Goal: Contribute content: Contribute content

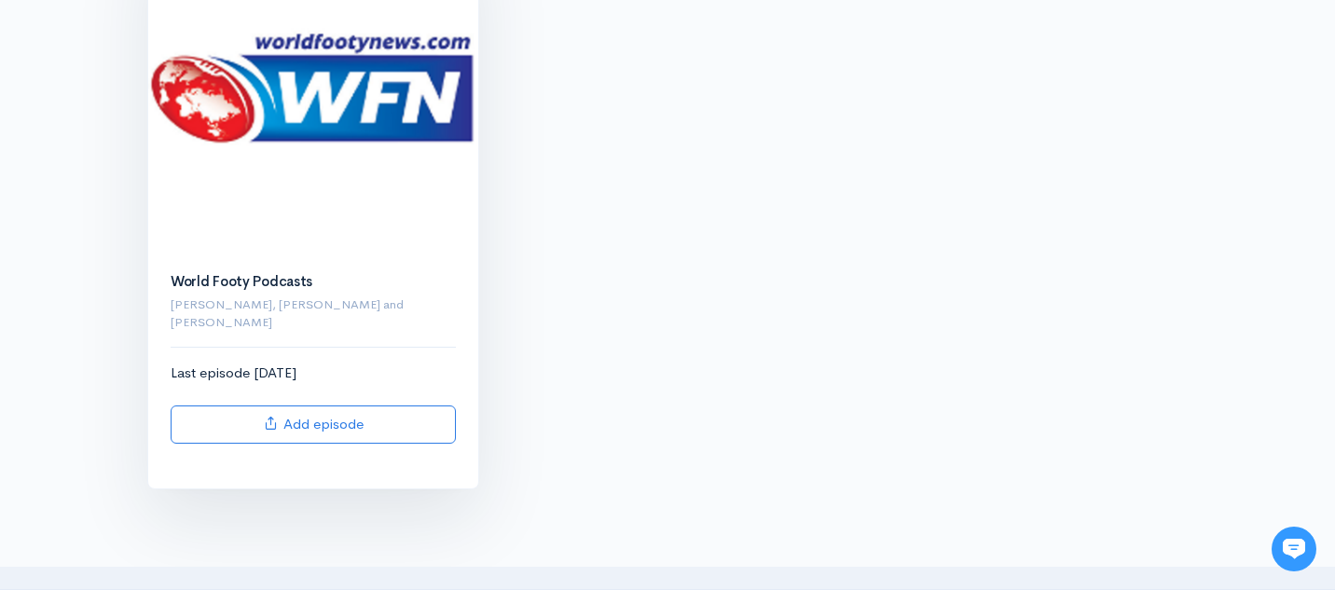
scroll to position [311, 0]
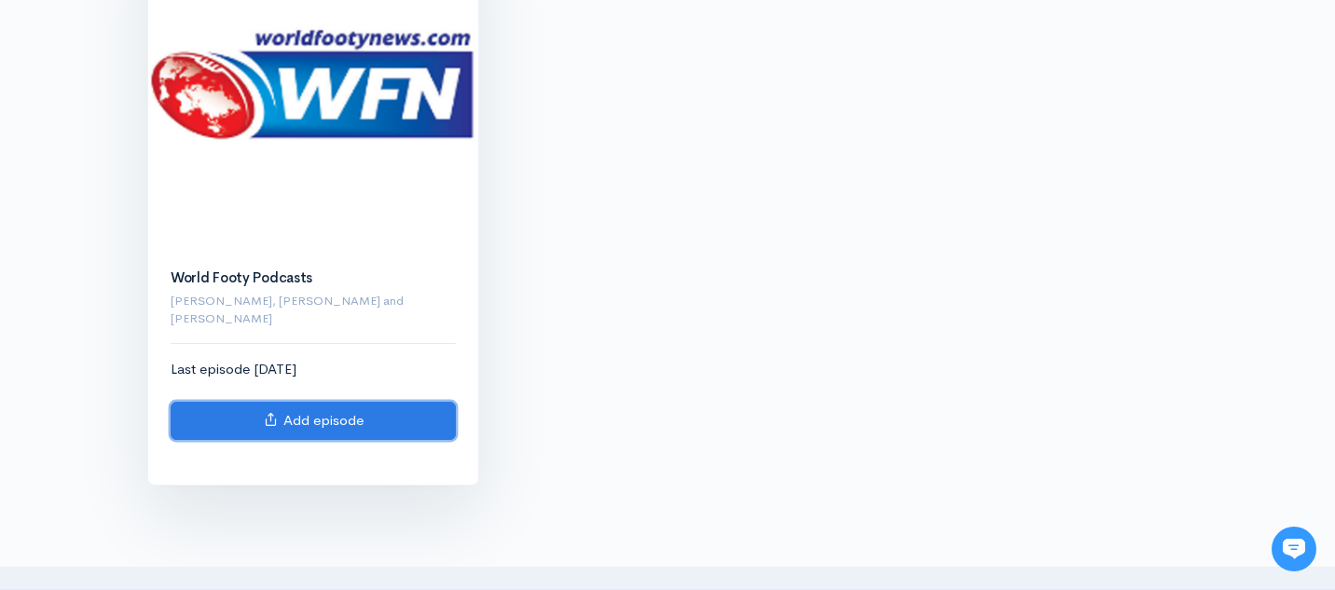
click at [339, 406] on link "Add episode" at bounding box center [313, 421] width 285 height 38
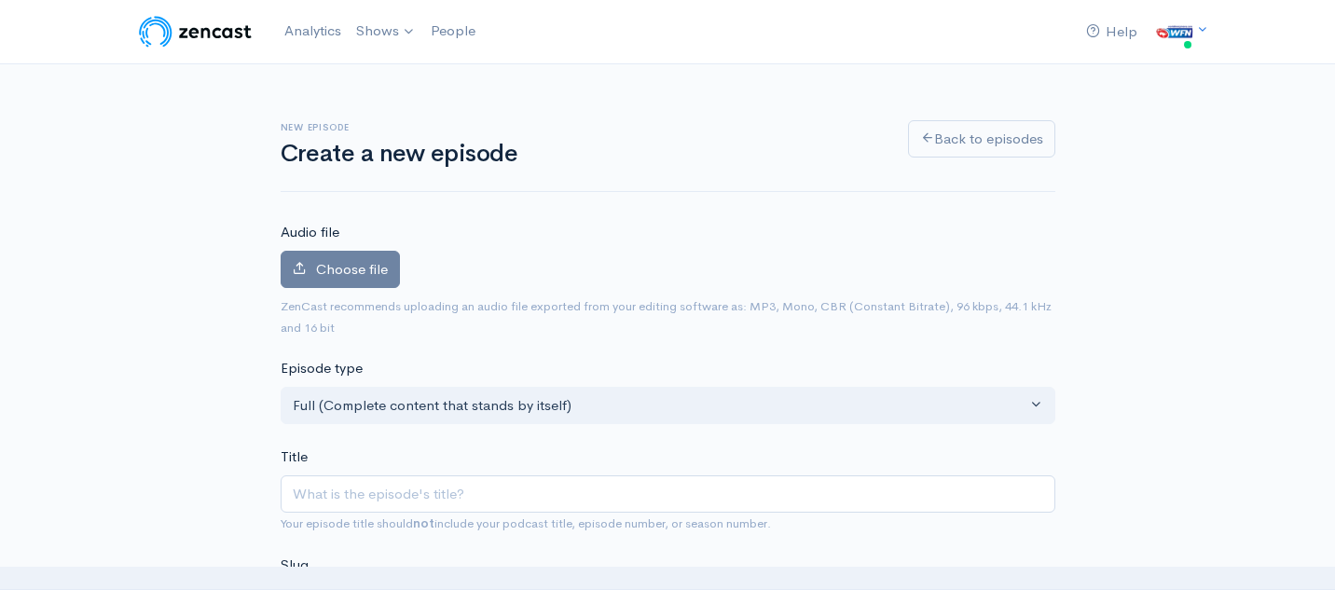
click at [224, 34] on img at bounding box center [195, 31] width 118 height 37
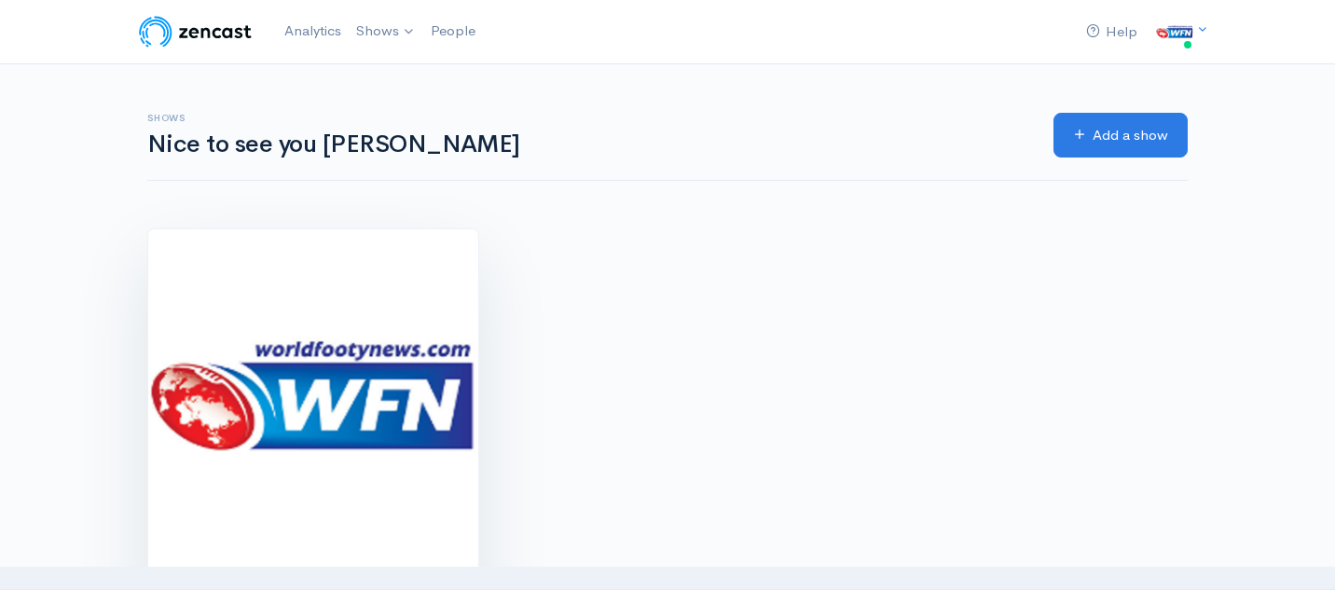
click at [290, 377] on img at bounding box center [313, 394] width 330 height 330
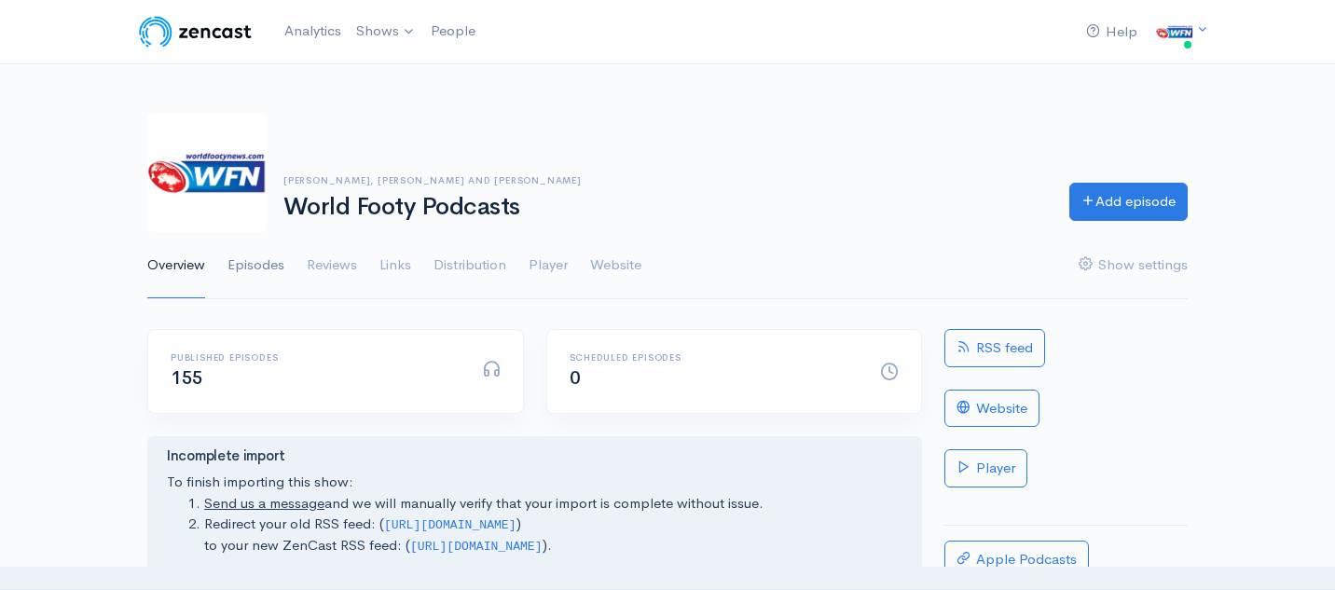
click at [254, 270] on link "Episodes" at bounding box center [255, 265] width 57 height 67
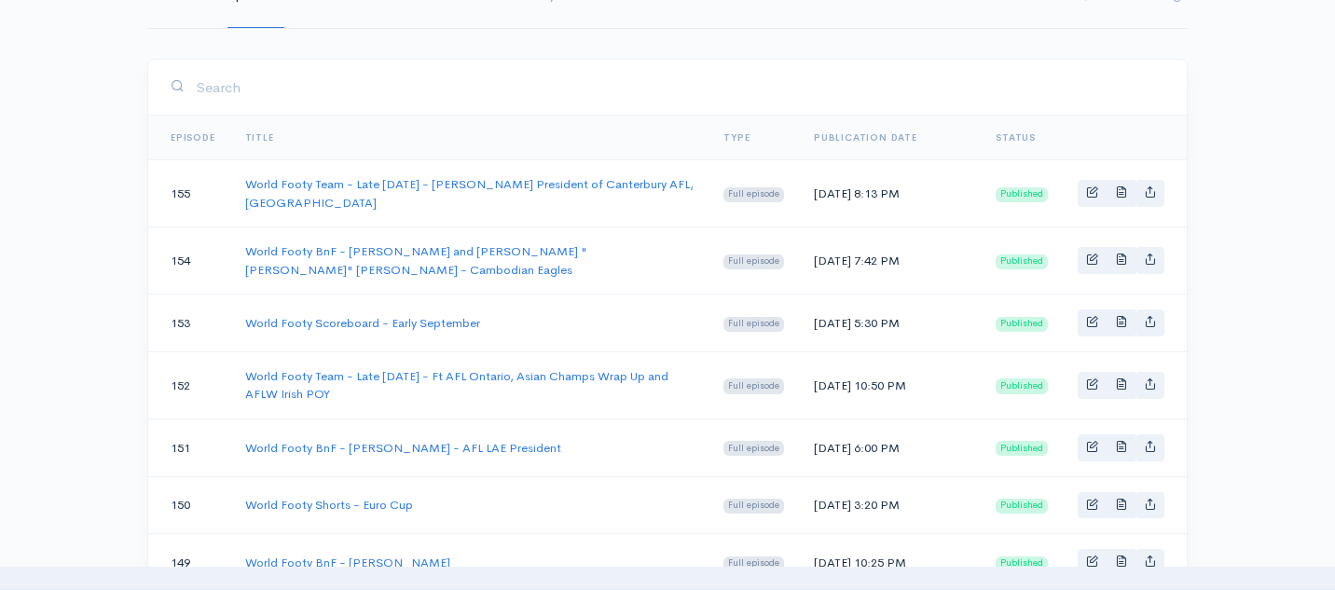
scroll to position [280, 0]
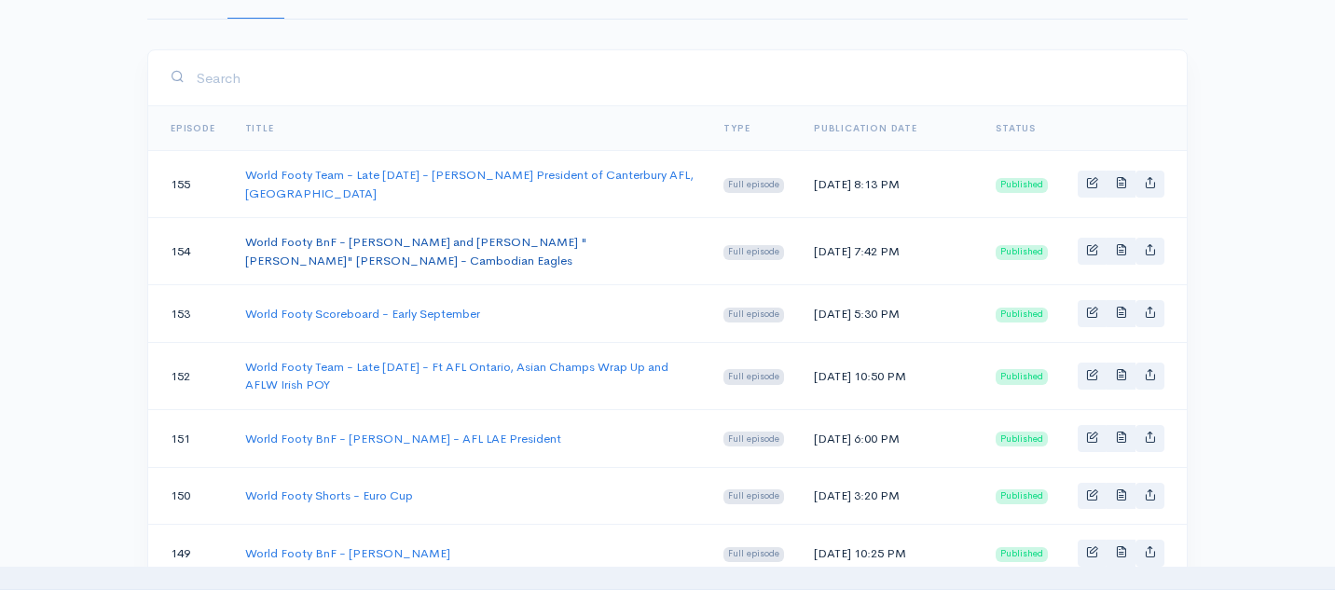
click at [396, 254] on link "World Footy BnF - [PERSON_NAME] and [PERSON_NAME] "[PERSON_NAME]" [PERSON_NAME]…" at bounding box center [416, 251] width 342 height 34
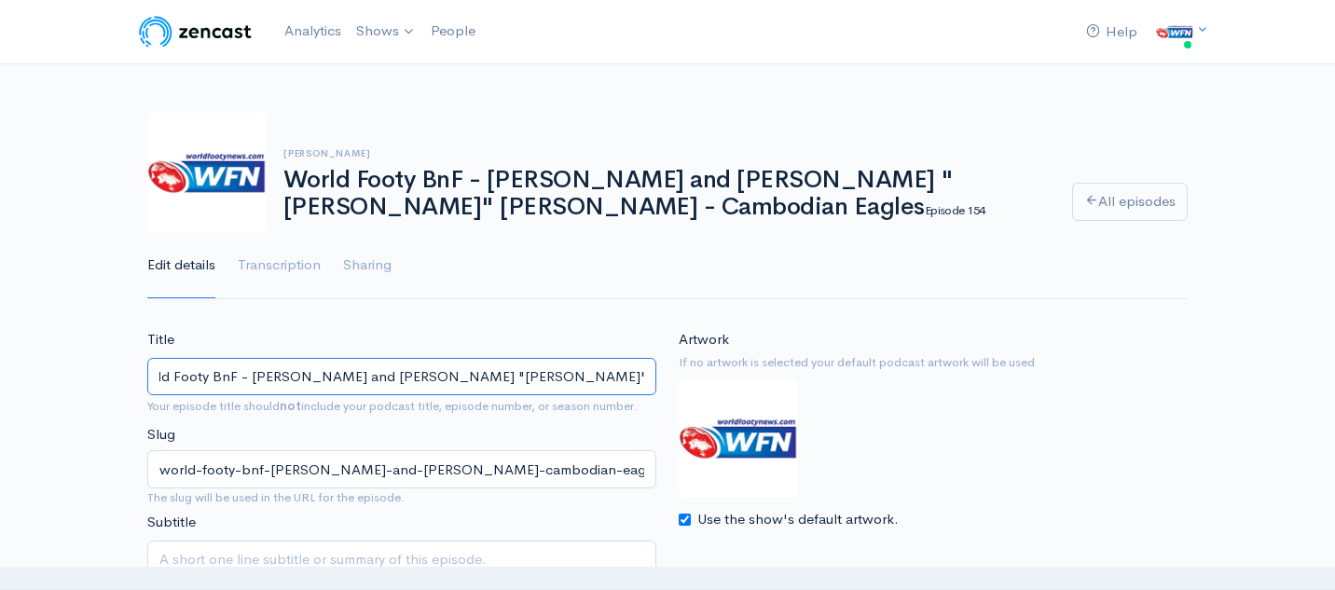
drag, startPoint x: 156, startPoint y: 378, endPoint x: 769, endPoint y: 382, distance: 613.5
click at [769, 382] on div "Title World Footy BnF - Koun Sreylak and Matt "Randy" Blomberg - Cambodian Eagl…" at bounding box center [667, 481] width 1063 height 304
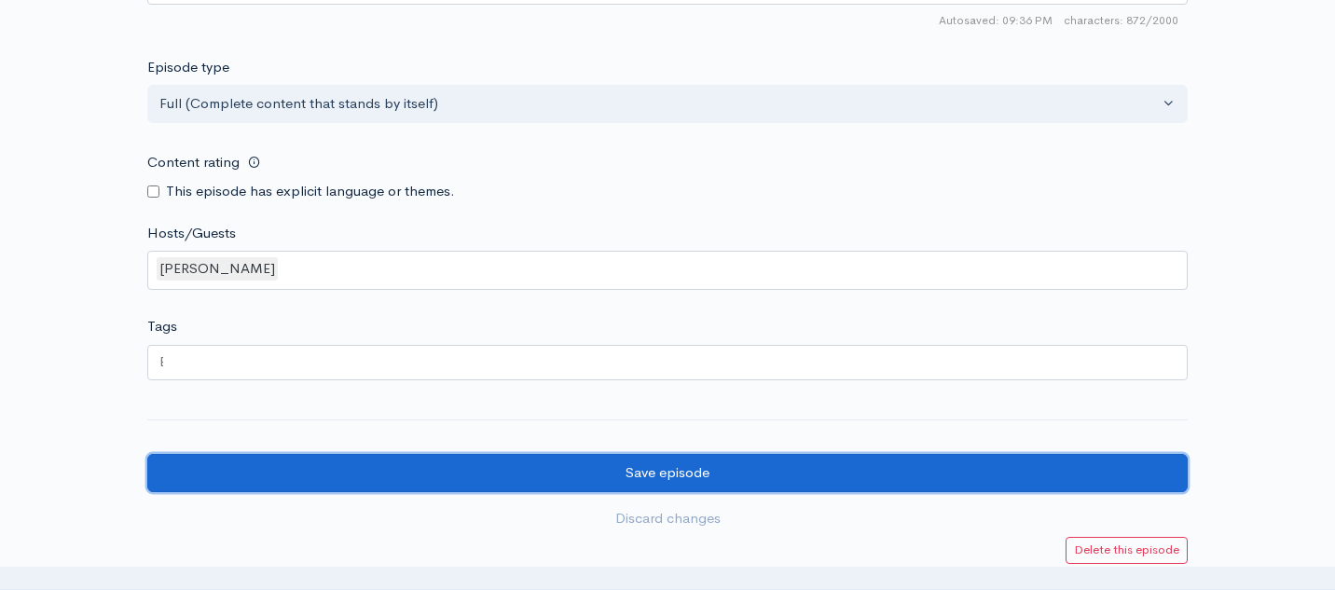
click at [683, 472] on input "Save episode" at bounding box center [667, 473] width 1040 height 38
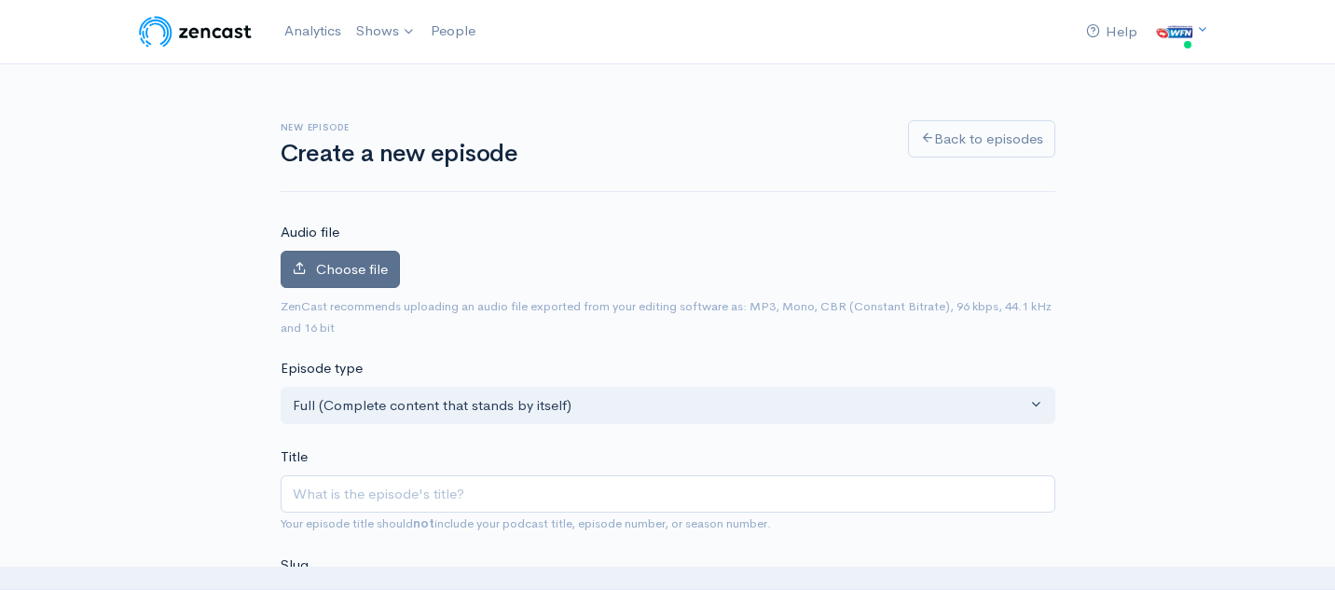
click at [341, 265] on span "Choose file" at bounding box center [352, 269] width 72 height 18
click at [0, 0] on input "Choose file" at bounding box center [0, 0] width 0 height 0
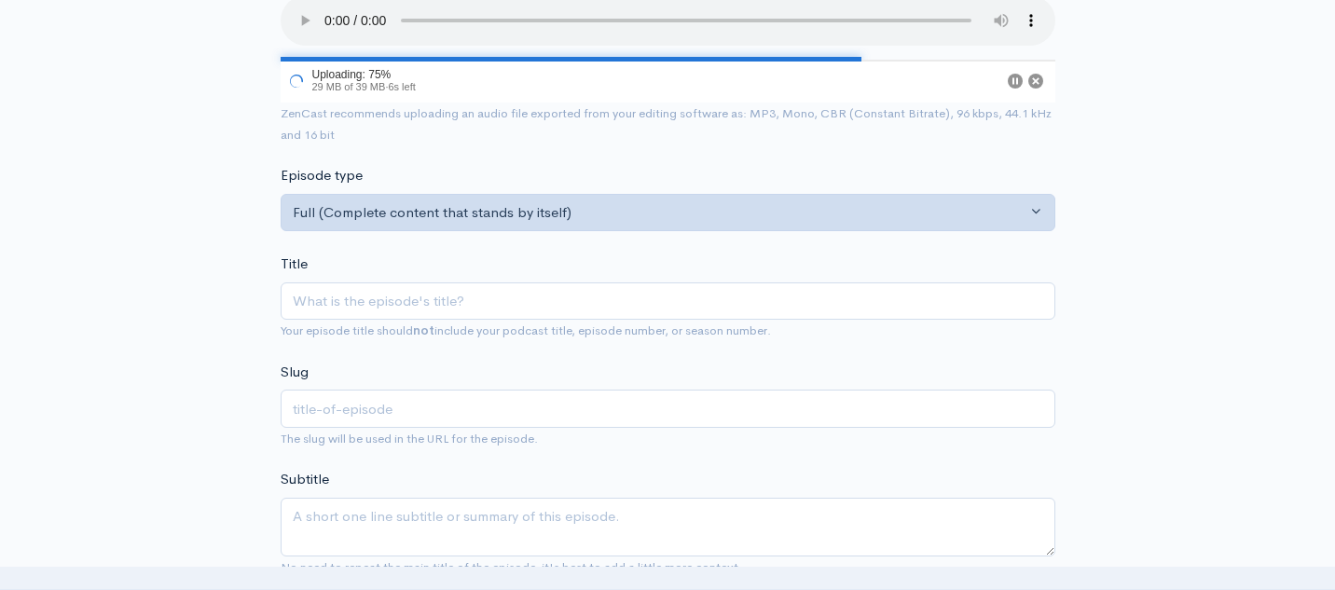
scroll to position [259, 0]
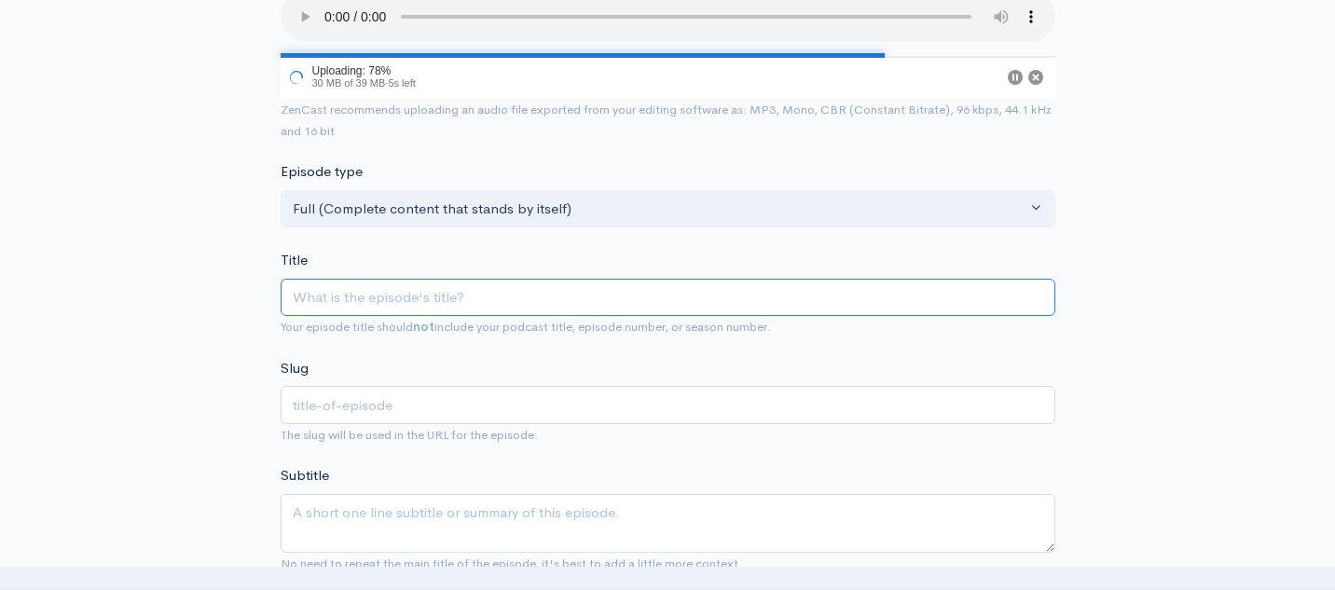
click at [445, 303] on input "Title" at bounding box center [668, 298] width 775 height 38
paste input "World Footy BnF - [PERSON_NAME] and [PERSON_NAME] "[PERSON_NAME]" [PERSON_NAME]…"
type input "World Footy BnF - [PERSON_NAME] and [PERSON_NAME] "[PERSON_NAME]" [PERSON_NAME]…"
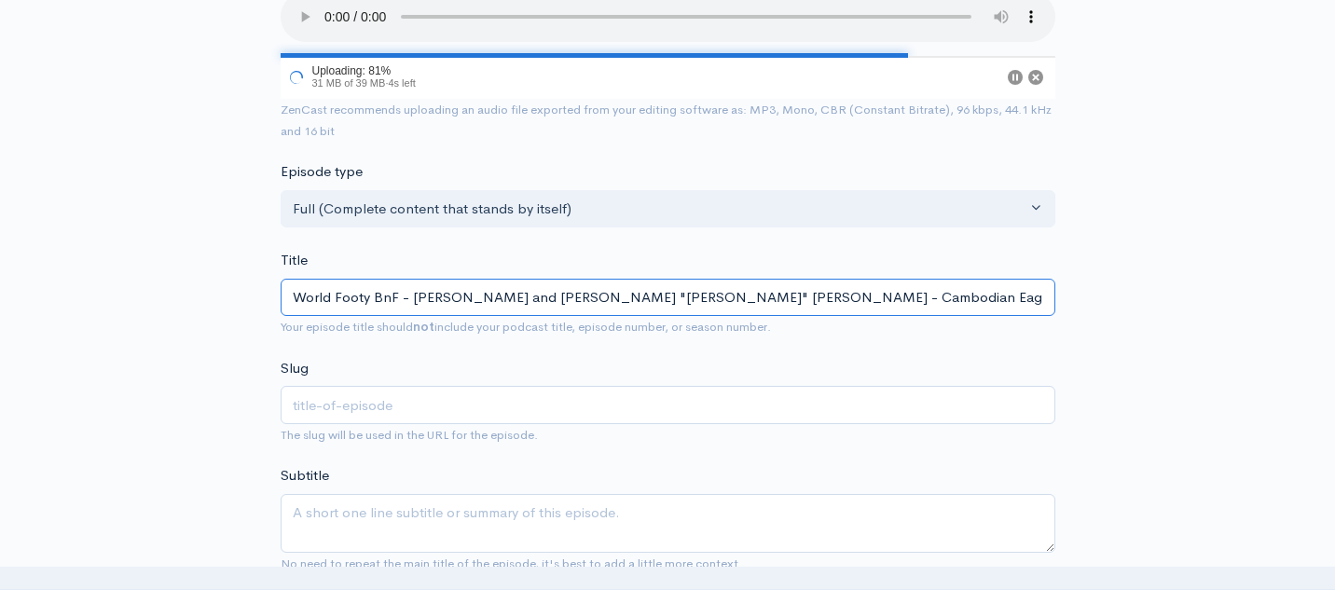
type input "world-footy-bnf-[PERSON_NAME]-and-[PERSON_NAME]-cambodian-eagles"
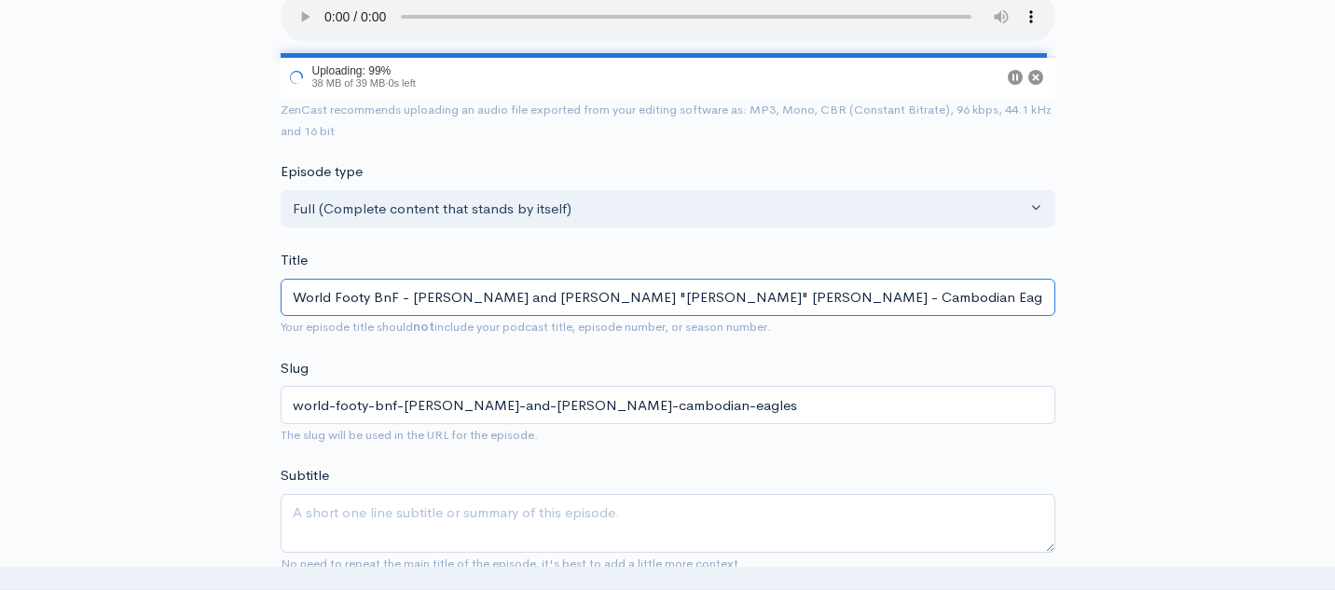
drag, startPoint x: 411, startPoint y: 298, endPoint x: 986, endPoint y: 306, distance: 575.3
click at [986, 306] on input "World Footy BnF - [PERSON_NAME] and [PERSON_NAME] "[PERSON_NAME]" [PERSON_NAME]…" at bounding box center [668, 298] width 775 height 38
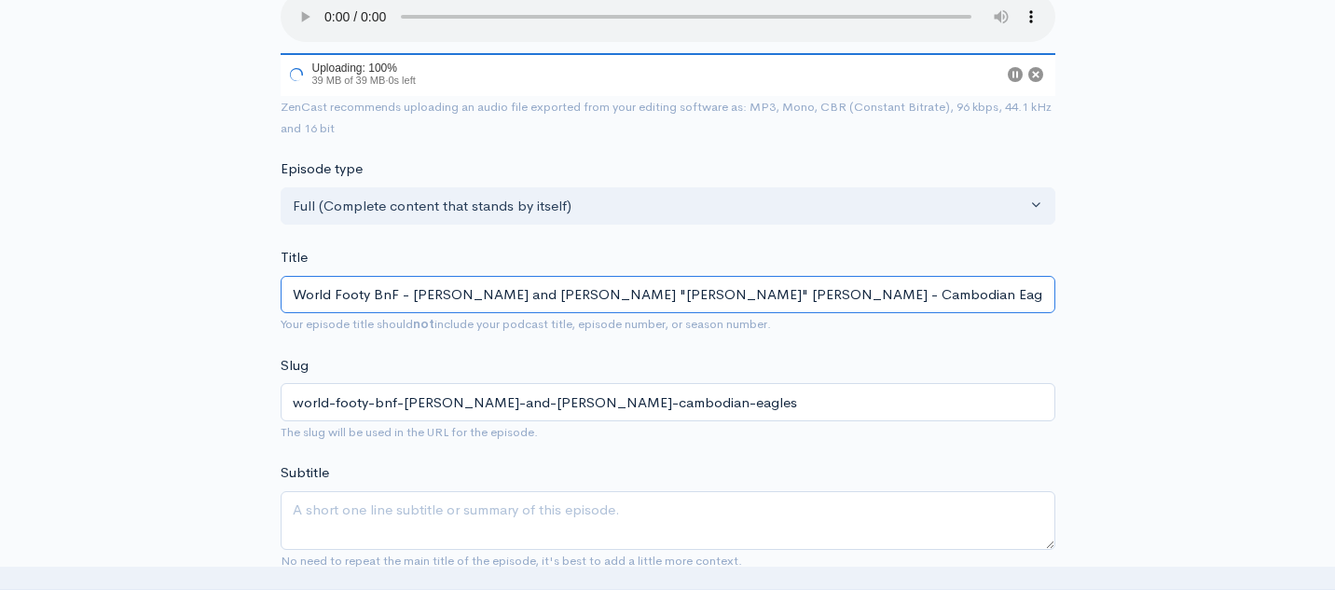
type input "World Footy BnF - F"
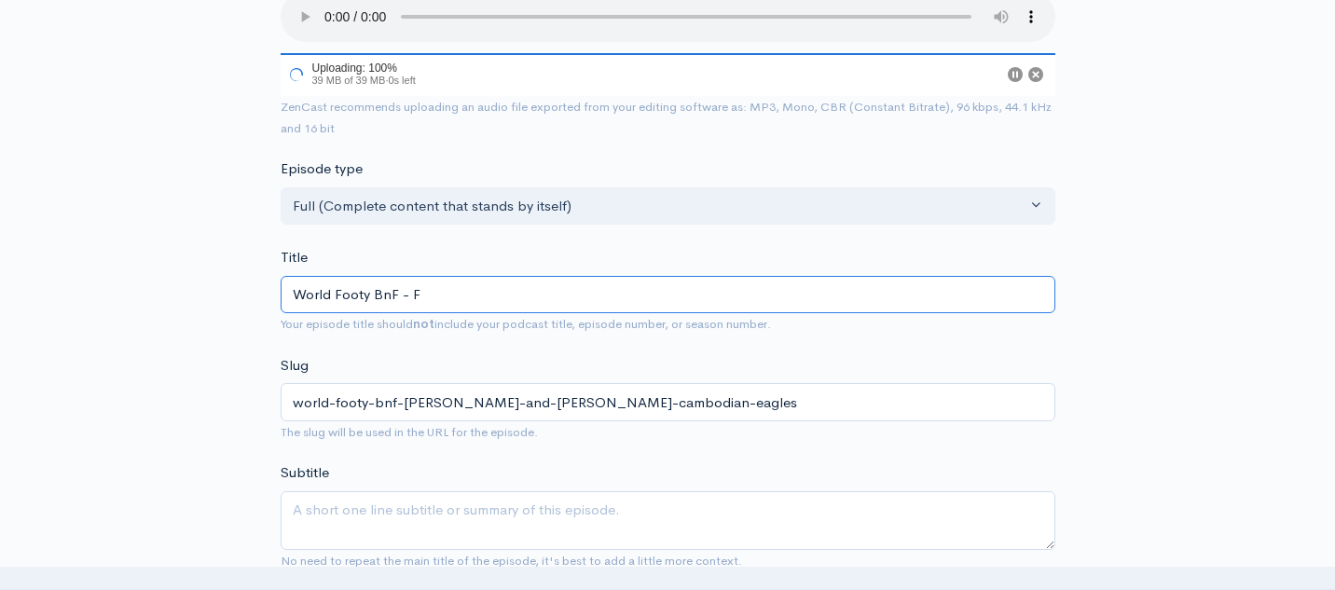
type input "world-footy-bnf-f"
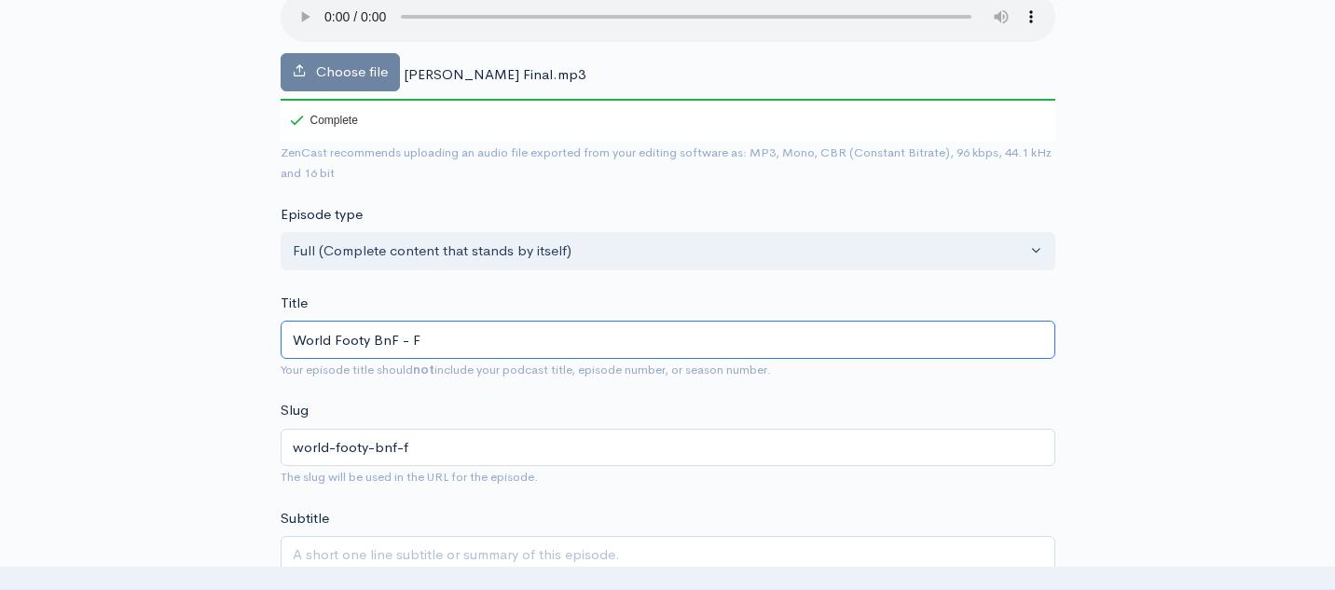
type input "World Footy BnF - Fo"
type input "world-footy-bnf-fo"
type input "World Footy BnF - For"
type input "world-footy-bnf-for"
type input "World Footy BnF - Form"
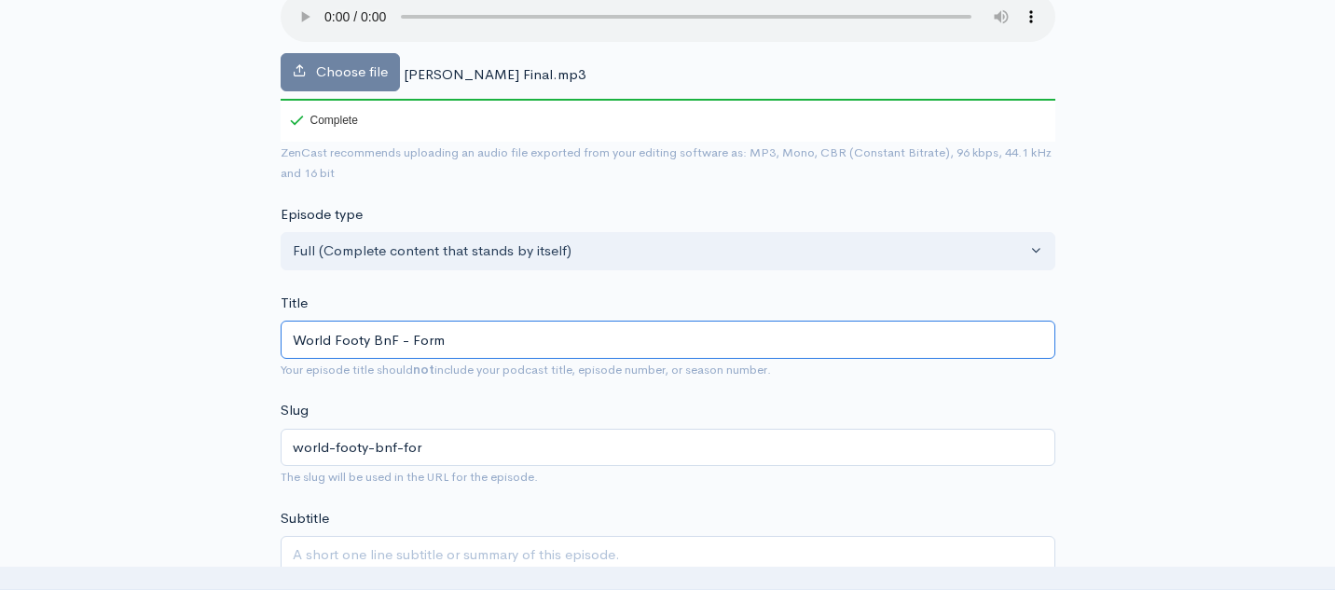
type input "world-footy-bnf-form"
type input "World Footy BnF - Forma"
type input "world-footy-bnf-forma"
type input "World Footy BnF - Formal"
type input "world-footy-bnf-formal"
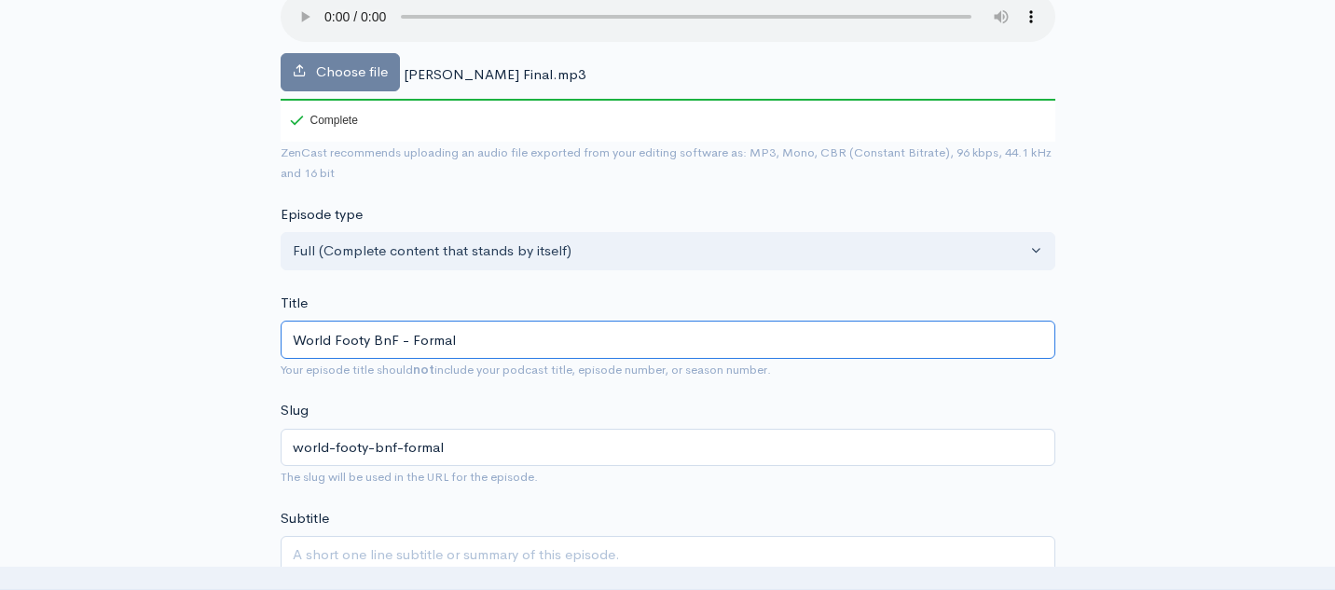
type input "World Footy BnF - Forma"
type input "world-footy-bnf-forma"
type input "World Footy BnF - Form"
type input "world-footy-bnf-form"
type input "World Footy BnF - For"
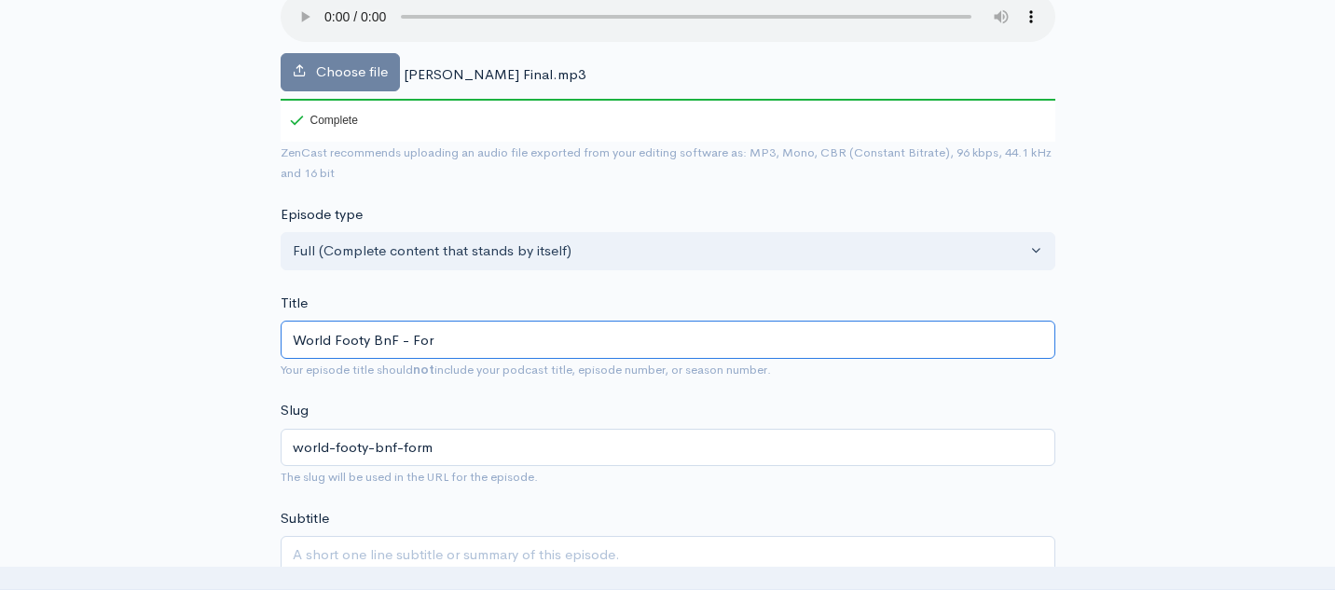
type input "world-footy-bnf-for"
type input "World Footy BnF - Fo"
type input "world-footy-bnf-fo"
type input "World Footy BnF - F"
type input "world-footy-bnf-f"
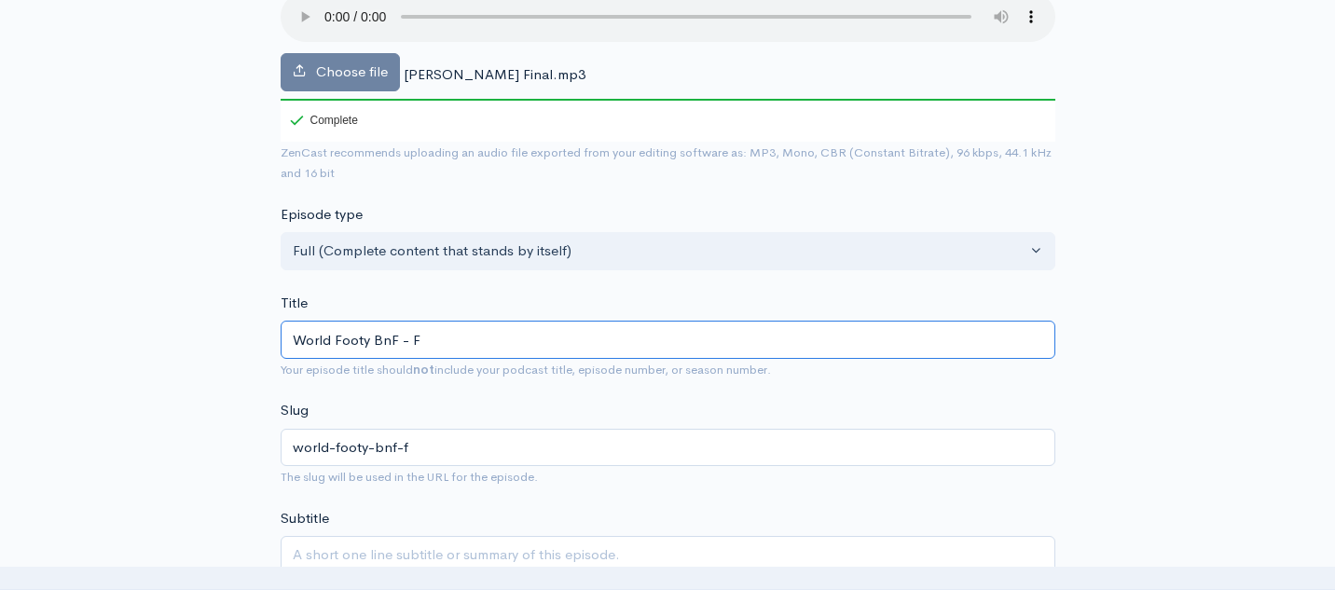
type input "World Footy BnF -"
type input "world-footy-bnf"
type input "World Footy BnF - S"
type input "world-footy-bnf-s"
type input "World Footy BnF - Si"
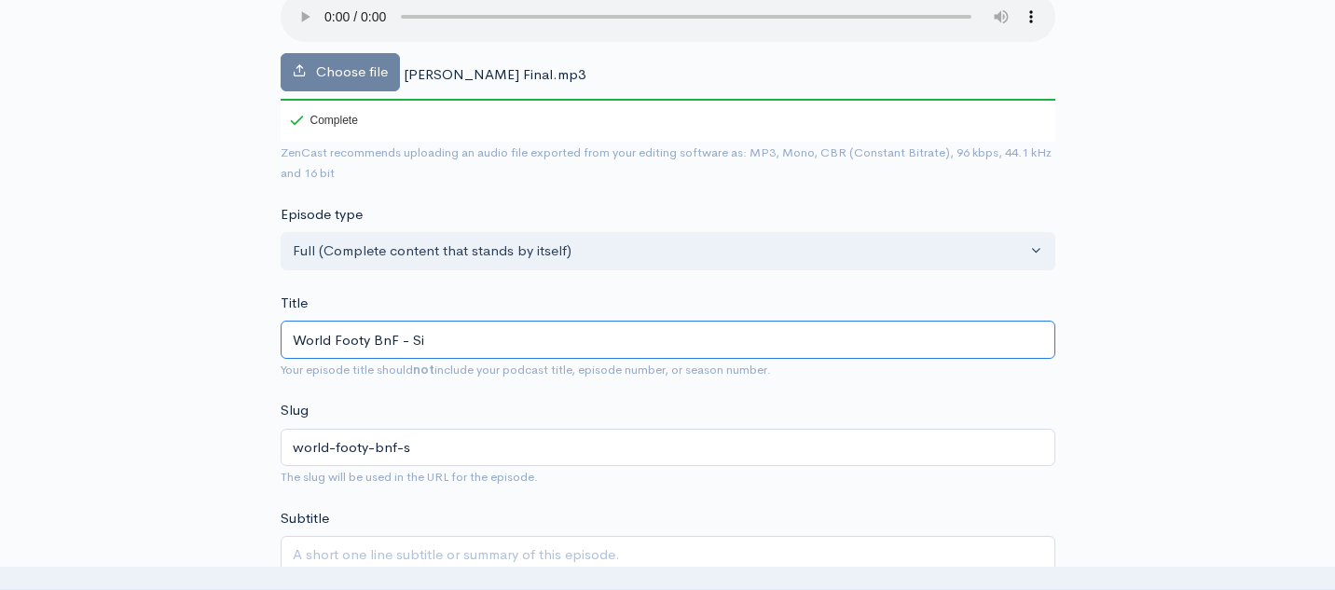
type input "world-footy-bnf-si"
type input "World Footy BnF - Sin"
type input "world-footy-bnf-sin"
type input "World Footy BnF - Sina"
type input "world-footy-bnf-sina"
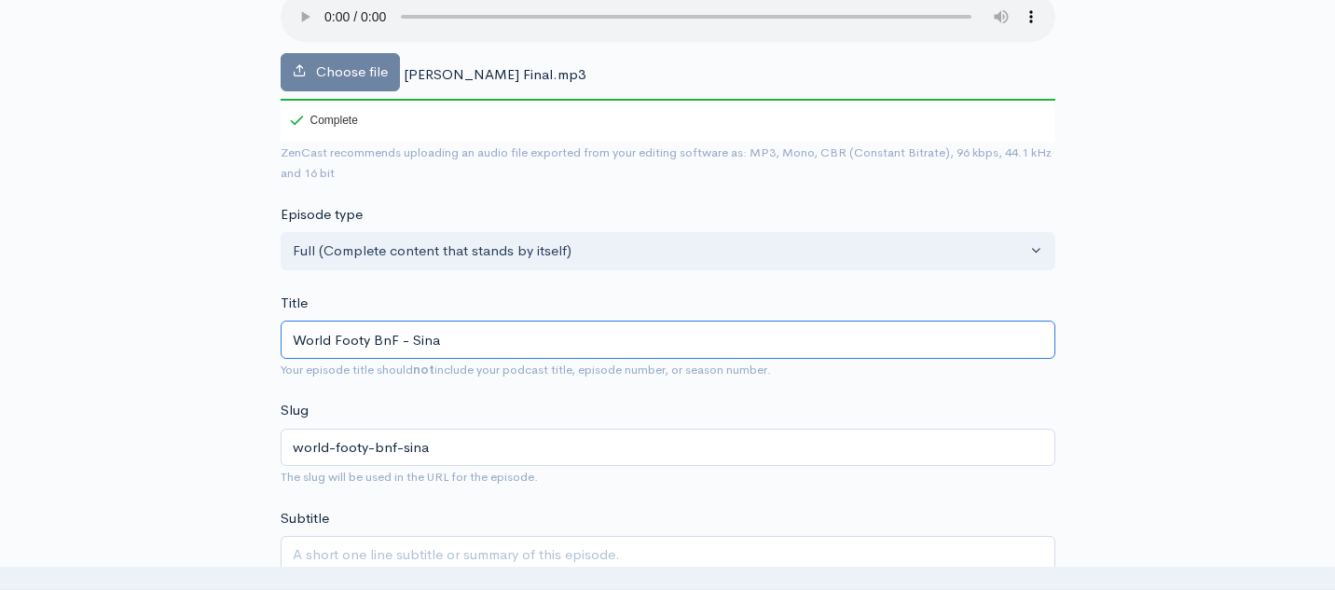
type input "World Footy BnF - Sin"
type input "world-footy-bnf-sin"
type input "World Footy BnF - Si"
type input "world-footy-bnf-si"
type input "World Footy BnF - [PERSON_NAME]"
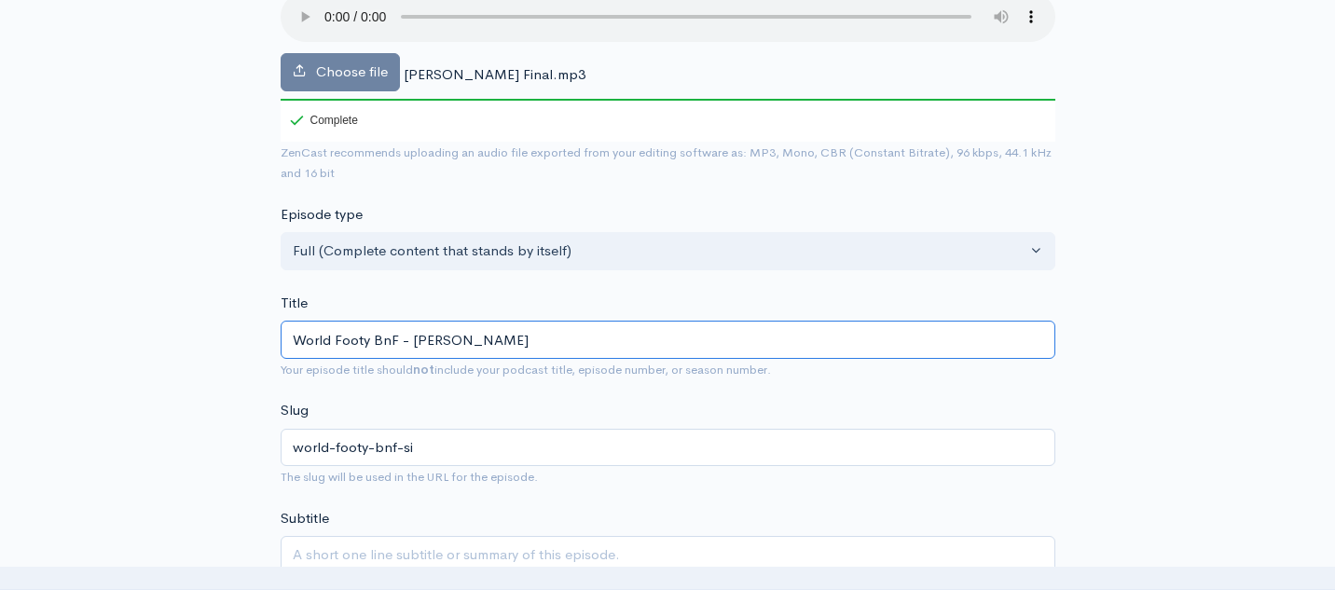
type input "world-footy-bnf-sia"
type input "World Footy BnF - Sian"
type input "world-footy-bnf-sian"
type input "World Footy BnF - Sian F"
type input "world-footy-bnf-sian-f"
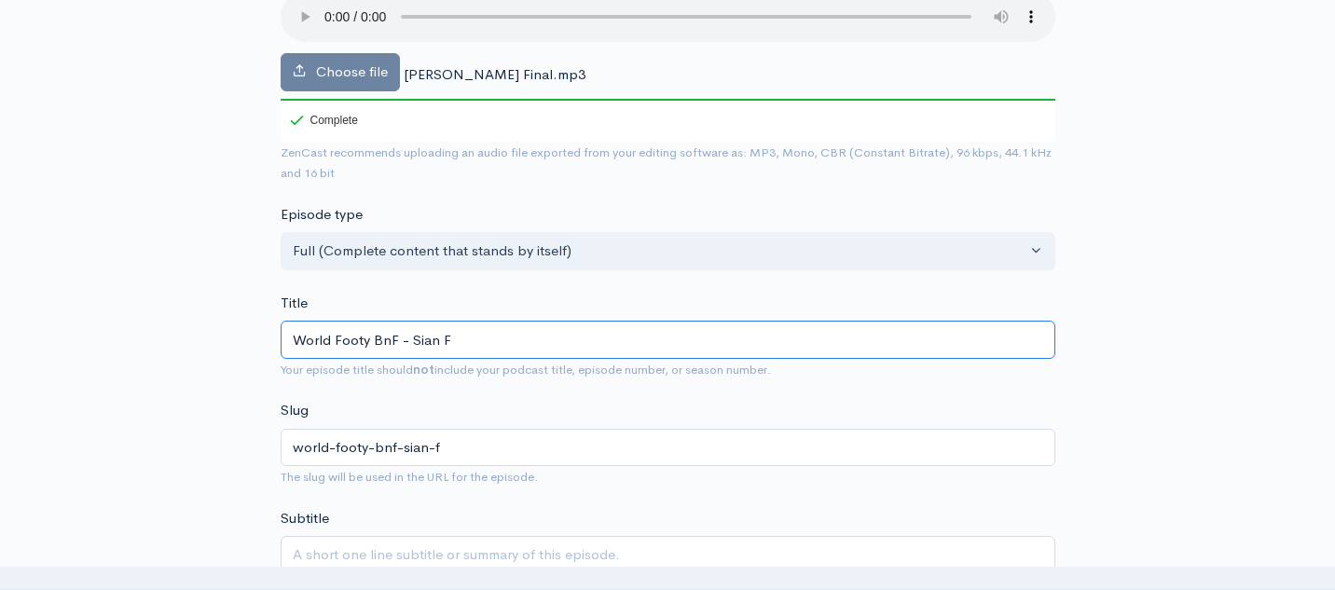
type input "World Footy BnF - Sian Fu"
type input "world-footy-bnf-sian-fu"
type input "World Footy BnF - [PERSON_NAME]"
type input "world-footy-bnf-sian-fur"
type input "World Footy BnF - [PERSON_NAME]"
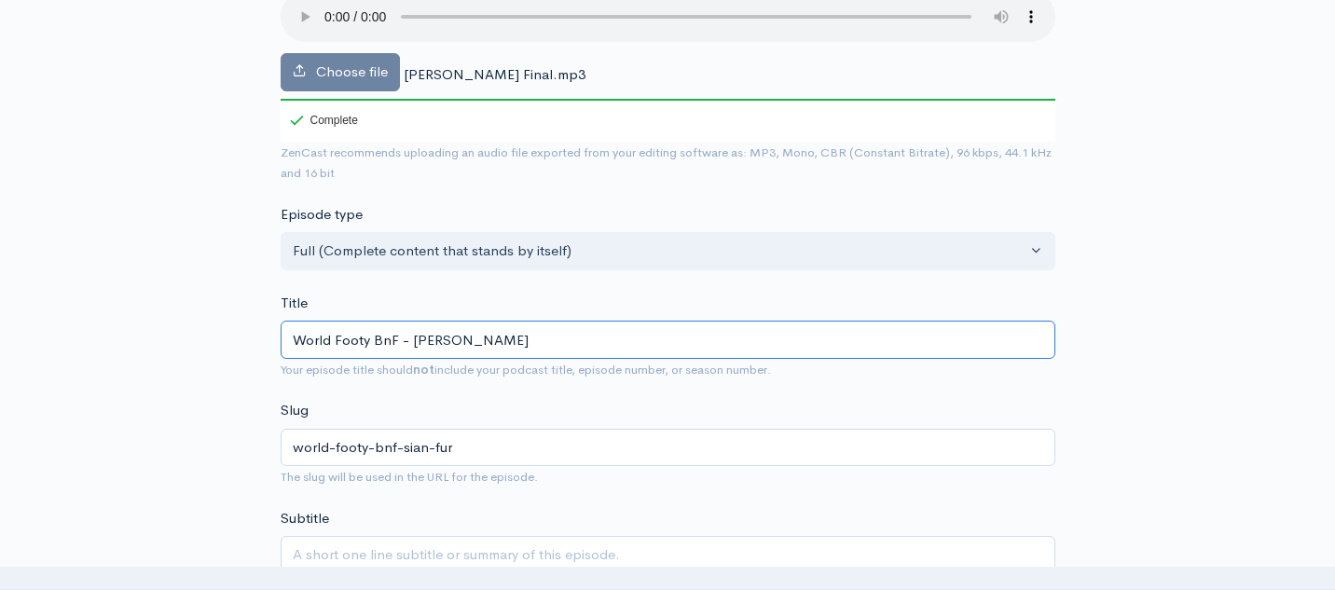
type input "world-footy-bnf-sian-furn"
type input "World Footy BnF - [PERSON_NAME]"
type input "world-footy-bnf-[PERSON_NAME]"
type input "World Footy BnF - Sian Furnis"
type input "world-footy-bnf-sian-furnis"
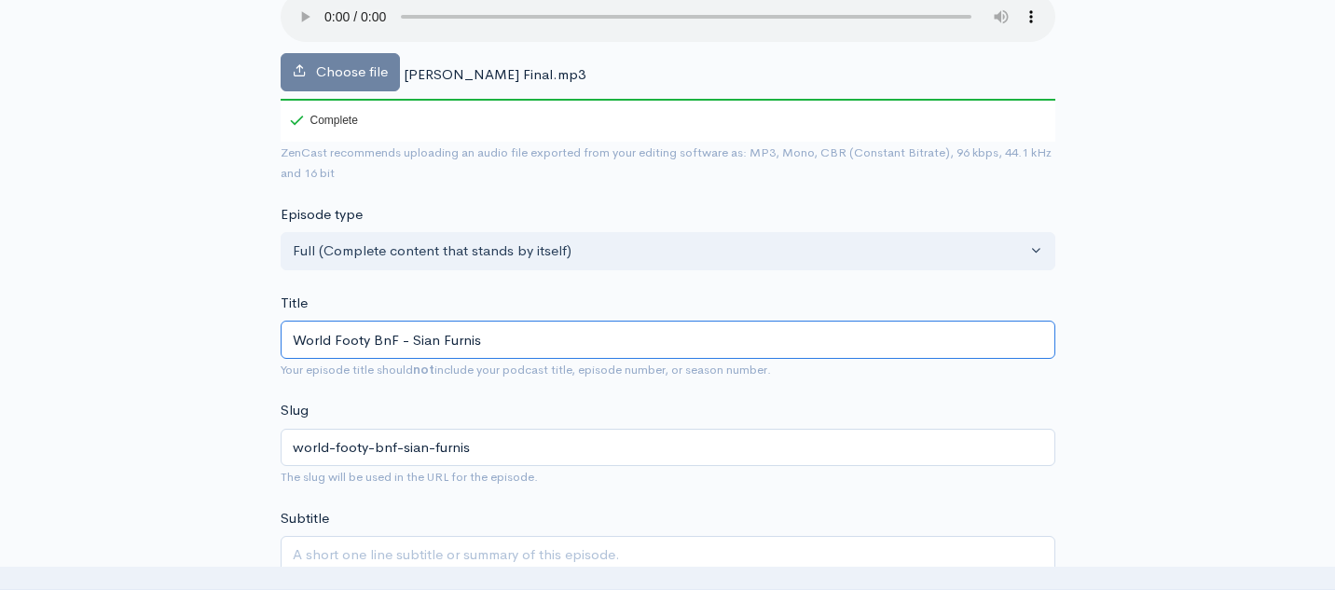
type input "World Footy BnF - [PERSON_NAME]"
type input "world-footy-bnf-[PERSON_NAME]"
type input "World Footy BnF - [PERSON_NAME] - F"
type input "world-footy-bnf-[PERSON_NAME]-f"
type input "World Footy BnF - [PERSON_NAME] - Fo"
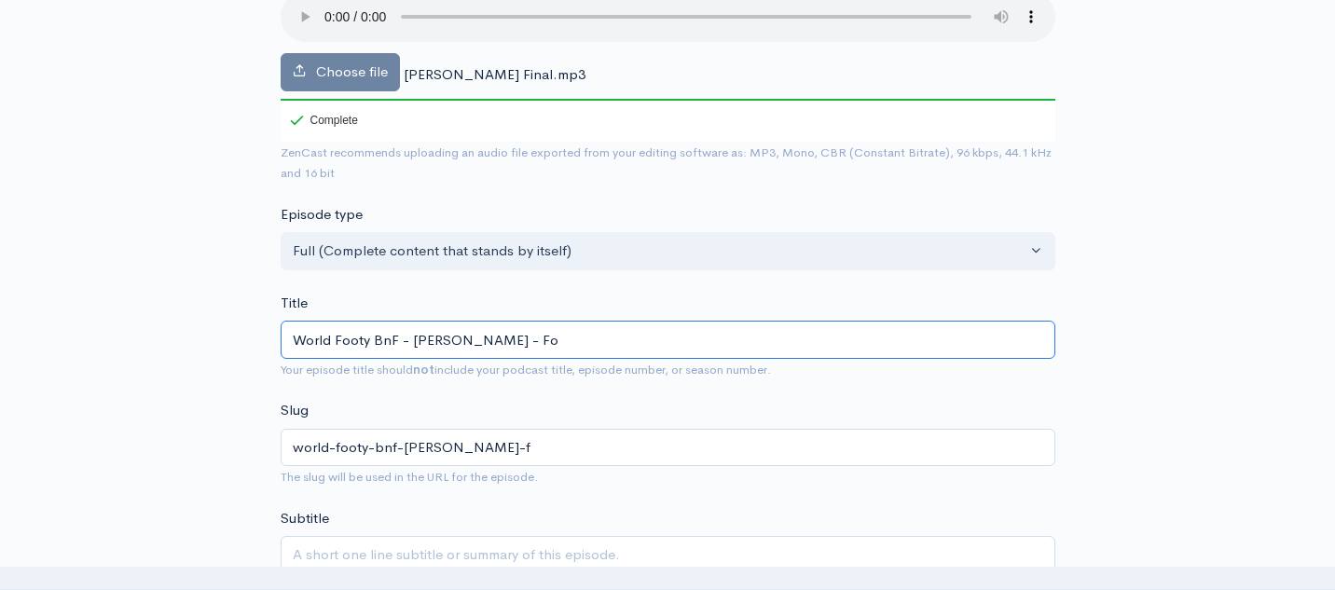
type input "world-footy-bnf-[PERSON_NAME]-fo"
type input "World Footy BnF - [PERSON_NAME] - For"
type input "world-footy-bnf-[PERSON_NAME]-for"
type input "World Footy BnF - [PERSON_NAME] - Forme"
type input "world-footy-bnf-[PERSON_NAME]-forme"
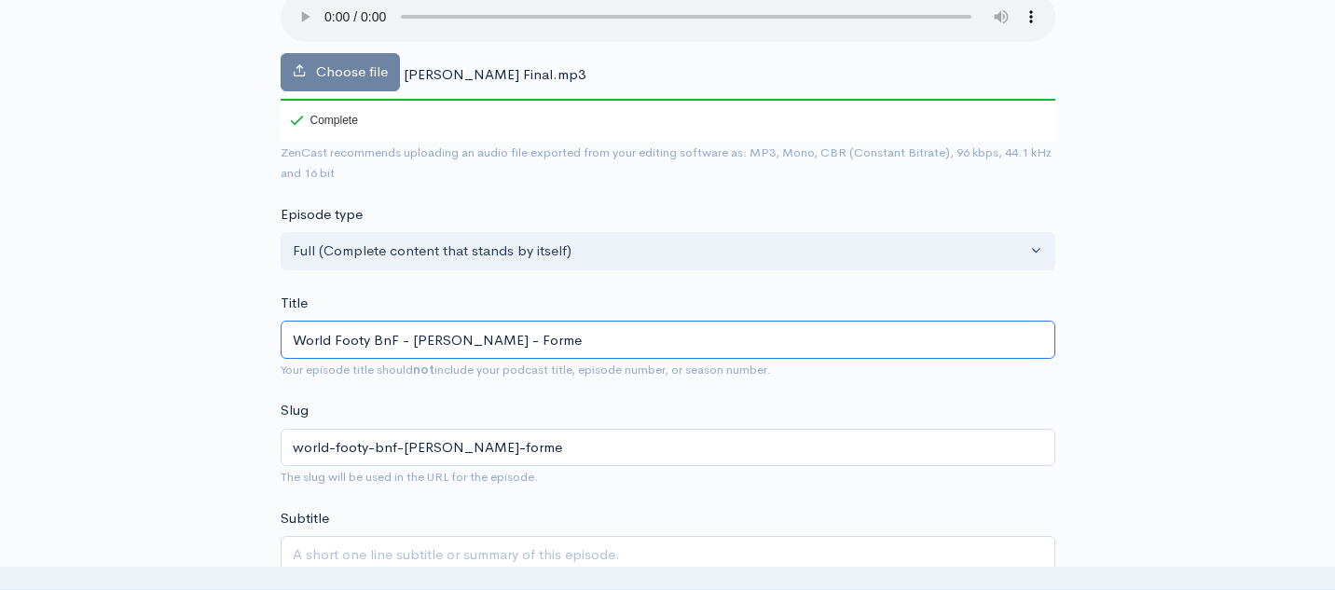
type input "World Footy BnF - [PERSON_NAME] - Former"
type input "world-footy-bnf-[PERSON_NAME]-former"
type input "World Footy BnF - [PERSON_NAME] - Former C"
type input "world-footy-bnf-[PERSON_NAME]-former-c"
type input "World Footy BnF - [PERSON_NAME] - Former Co"
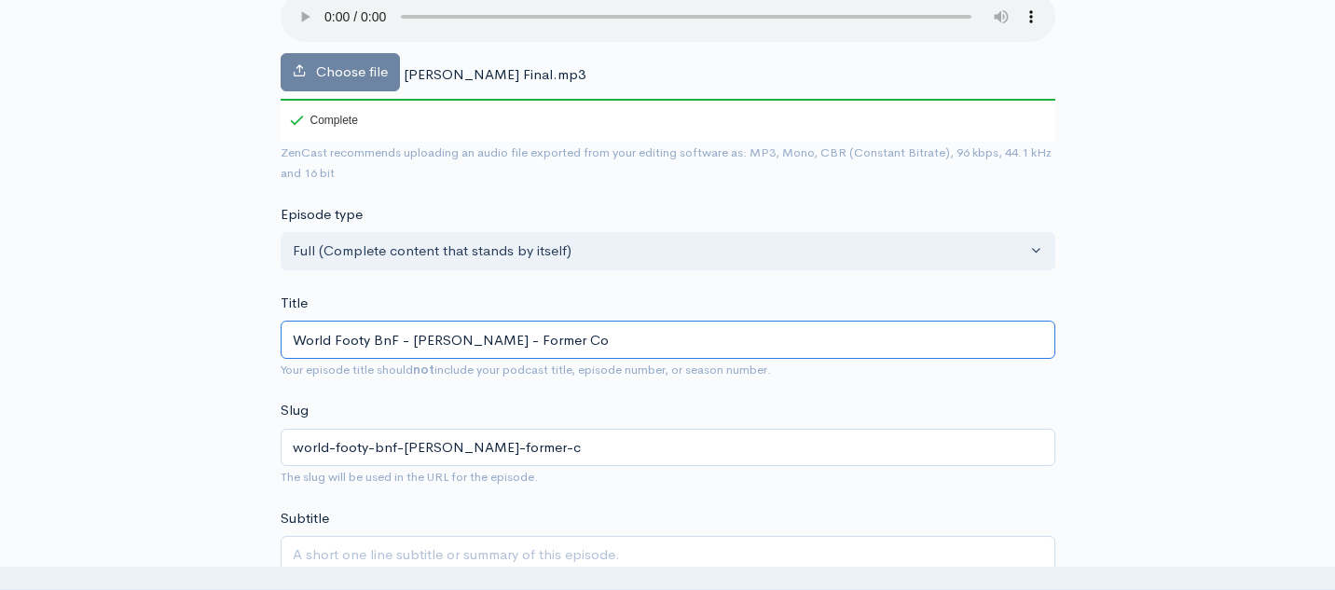
type input "world-footy-bnf-[PERSON_NAME]-former-co"
type input "World Footy BnF - [PERSON_NAME] - Former Coa"
type input "world-footy-bnf-[PERSON_NAME]-former-coa"
type input "World Footy BnF - [PERSON_NAME] - Former Coac"
type input "world-footy-bnf-[PERSON_NAME]-former-coac"
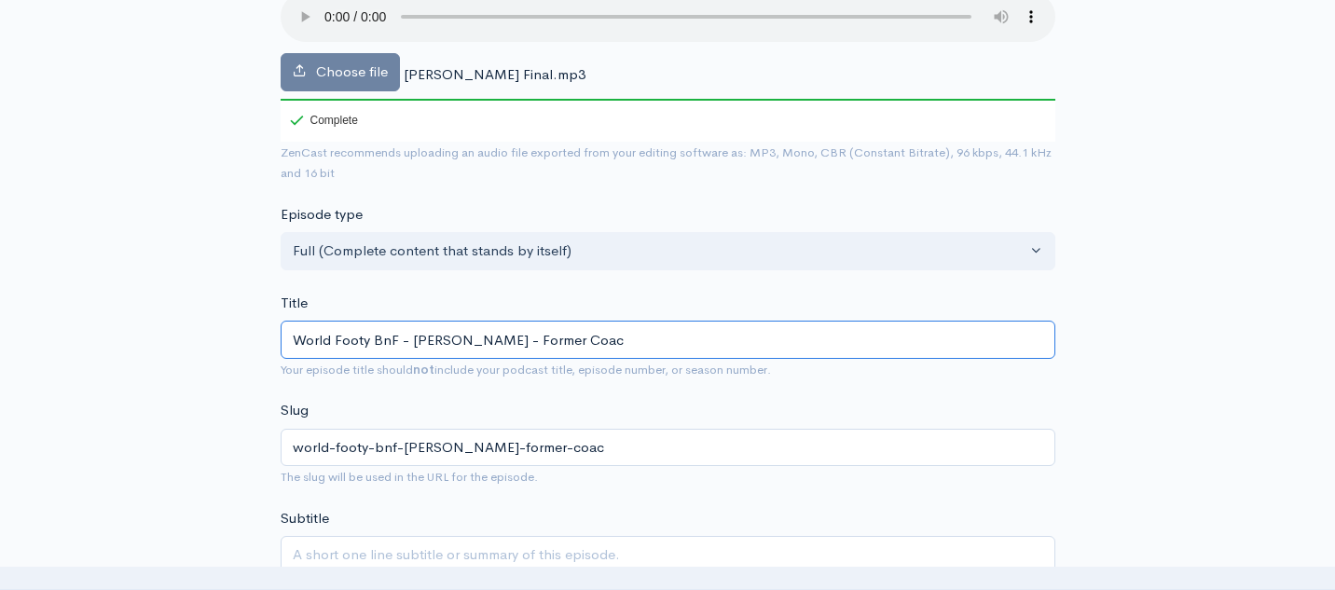
type input "World Footy BnF - [PERSON_NAME] - Former Coach"
type input "world-footy-bnf-[PERSON_NAME]-former-coach"
type input "World Footy BnF - [PERSON_NAME] - Former Coach an"
type input "world-footy-bnf-[PERSON_NAME]-former-coach-an"
type input "World Footy BnF - [PERSON_NAME] - Former Coach and"
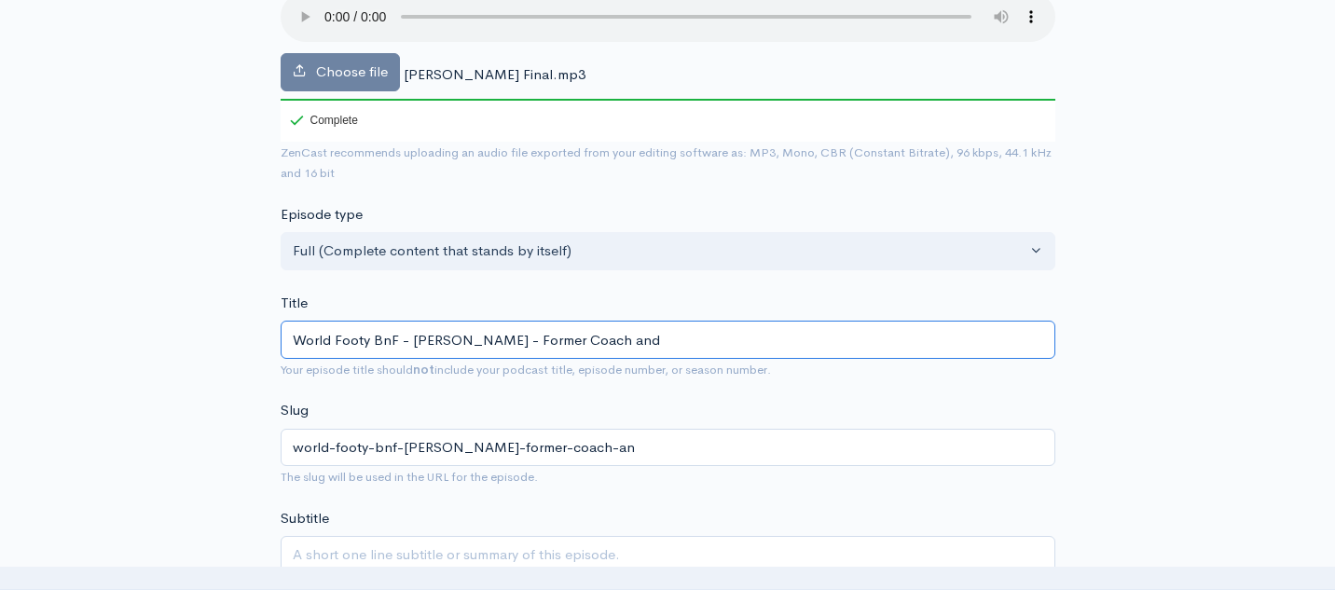
type input "world-footy-bnf-[PERSON_NAME]-former-coach-and"
type input "World Footy BnF - [PERSON_NAME] - Former Coach and P"
type input "world-footy-bnf-[PERSON_NAME]-former-coach-and-p"
type input "World Footy BnF - [PERSON_NAME] - Former Coach and Pl"
type input "world-footy-bnf-[PERSON_NAME]-former-coach-and-pl"
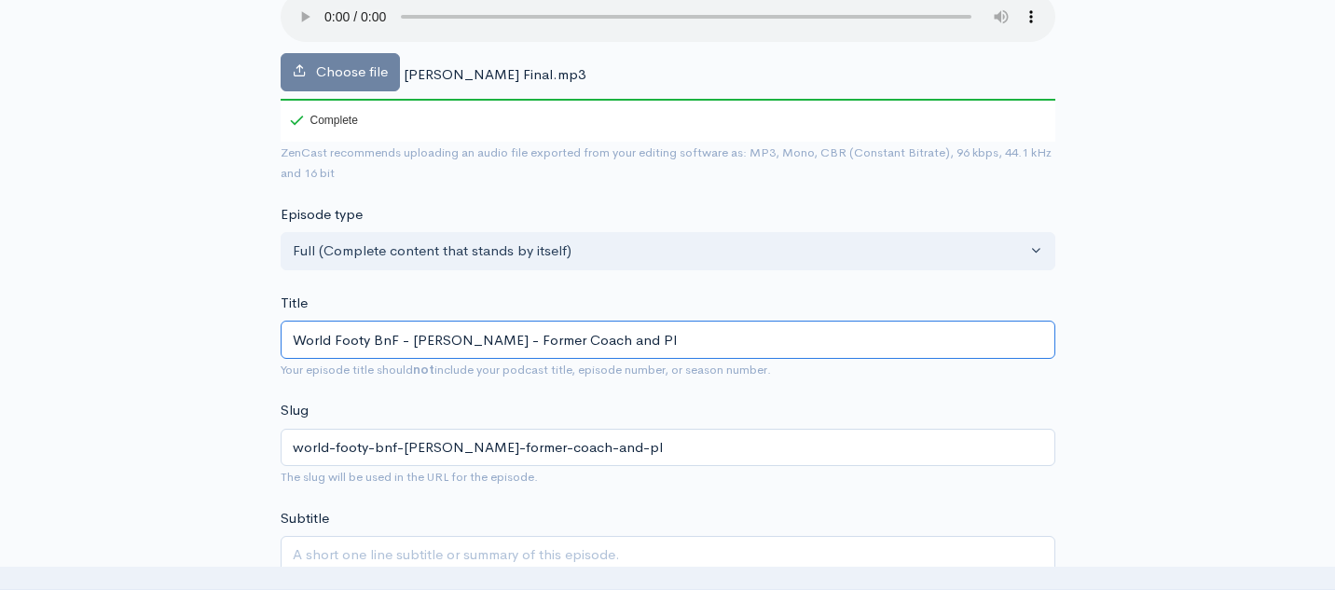
type input "World Footy BnF - [PERSON_NAME] - Former Coach and Pla"
type input "world-footy-bnf-[PERSON_NAME]-former-coach-and-pla"
type input "World Footy BnF - [PERSON_NAME] - Former Coach and Play"
type input "world-footy-bnf-[PERSON_NAME]-former-coach-and-play"
type input "World Footy BnF - [PERSON_NAME] - Former Coach and Playe"
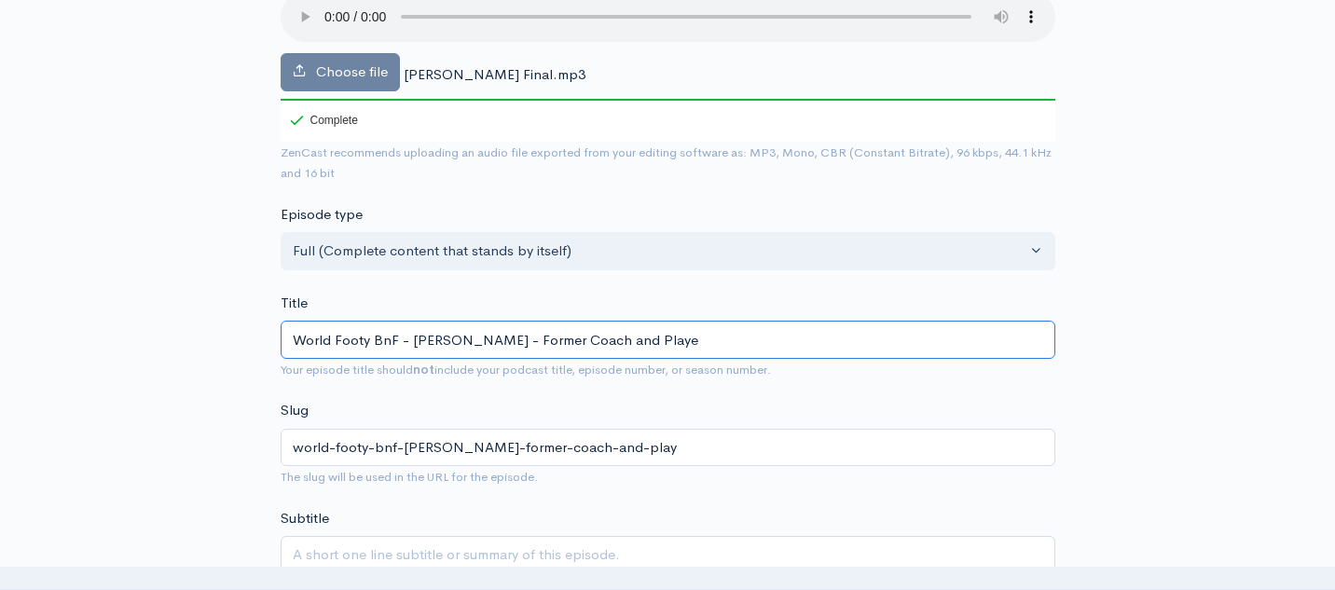
type input "world-footy-bnf-[PERSON_NAME]-former-coach-and-playe"
type input "World Footy BnF - [PERSON_NAME] - Former Coach and Player"
type input "world-footy-bnf-[PERSON_NAME]-former-coach-and-player"
click at [674, 337] on input "World Footy BnF - [PERSON_NAME] - Former Coach and Player" at bounding box center [668, 340] width 775 height 38
paste input "Edinburgh Bloods"
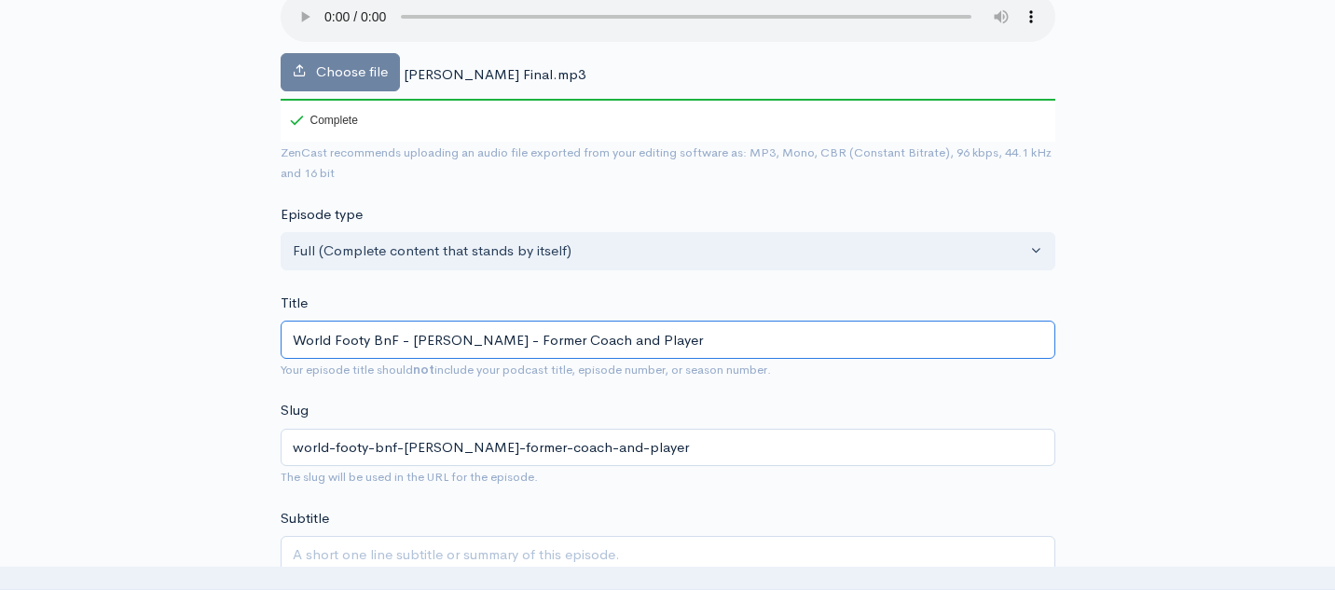
type input "World Footy BnF - [PERSON_NAME] - Former Coach and Player Edinburgh Bloods"
type input "world-footy-bnf-[PERSON_NAME]-former-coach-and-player-edinburgh-bloods"
type input "World Footy BnF - [PERSON_NAME] - Former Coach and Player Edinburgh Bloods a"
type input "world-footy-bnf-[PERSON_NAME]-former-coach-and-player-edinburgh-bloods-a"
type input "World Footy BnF - [PERSON_NAME] - Former Coach and Player Edinburgh Bloods and"
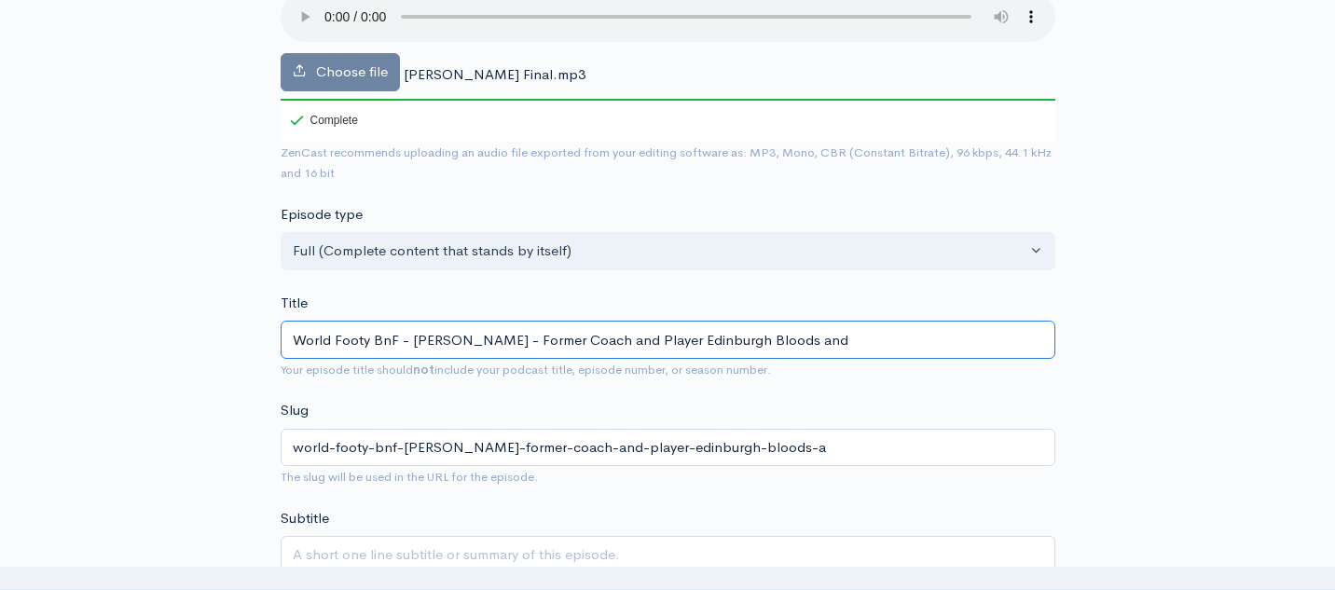
type input "world-footy-bnf-[PERSON_NAME]-former-coach-and-player-edinburgh-bloods-and"
type input "World Footy BnF - [PERSON_NAME] - Former Coach and Player Edinburgh Bloods and S"
type input "world-footy-bnf-[PERSON_NAME]-former-coach-and-player-edinburgh-bloods-and-s"
type input "World Footy BnF - [PERSON_NAME] - Former Coach and Player Edinburgh Bloods and …"
type input "world-footy-bnf-[PERSON_NAME]-former-coach-and-player-edinburgh-bloods-and-sc"
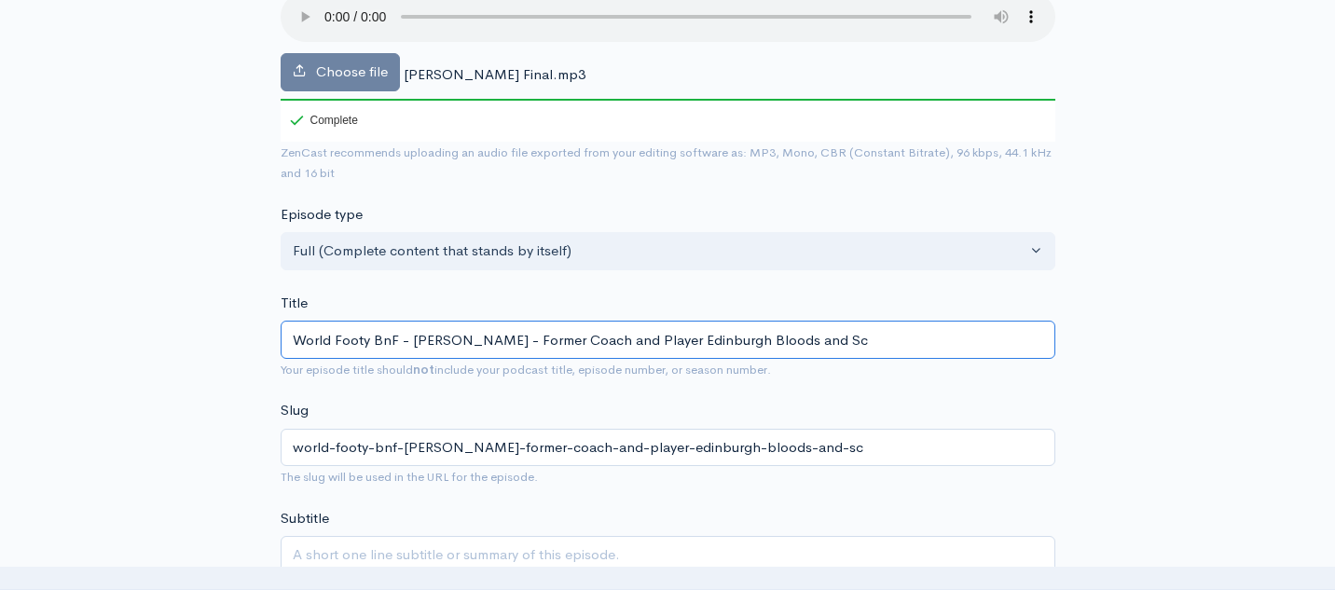
type input "World Footy BnF - [PERSON_NAME] - Former Coach and Player Edinburgh Bloods and …"
type input "world-footy-bnf-[PERSON_NAME]-former-coach-and-player-edinburgh-bloods-and-sco"
type input "World Footy BnF - [PERSON_NAME] - Former Coach and Player Edinburgh Bloods and …"
type input "world-footy-bnf-[PERSON_NAME]-former-coach-and-player-edinburgh-bloods-and-[PER…"
type input "World Footy BnF - [PERSON_NAME] - Former Coach and Player Edinburgh Bloods and …"
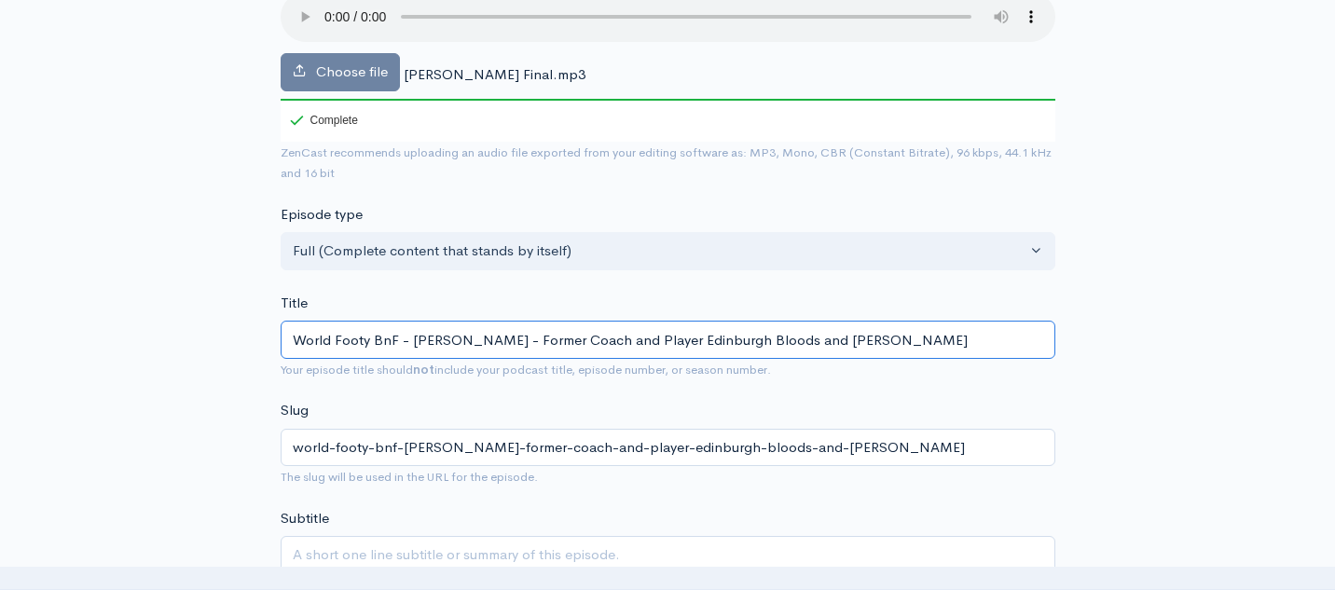
type input "world-footy-bnf-[PERSON_NAME]-former-coach-and-player-edinburgh-bloods-and-[PER…"
type input "World Footy BnF - [PERSON_NAME] - Former Coach and Player Edinburgh Bloods and …"
type input "world-footy-bnf-[PERSON_NAME]-former-coach-and-player-edinburgh-bloods-and-[PER…"
type input "World Footy BnF - [PERSON_NAME] - Former Coach and Player Edinburgh Bloods and …"
type input "world-footy-bnf-[PERSON_NAME]-former-coach-and-player-edinburgh-bloods-and-scot…"
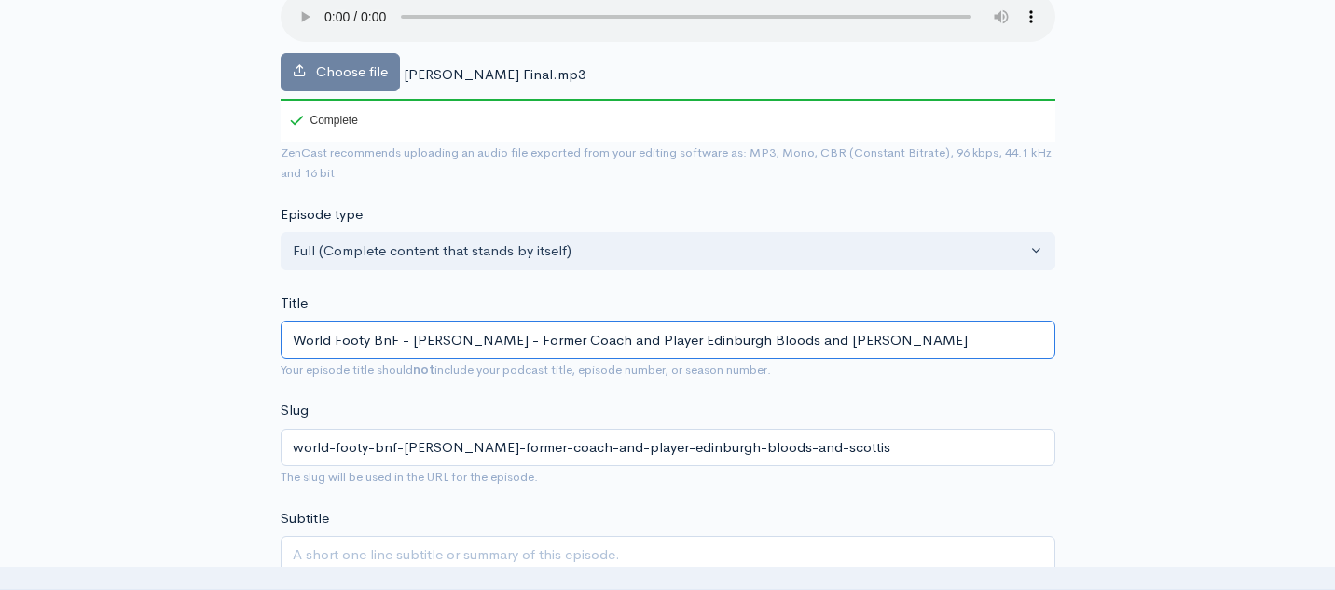
type input "World Footy BnF - [PERSON_NAME] - Former Coach and Player Edinburgh Bloods and …"
type input "world-footy-bnf-[PERSON_NAME]-former-coach-and-player-edinburgh-bloods-and-scot…"
type input "World Footy BnF - [PERSON_NAME] - Former Coach and Player Edinburgh Bloods and …"
type input "world-footy-bnf-[PERSON_NAME]-former-coach-and-player-edinburgh-bloods-and-scot…"
type input "World Footy BnF - [PERSON_NAME] - Former Coach and Player Edinburgh Bloods and …"
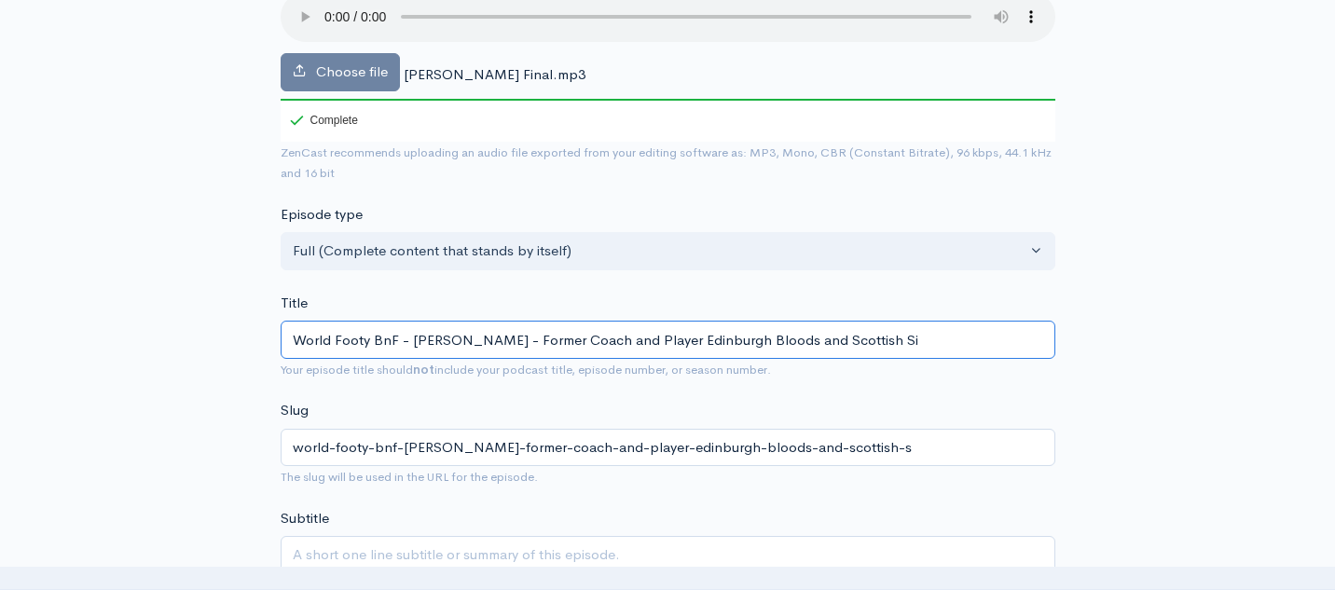
type input "world-footy-bnf-[PERSON_NAME]-former-coach-and-player-edinburgh-bloods-and-scot…"
type input "World Footy BnF - [PERSON_NAME] - Former Coach and Player Edinburgh Bloods and …"
type input "world-footy-bnf-[PERSON_NAME]-former-coach-and-player-edinburgh-bloods-and-scot…"
type input "World Footy BnF - [PERSON_NAME] - Former Coach and Player Edinburgh Bloods and …"
type input "world-footy-bnf-[PERSON_NAME]-former-coach-and-player-edinburgh-bloods-and-scot…"
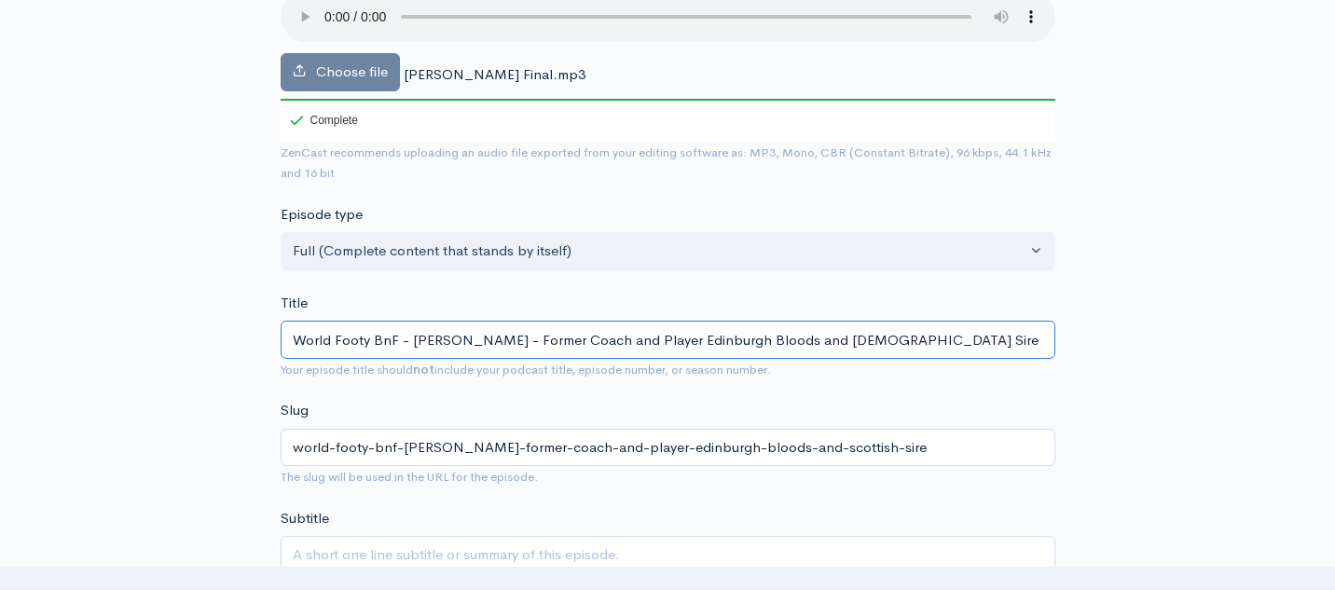
type input "World Footy BnF - [PERSON_NAME] - Former Coach and Player Edinburgh Bloods and …"
type input "world-footy-bnf-[PERSON_NAME]-former-coach-and-player-edinburgh-bloods-and-scot…"
type input "World Footy BnF - [PERSON_NAME] - Former Coach and Player Edinburgh Bloods and …"
type input "world-footy-bnf-[PERSON_NAME]-former-coach-and-player-edinburgh-bloods-and-scot…"
drag, startPoint x: 903, startPoint y: 340, endPoint x: 805, endPoint y: 346, distance: 99.0
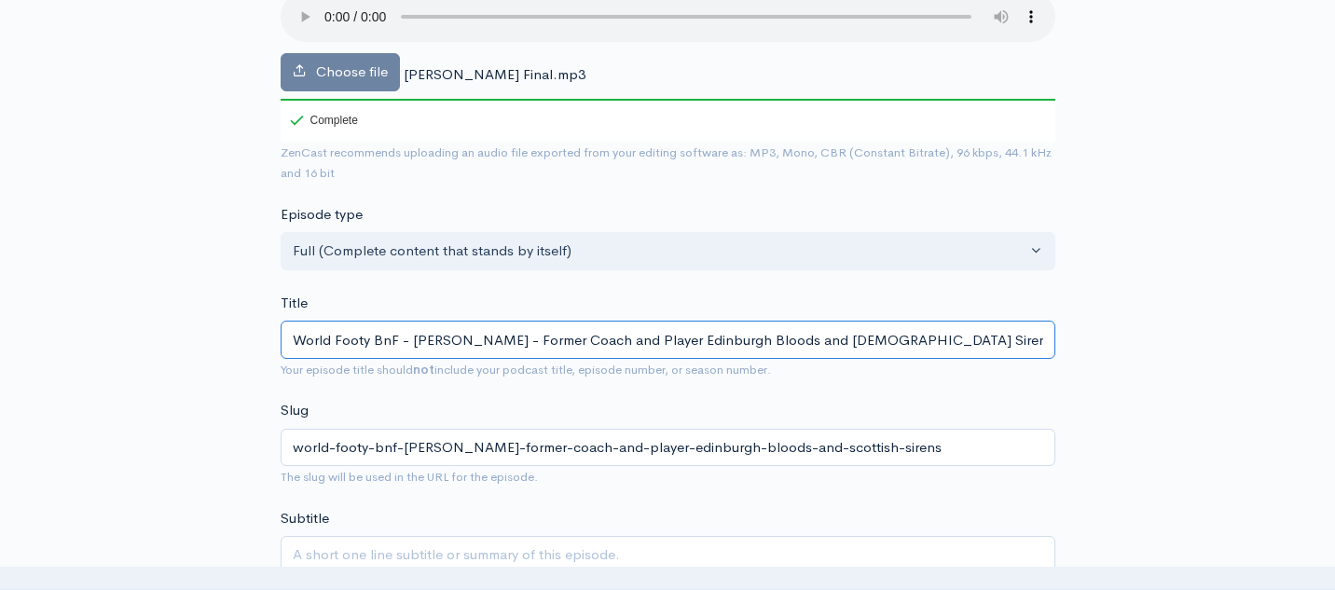
click at [805, 346] on input "World Footy BnF - [PERSON_NAME] - Former Coach and Player Edinburgh Bloods and …" at bounding box center [668, 340] width 775 height 38
click at [920, 337] on input "World Footy BnF - [PERSON_NAME] - Former Coach and Player Edinburgh Bloods and …" at bounding box center [668, 340] width 775 height 38
type input "World Footy BnF - [PERSON_NAME] - Former Coach and Player Edinburgh Bloods and …"
type input "world-footy-bnf-[PERSON_NAME]-former-coach-and-player-edinburgh-bloods-and-scot…"
type input "World Footy BnF - [PERSON_NAME] - Former Coach and Player Edinburgh Bloods and …"
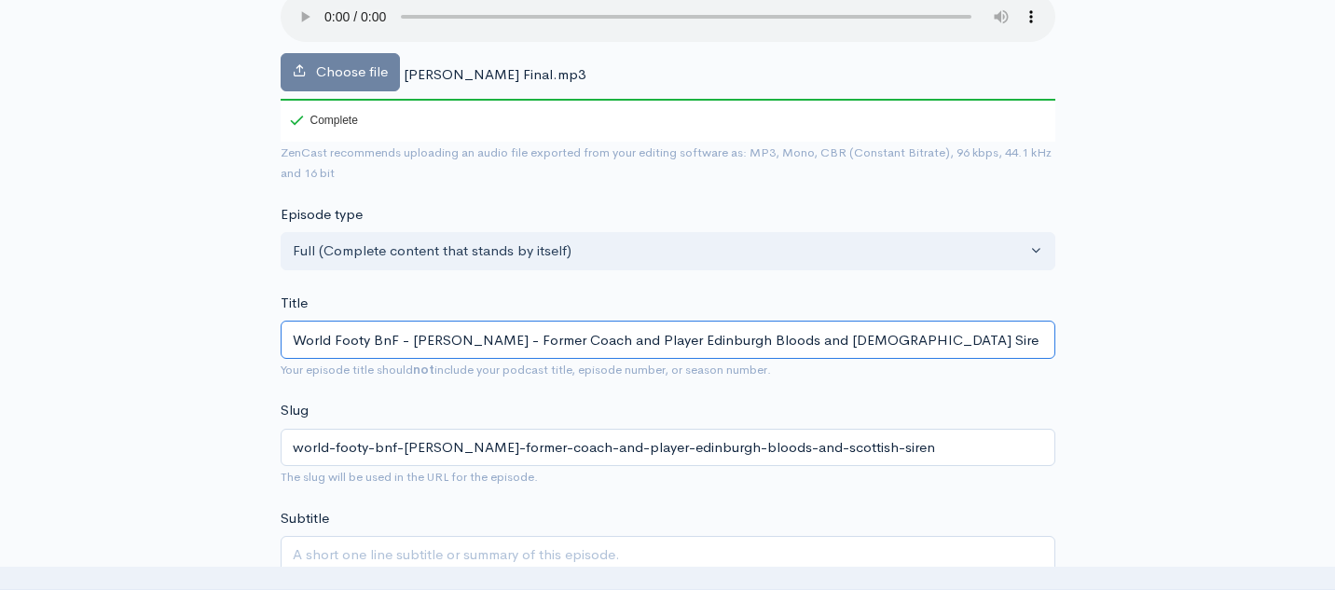
type input "world-footy-bnf-[PERSON_NAME]-former-coach-and-player-edinburgh-bloods-and-scot…"
type input "World Footy BnF - [PERSON_NAME] - Former Coach and Player Edinburgh Bloods and …"
type input "world-footy-bnf-[PERSON_NAME]-former-coach-and-player-edinburgh-bloods-and-scot…"
type input "World Footy BnF - [PERSON_NAME] - Former Coach and Player Edinburgh Bloods and …"
type input "world-footy-bnf-[PERSON_NAME]-former-coach-and-player-edinburgh-bloods-and-scot…"
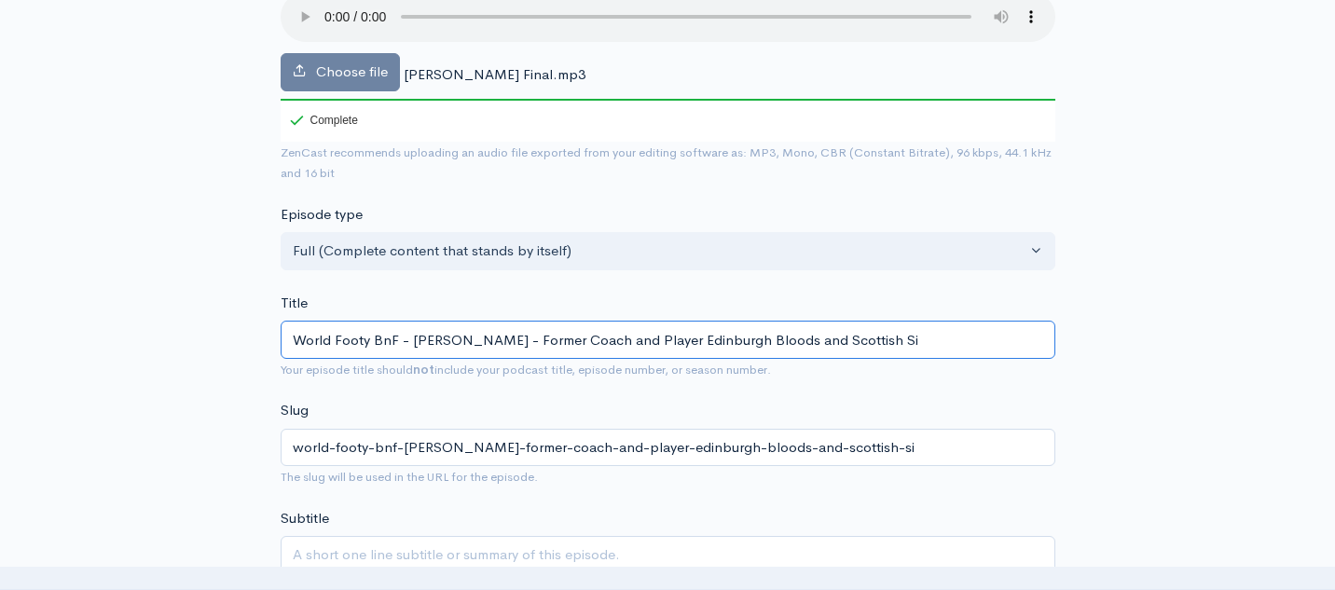
type input "World Footy BnF - [PERSON_NAME] - Former Coach and Player Edinburgh Bloods and …"
type input "world-footy-bnf-[PERSON_NAME]-former-coach-and-player-edinburgh-bloods-and-scot…"
type input "World Footy BnF - [PERSON_NAME] - Former Coach and Player Edinburgh Bloods and …"
type input "world-footy-bnf-[PERSON_NAME]-former-coach-and-player-edinburgh-bloods-and-scot…"
type input "World Footy BnF - [PERSON_NAME] - Former Coach and Player Edinburgh Bloods and …"
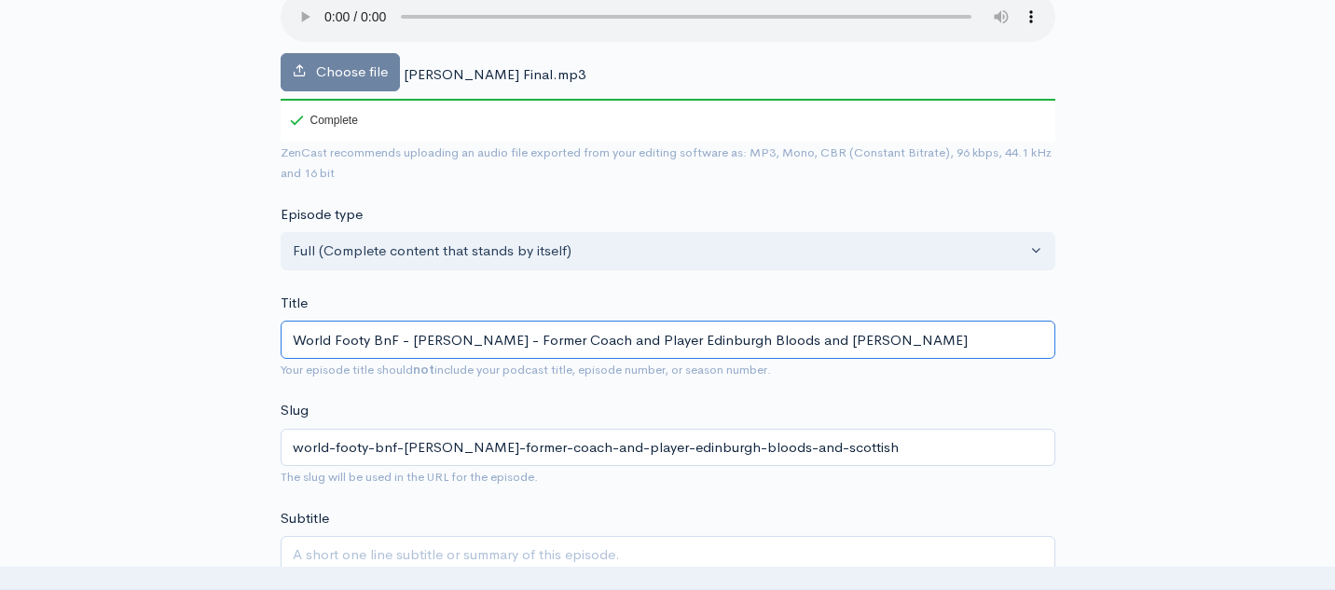
type input "world-footy-bnf-[PERSON_NAME]-former-coach-and-player-edinburgh-bloods-and-scot…"
type input "World Footy BnF - [PERSON_NAME] - Former Coach and Player Edinburgh Bloods and …"
type input "world-footy-bnf-[PERSON_NAME]-former-coach-and-player-edinburgh-bloods-and-[PER…"
type input "World Footy BnF - [PERSON_NAME] - Former Coach and Player Edinburgh Bloods and …"
type input "world-footy-bnf-[PERSON_NAME]-former-coach-and-player-edinburgh-bloods-and-[PER…"
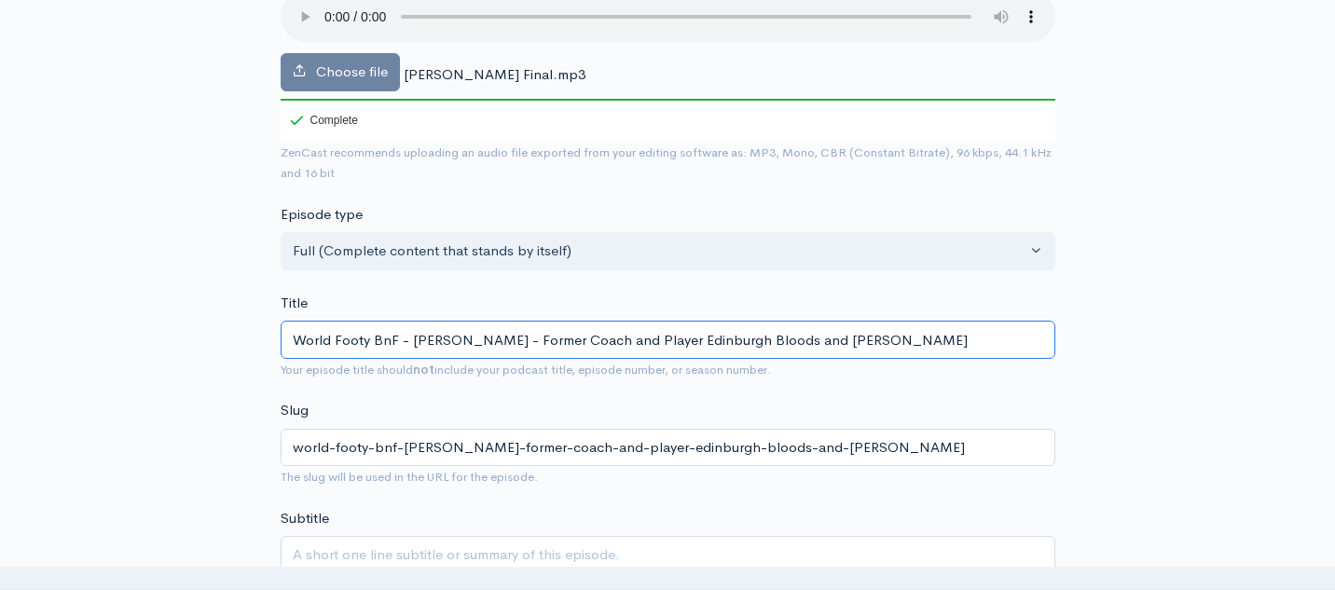
type input "World Footy BnF - [PERSON_NAME] - Former Coach and Player Edinburgh Bloods and …"
type input "world-footy-bnf-[PERSON_NAME]-former-coach-and-player-edinburgh-bloods-and-[PER…"
type input "World Footy BnF - [PERSON_NAME] - Former Coach and Player Edinburgh Bloods and …"
type input "world-footy-bnf-[PERSON_NAME]-former-coach-and-player-edinburgh-bloods-and-sco"
type input "World Footy BnF - [PERSON_NAME] - Former Coach and Player Edinburgh Bloods and …"
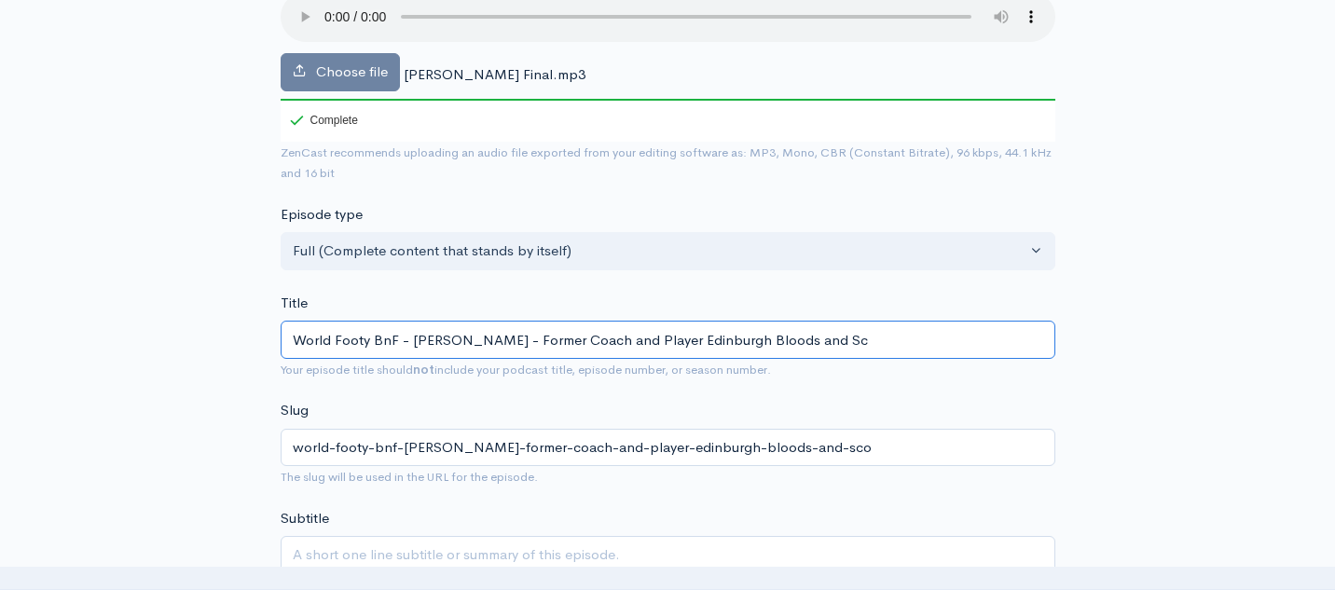
type input "world-footy-bnf-[PERSON_NAME]-former-coach-and-player-edinburgh-bloods-and-sc"
type input "World Footy BnF - [PERSON_NAME] - Former Coach and Player Edinburgh Bloods and S"
type input "world-footy-bnf-[PERSON_NAME]-former-coach-and-player-edinburgh-bloods-and-s"
type input "World Footy BnF - [PERSON_NAME] - Former Coach and Player Edinburgh Bloods and"
type input "world-footy-bnf-[PERSON_NAME]-former-coach-and-player-edinburgh-bloods-and"
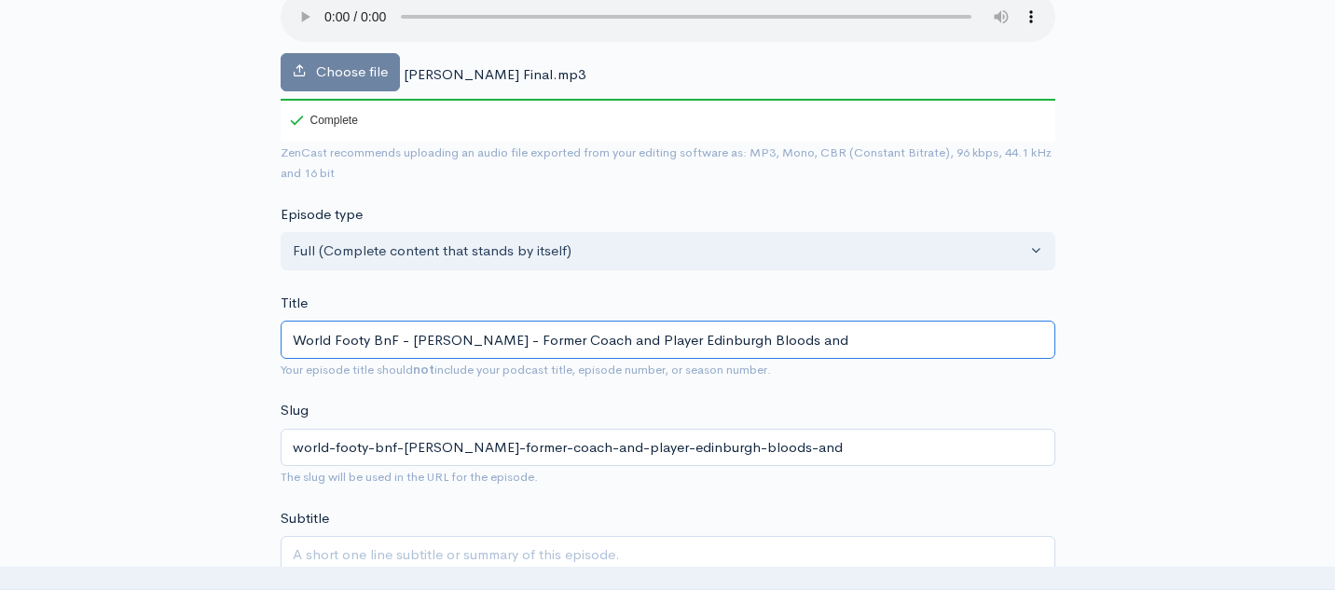
paste input "The [DEMOGRAPHIC_DATA] Sirens"
type input "World Footy BnF - [PERSON_NAME] - Former Coach and Player Edinburgh Bloods and …"
type input "world-footy-bnf-[PERSON_NAME]-former-coach-and-player-edinburgh-bloods-and-the-…"
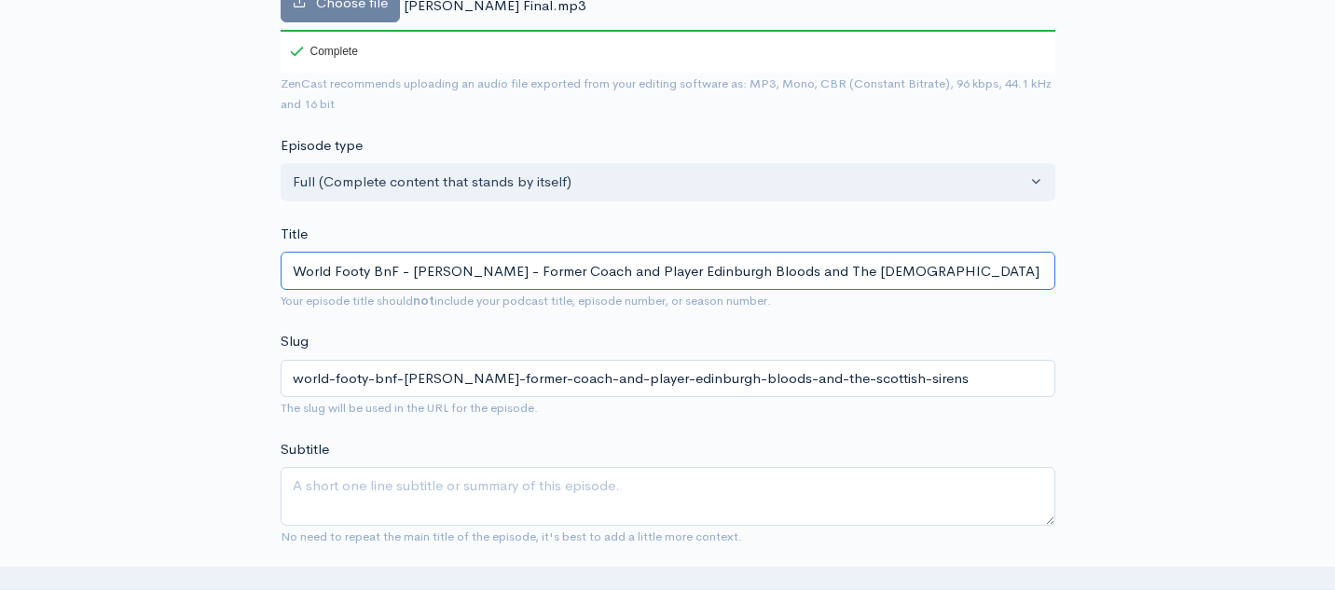
scroll to position [361, 0]
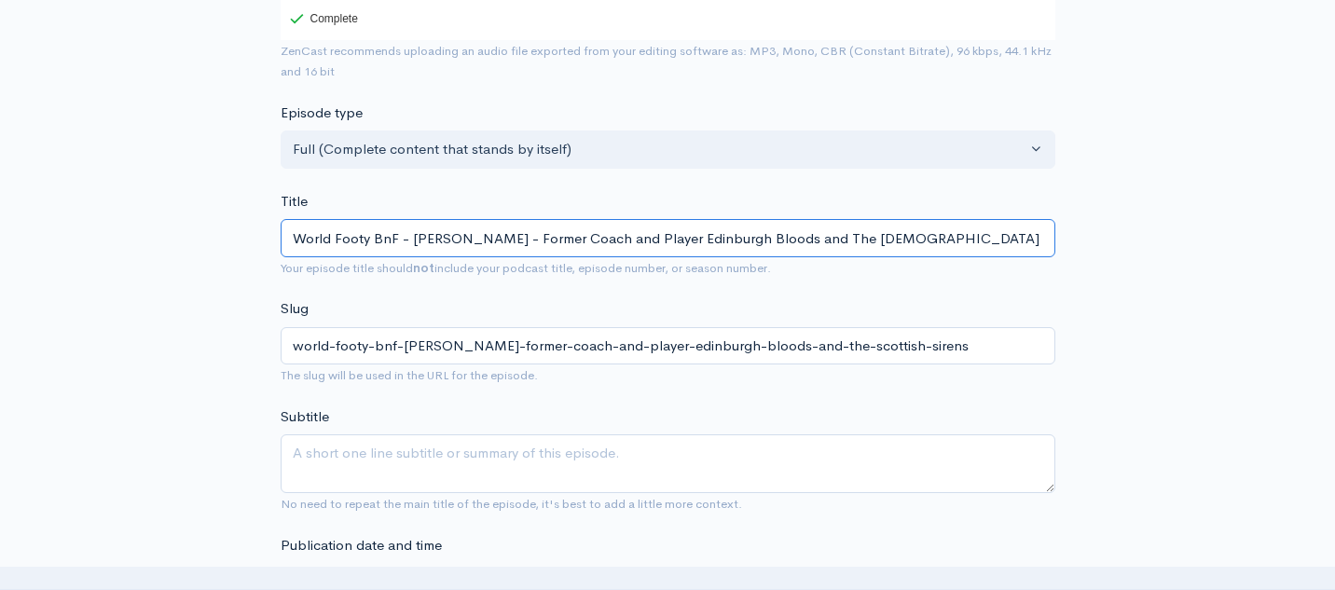
click at [662, 239] on input "World Footy BnF - [PERSON_NAME] - Former Coach and Player Edinburgh Bloods and …" at bounding box center [668, 238] width 775 height 38
type input "World Footy BnF - [PERSON_NAME] - Former Coach and Player oEdinburgh Bloods and…"
type input "world-footy-bnf-[PERSON_NAME]-former-coach-and-player-oedinburgh-bloods-and-the…"
type input "World Footy BnF - [PERSON_NAME] - Former Coach and Player ofEdinburgh Bloods an…"
type input "world-footy-bnf-[PERSON_NAME]-former-coach-and-player-ofedinburgh-bloods-and-th…"
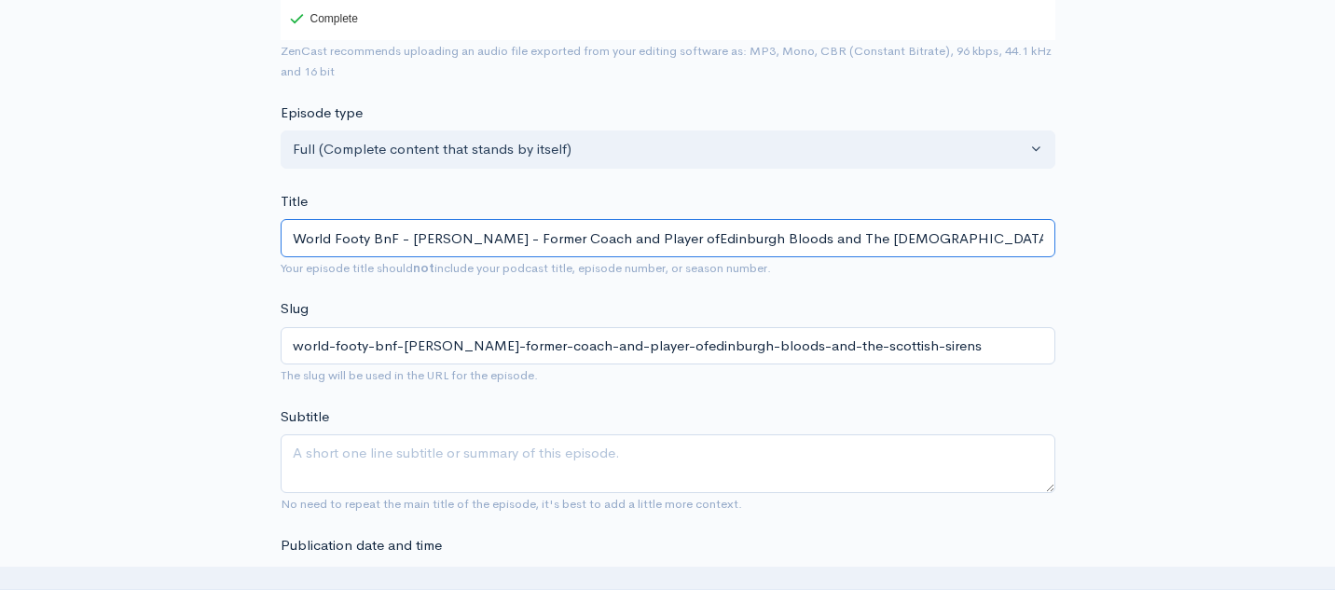
type input "World Footy BnF - [PERSON_NAME] - Former Coach and Player of Edinburgh Bloods a…"
type input "world-footy-bnf-[PERSON_NAME]-former-coach-and-player-of-edinburgh-bloods-and-t…"
type input "World Footy BnF - [PERSON_NAME] - Former Coach and Player of tEdinburgh Bloods …"
type input "world-footy-bnf-[PERSON_NAME]-former-coach-and-player-of-tedinburgh-bloods-and-…"
type input "World Footy BnF - [PERSON_NAME] - Former Coach and Player of Edinburgh Bloods a…"
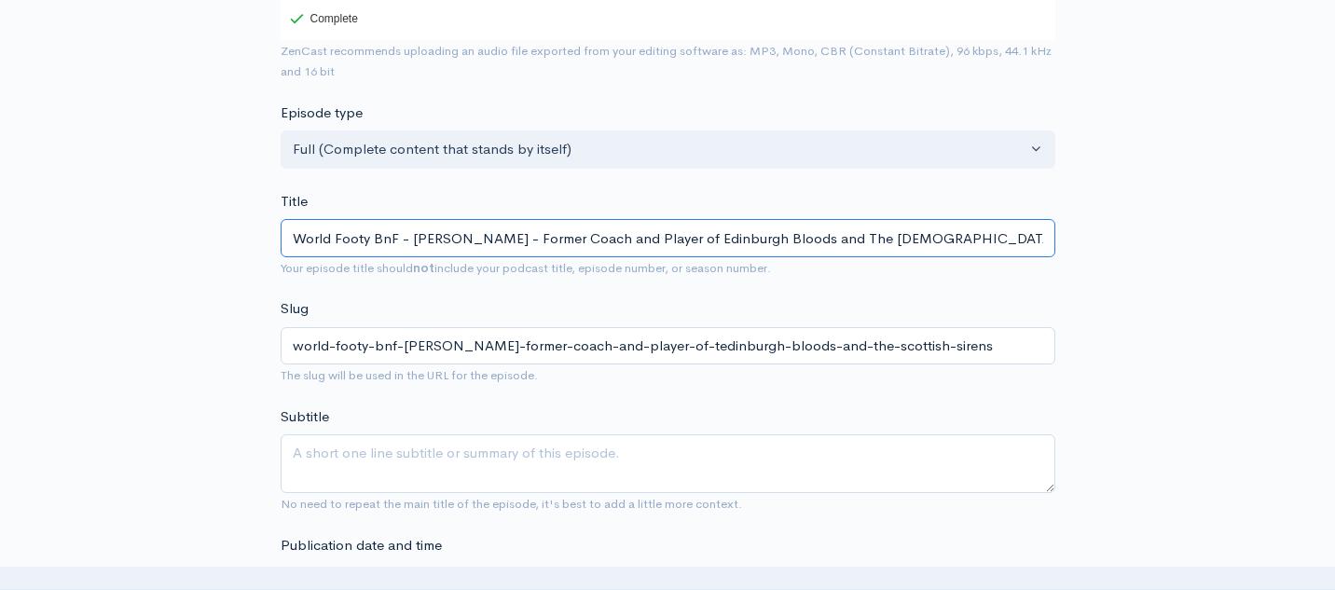
type input "world-footy-bnf-[PERSON_NAME]-former-coach-and-player-of-edinburgh-bloods-and-t…"
type input "World Footy BnF - [PERSON_NAME] - Former Coach and Player of TEdinburgh Bloods …"
type input "world-footy-bnf-[PERSON_NAME]-former-coach-and-player-of-tedinburgh-bloods-and-…"
type input "World Footy BnF - [PERSON_NAME] - Former Coach and Player of TheEdinburgh Blood…"
type input "world-footy-bnf-[PERSON_NAME]-former-coach-and-player-of-theedinburgh-bloods-an…"
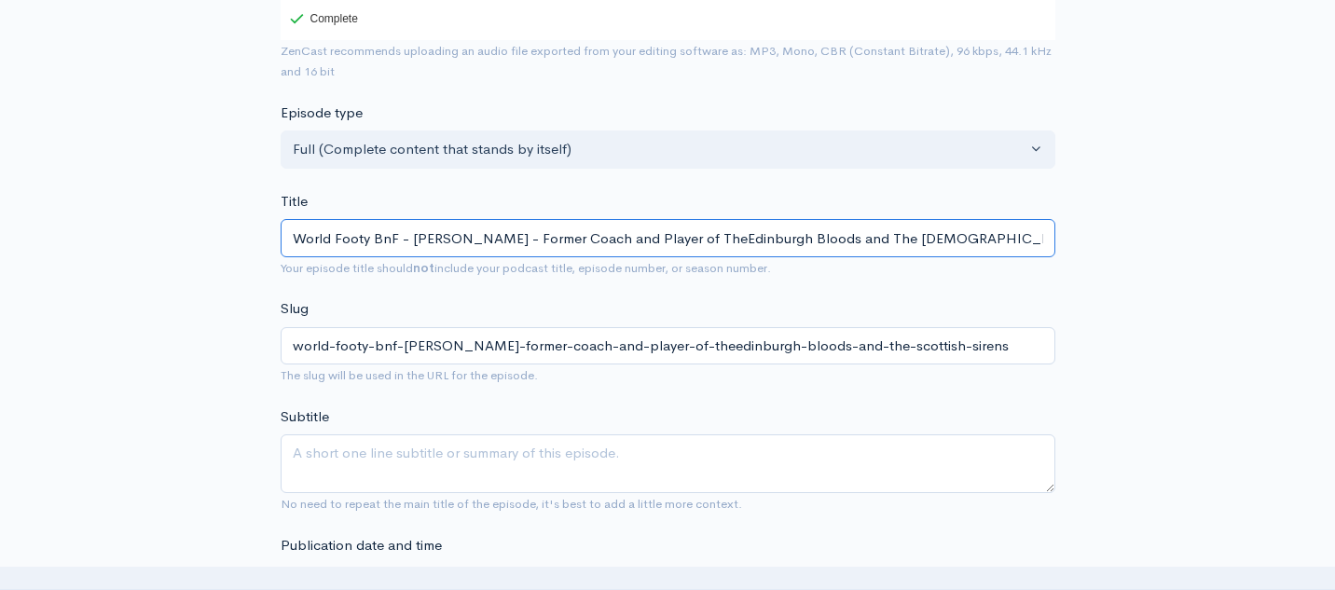
type input "World Footy BnF - [PERSON_NAME] - Former Coach and Player of The Edinburgh Bloo…"
type input "world-footy-bnf-[PERSON_NAME]-former-coach-and-player-of-the-edinburgh-bloods-a…"
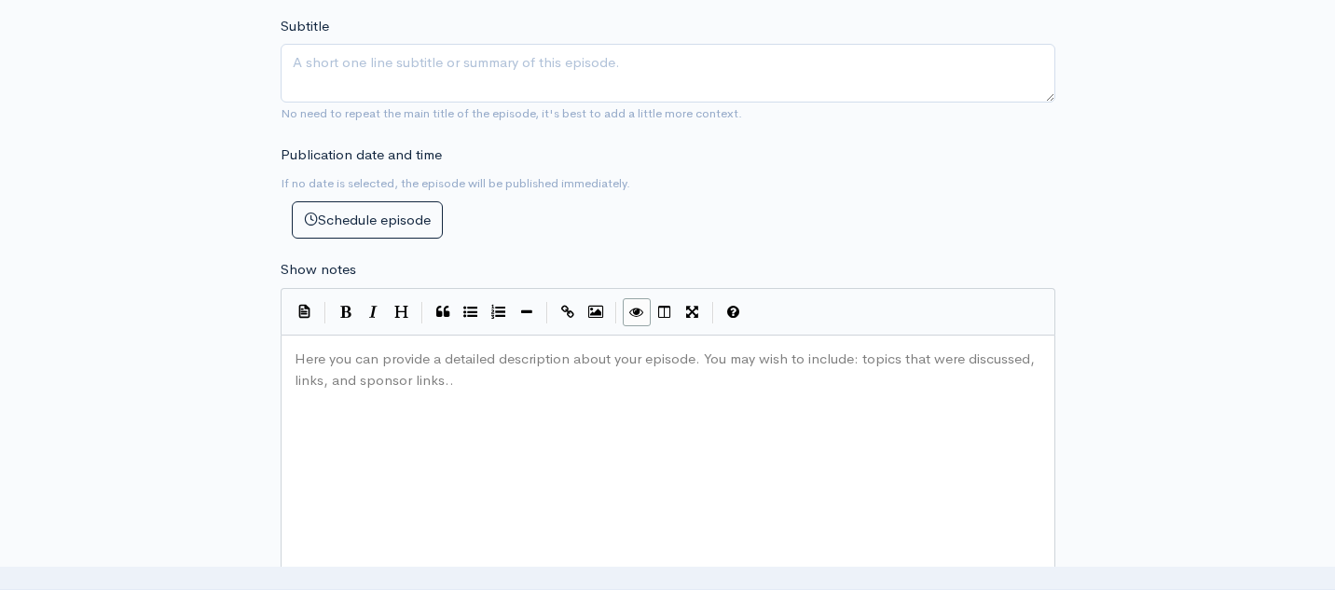
scroll to position [754, 0]
type input "World Footy BnF - [PERSON_NAME] - Former Coach and Player of The Edinburgh Bloo…"
click at [606, 371] on div "Here you can provide a detailed description about your episode. You may wish to…" at bounding box center [691, 505] width 801 height 326
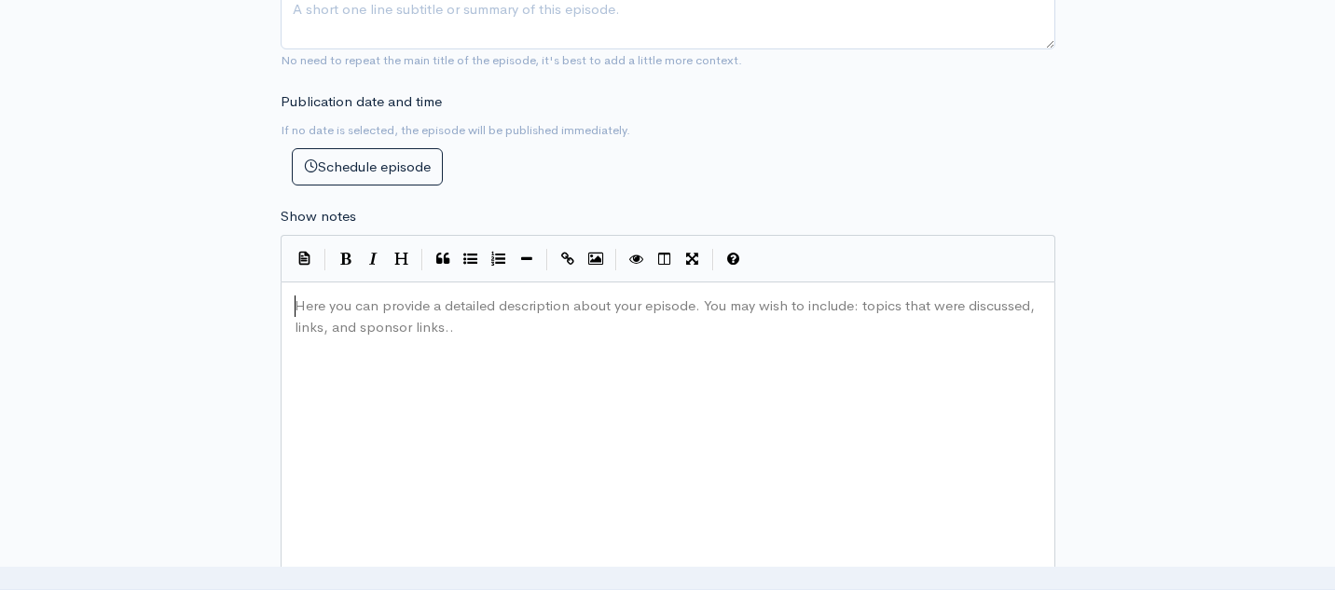
scroll to position [819, 0]
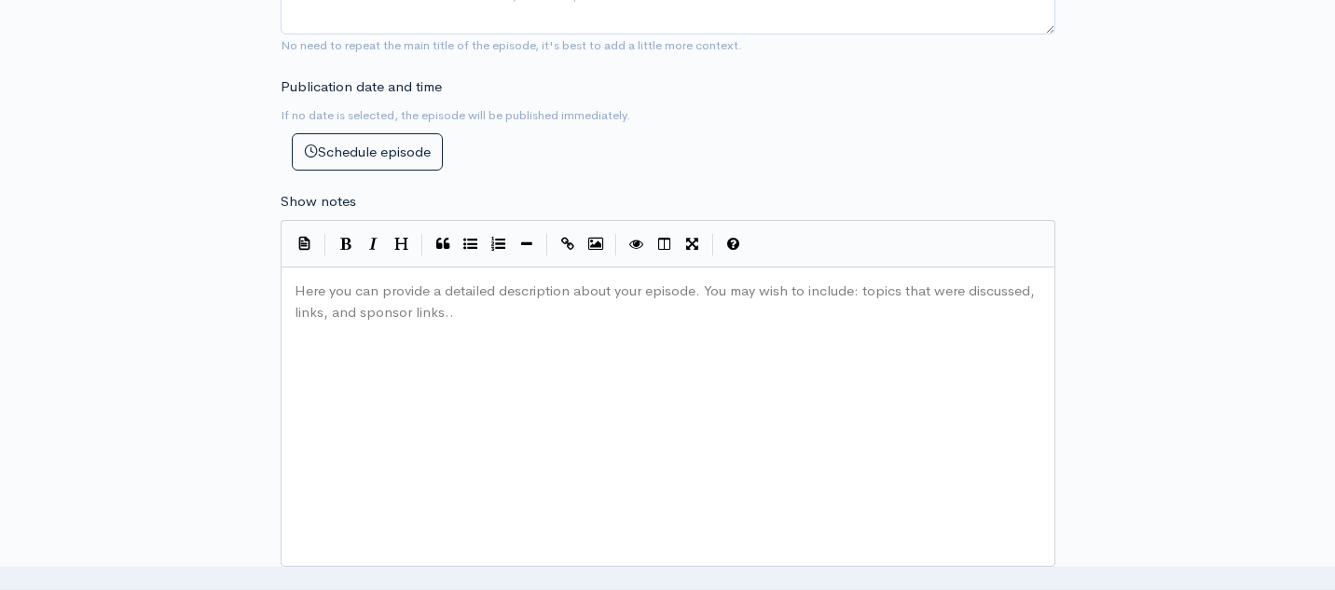
paste textarea "n"
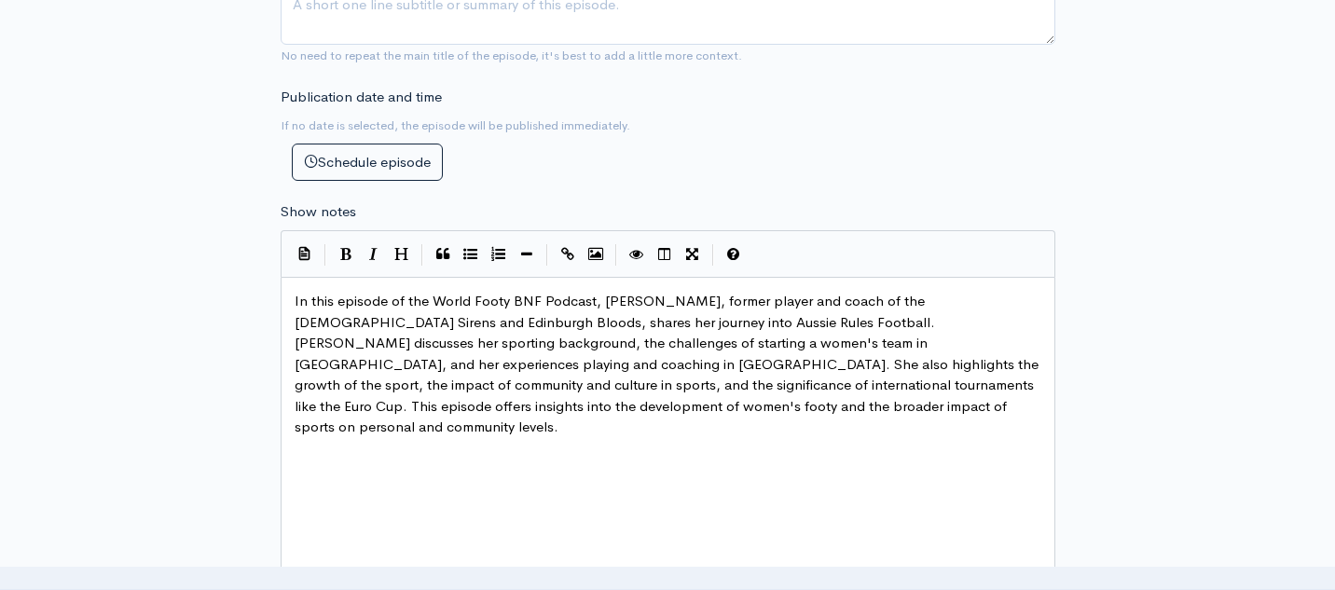
scroll to position [808, 0]
click at [530, 303] on span "In this episode of the World Footy BNF Podcast, [PERSON_NAME], former player an…" at bounding box center [669, 365] width 748 height 144
type textarea "n"
click at [622, 302] on span "In this episode of the World Footy BnF Podcast, [PERSON_NAME], former player an…" at bounding box center [669, 365] width 748 height 144
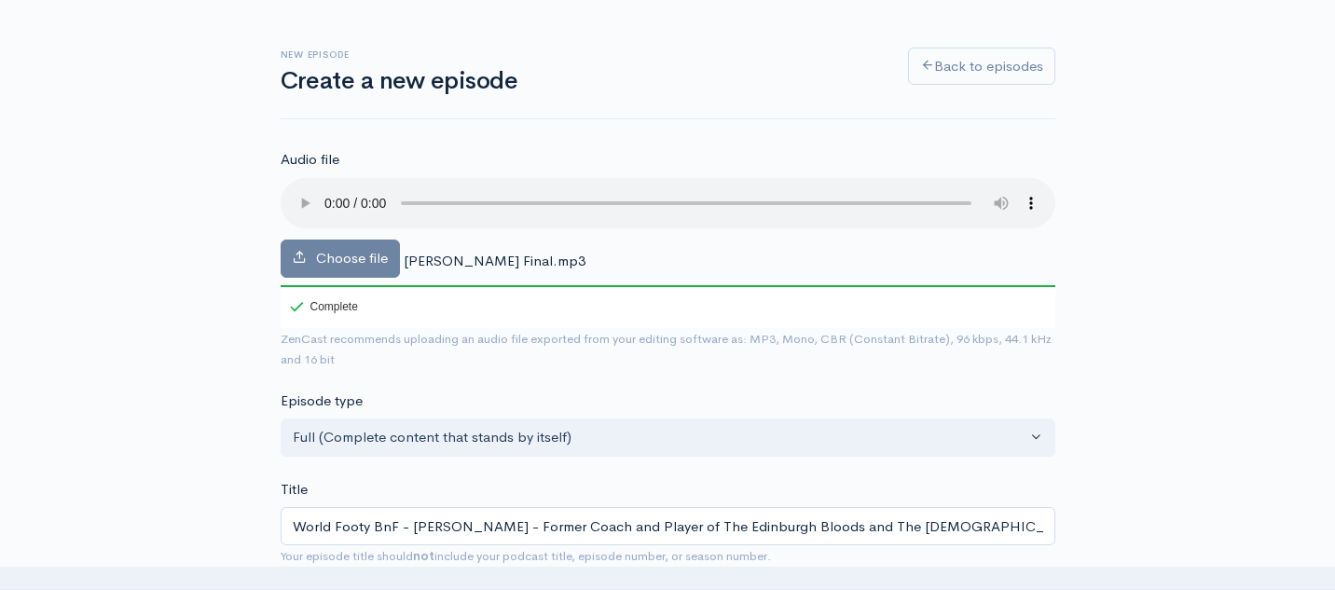
scroll to position [72, 0]
type textarea "ia"
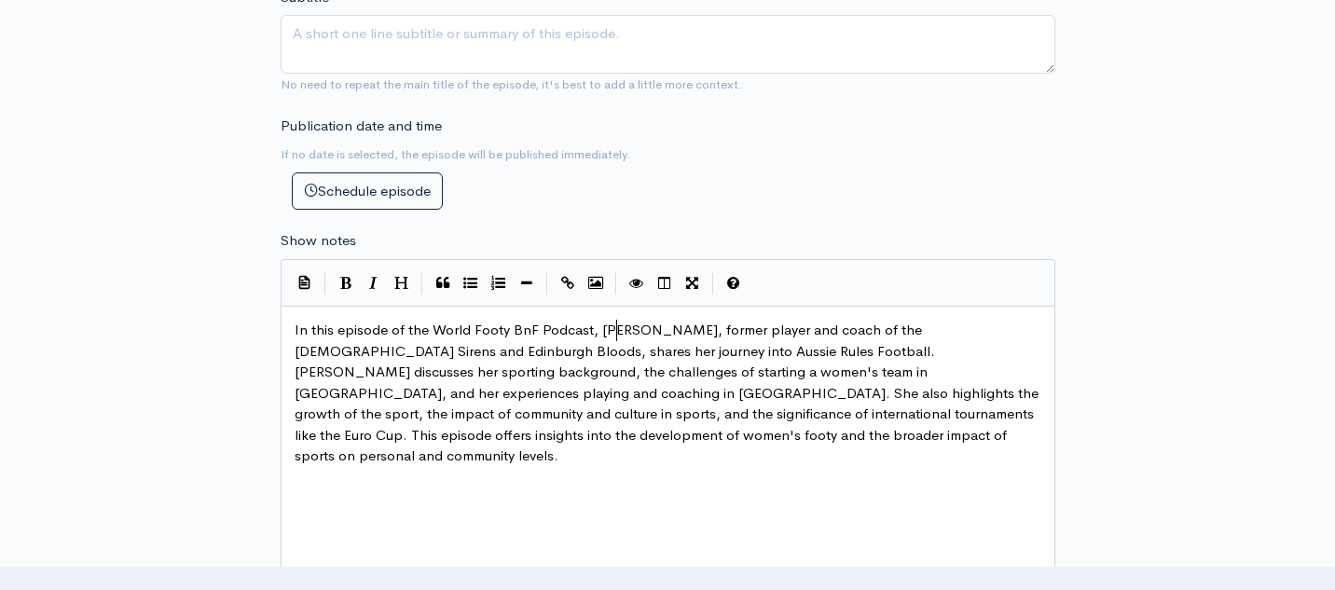
scroll to position [793, 0]
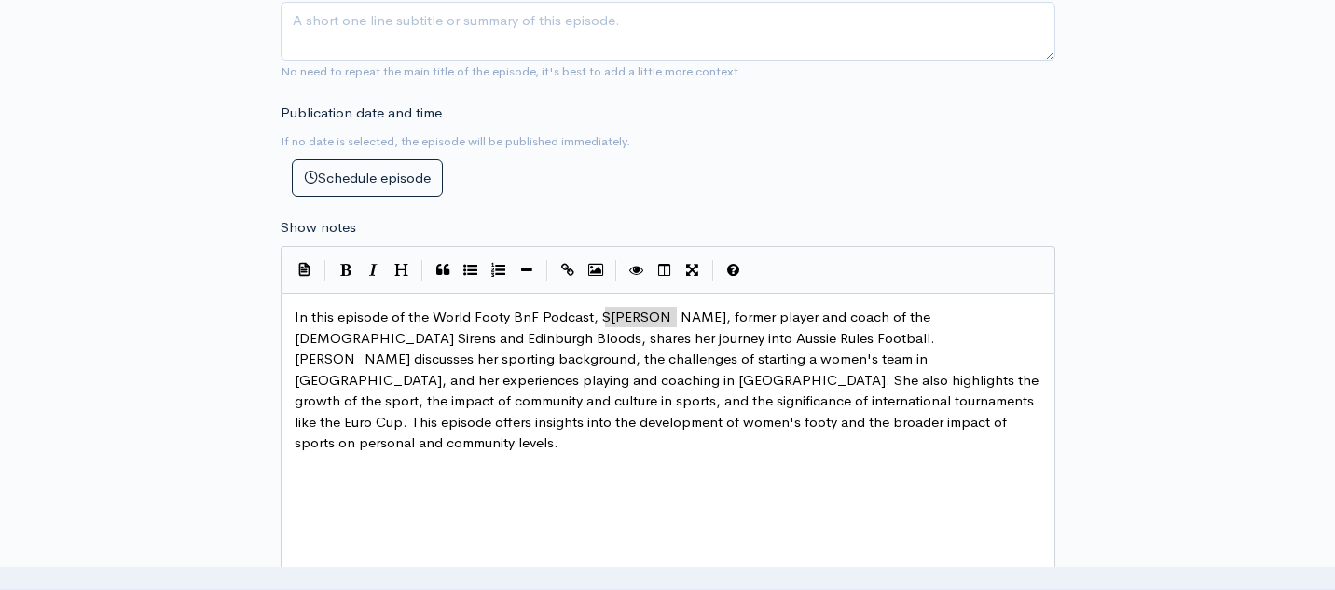
type textarea "[PERSON_NAME]"
drag, startPoint x: 678, startPoint y: 315, endPoint x: 599, endPoint y: 320, distance: 79.4
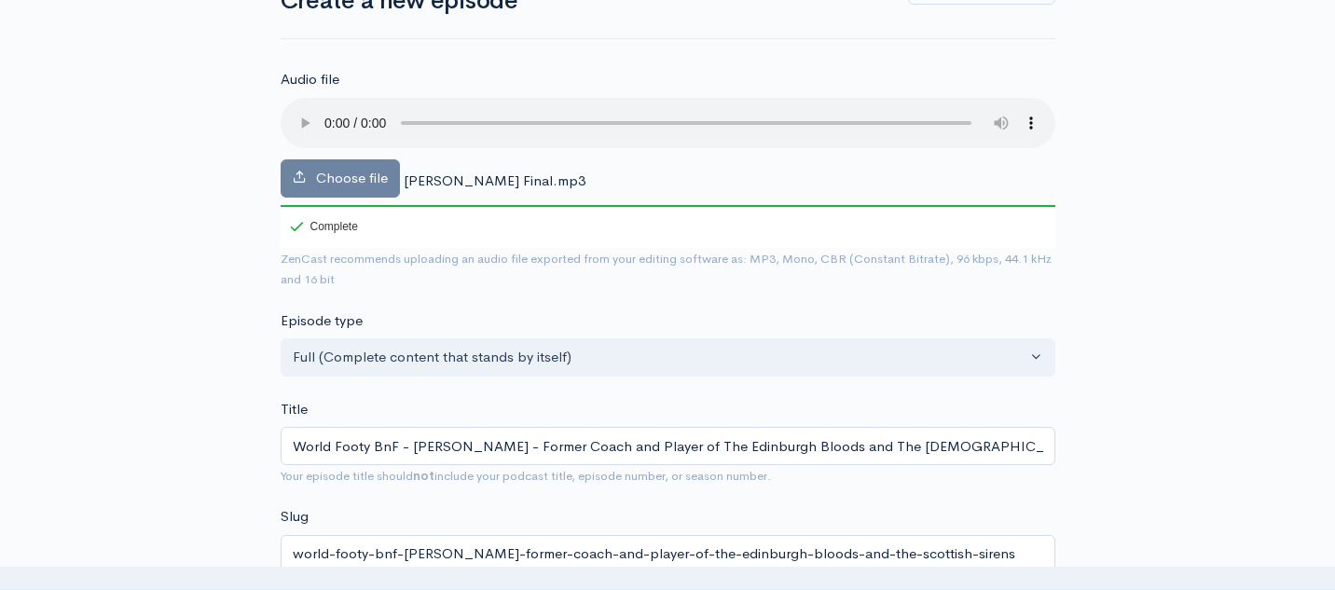
scroll to position [206, 0]
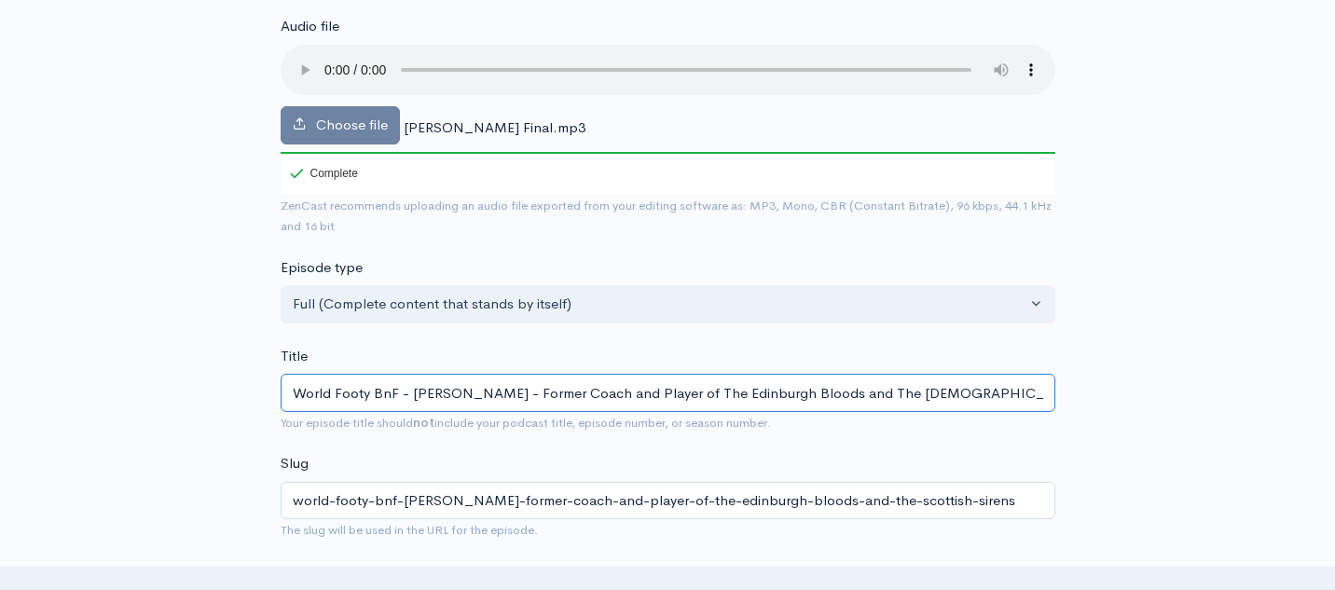
drag, startPoint x: 485, startPoint y: 395, endPoint x: 412, endPoint y: 399, distance: 72.8
click at [412, 399] on input "World Footy BnF - [PERSON_NAME] - Former Coach and Player of The Edinburgh Bloo…" at bounding box center [668, 393] width 775 height 38
paste input "e"
type input "World Footy BnF - [PERSON_NAME] - Former Coach and Player of The Edinburgh Bloo…"
type input "world-footy-bnf-sian-furness-former-coach-and-player-of-the-edinburgh-bloods-an…"
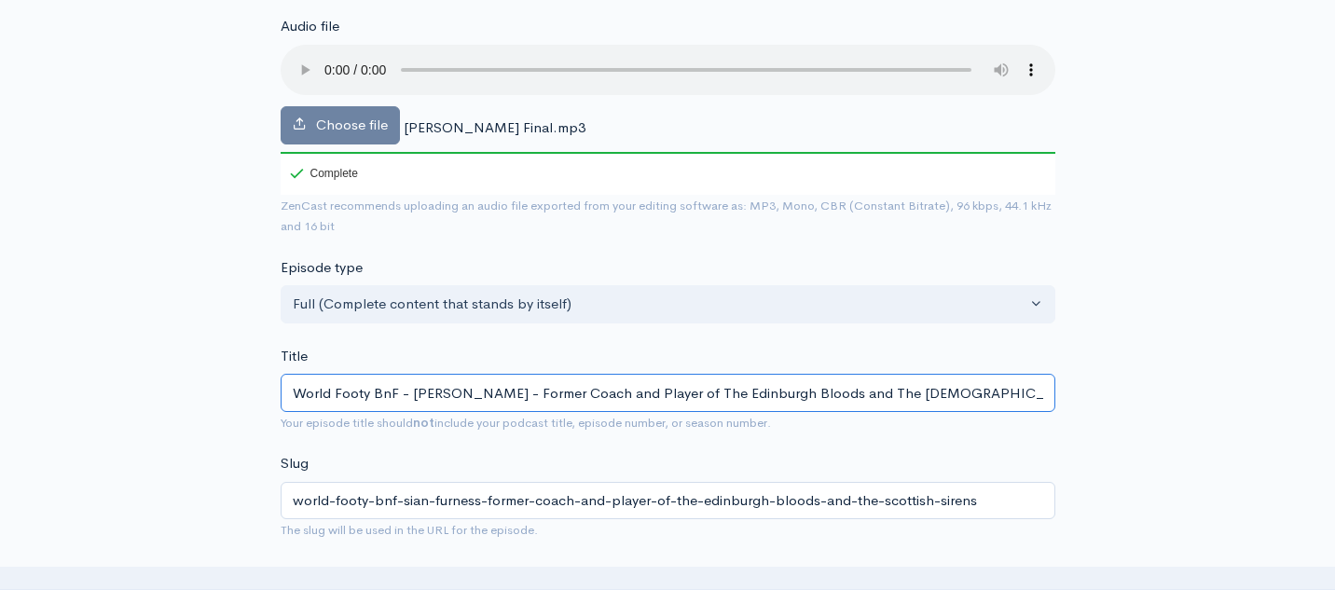
type input "World Footy BnF - [PERSON_NAME] - Former Coach and Player of The Edinburgh Bloo…"
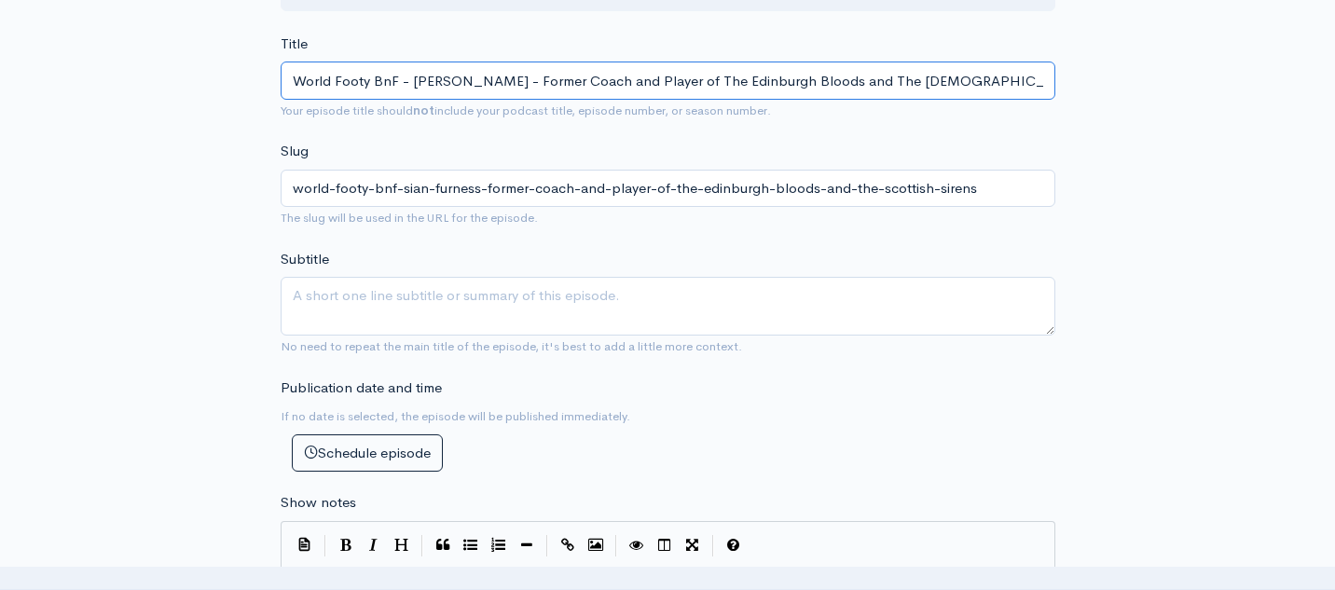
scroll to position [402, 0]
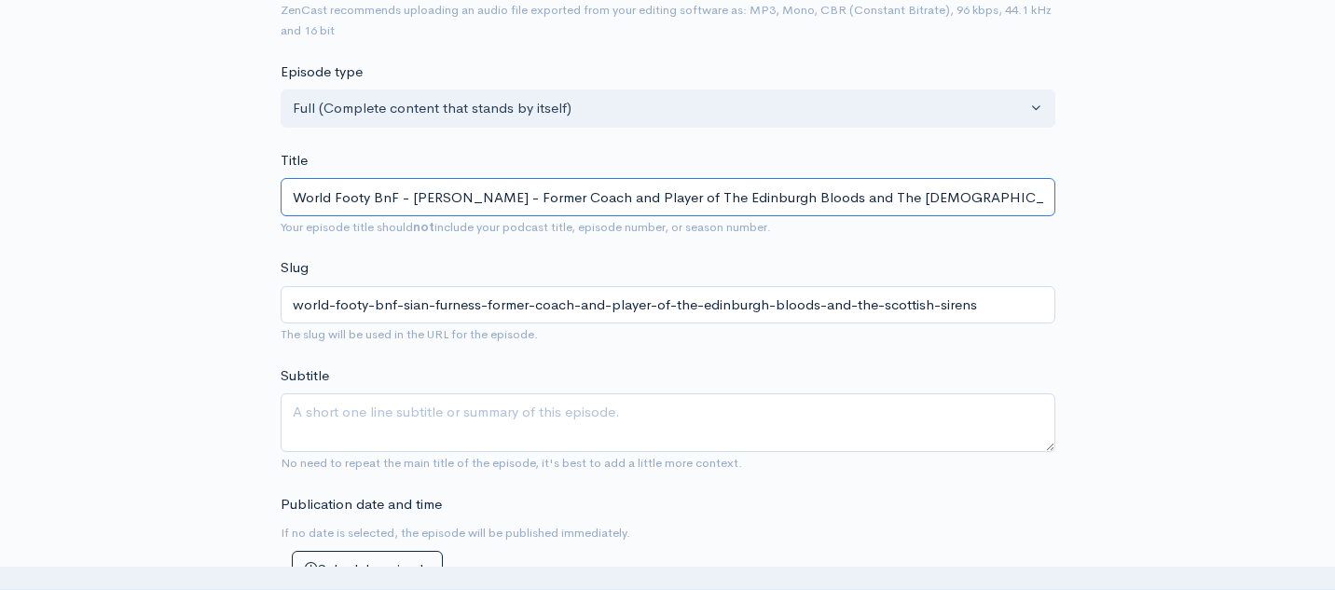
drag, startPoint x: 667, startPoint y: 199, endPoint x: 981, endPoint y: 197, distance: 314.2
click at [981, 197] on input "World Footy BnF - [PERSON_NAME] - Former Coach and Player of The Edinburgh Bloo…" at bounding box center [668, 197] width 775 height 38
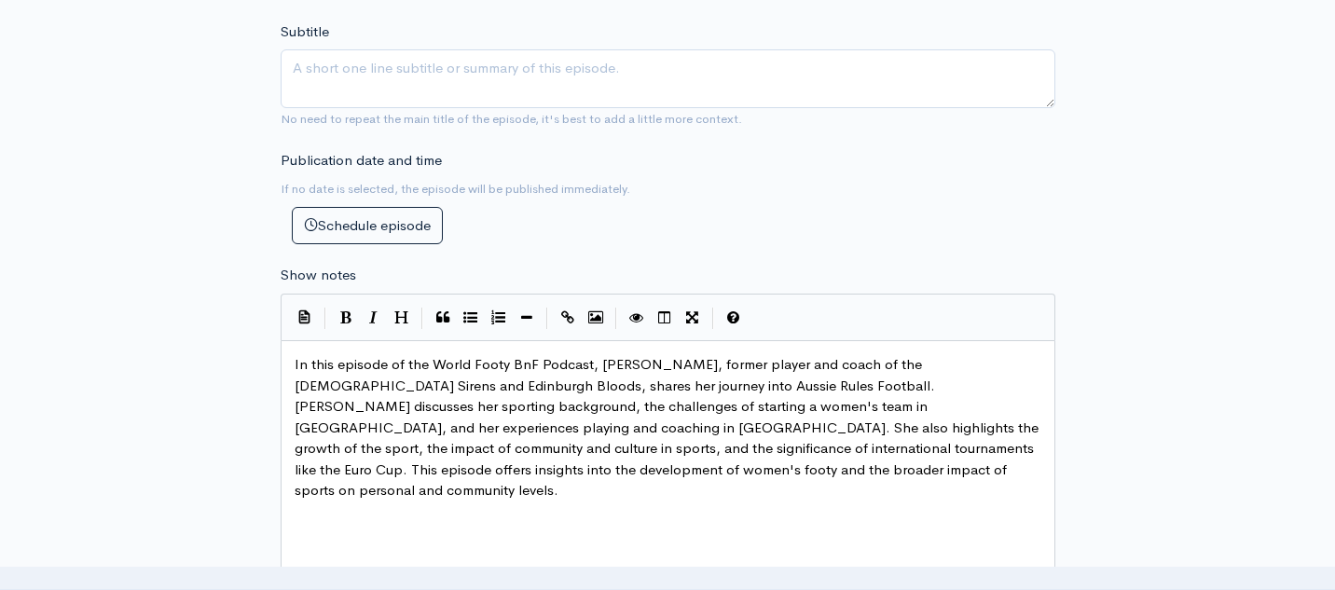
scroll to position [754, 0]
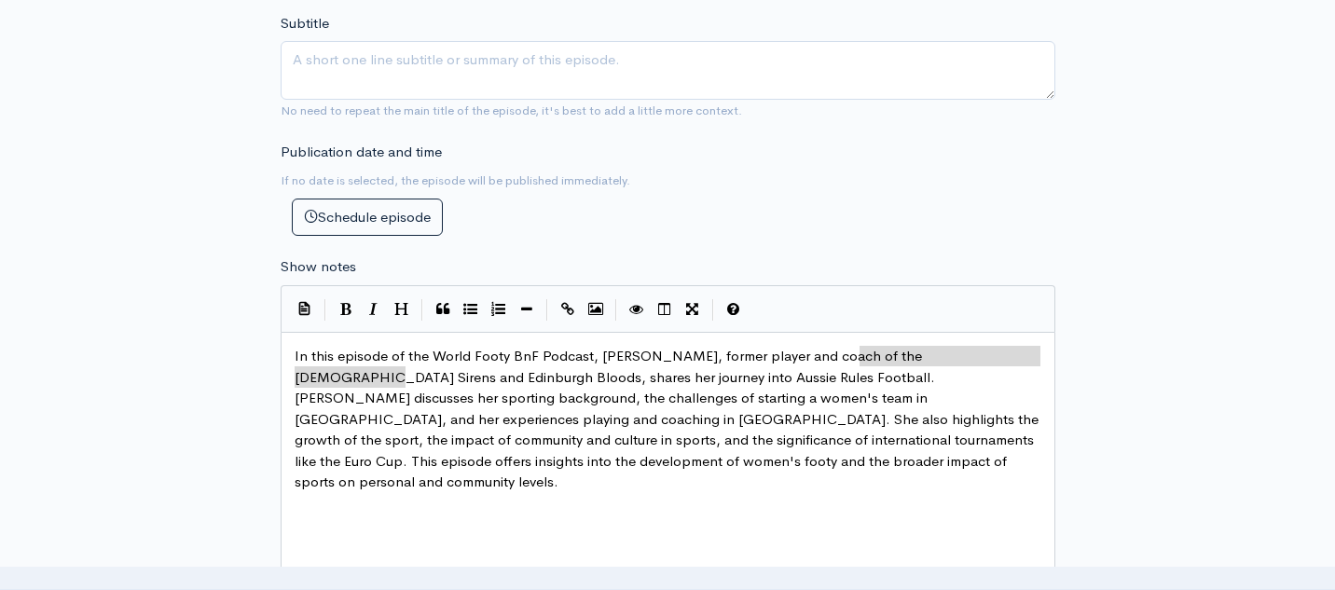
type textarea "the [DEMOGRAPHIC_DATA] Sirens and Edinburgh Bloods"
drag, startPoint x: 405, startPoint y: 379, endPoint x: 854, endPoint y: 360, distance: 449.8
paste textarea
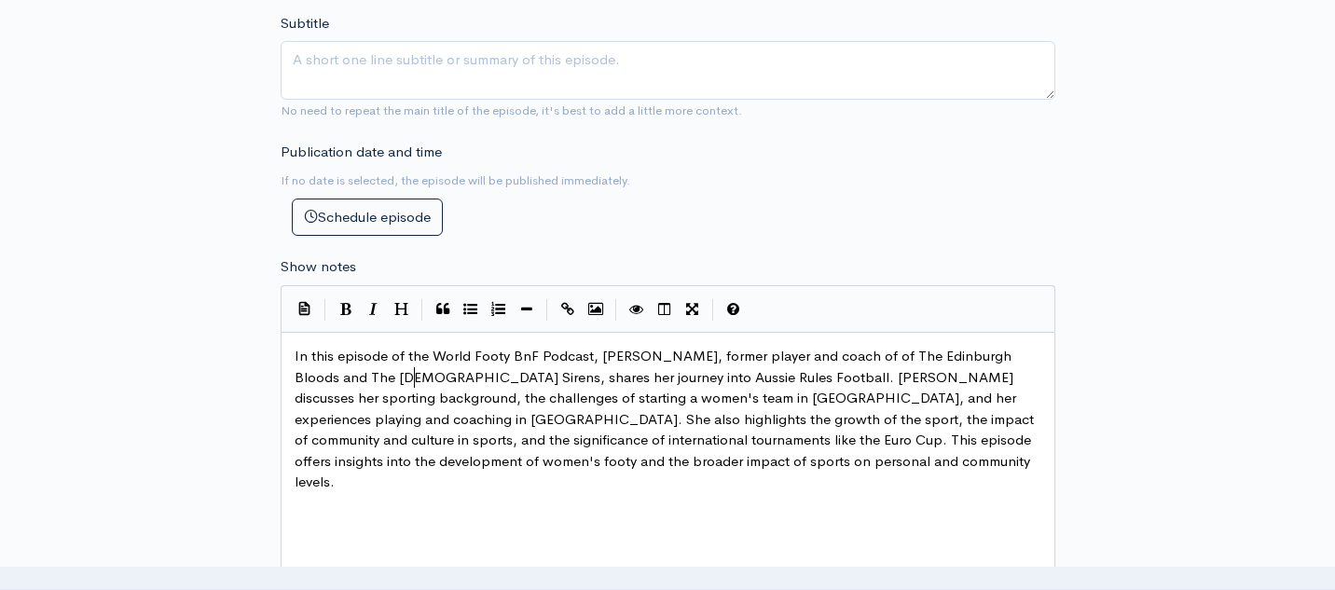
click at [853, 356] on span "In this episode of the World Footy BnF Podcast, [PERSON_NAME], former player an…" at bounding box center [666, 419] width 743 height 144
click at [463, 382] on span "In this episode of the World Footy BnF Podcast, [PERSON_NAME], former player an…" at bounding box center [666, 419] width 743 height 144
click at [416, 381] on span "In this episode of the World Footy BnF Podcast, [PERSON_NAME], former player an…" at bounding box center [666, 419] width 743 height 144
click at [734, 379] on span "In this episode of the World Footy BnF Podcast, [PERSON_NAME], former player an…" at bounding box center [666, 419] width 743 height 144
type textarea "ia"
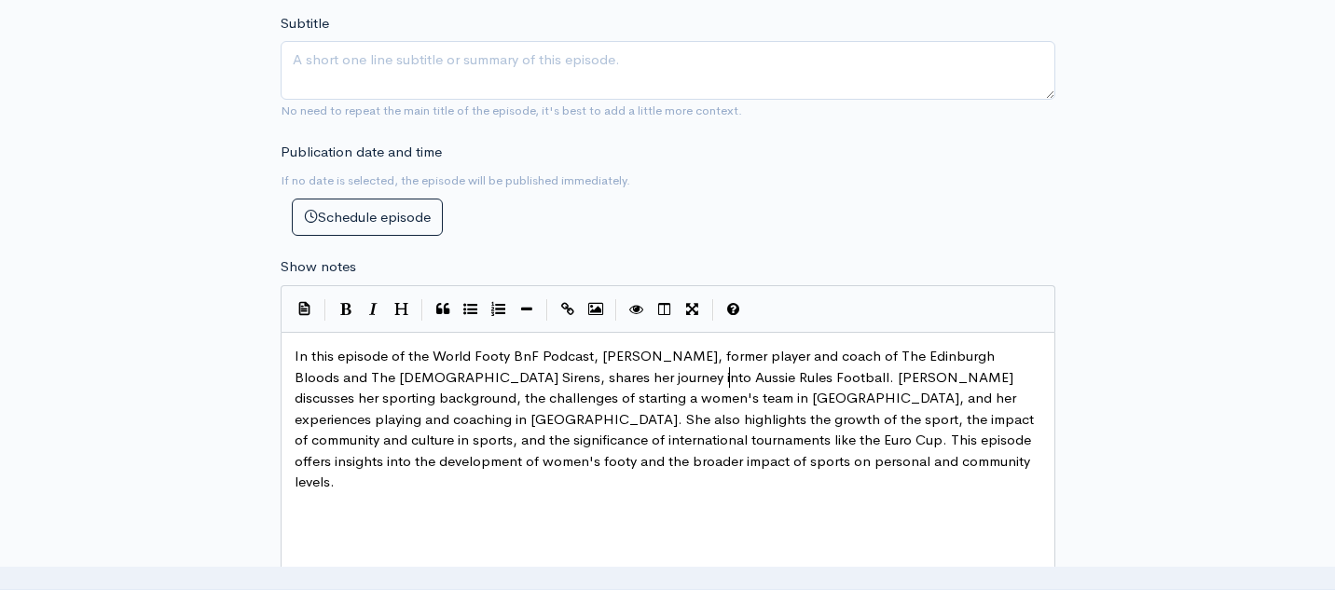
scroll to position [7, 9]
click at [978, 396] on span "In this episode of the World Footy BnF Podcast, [PERSON_NAME], former player an…" at bounding box center [666, 419] width 743 height 144
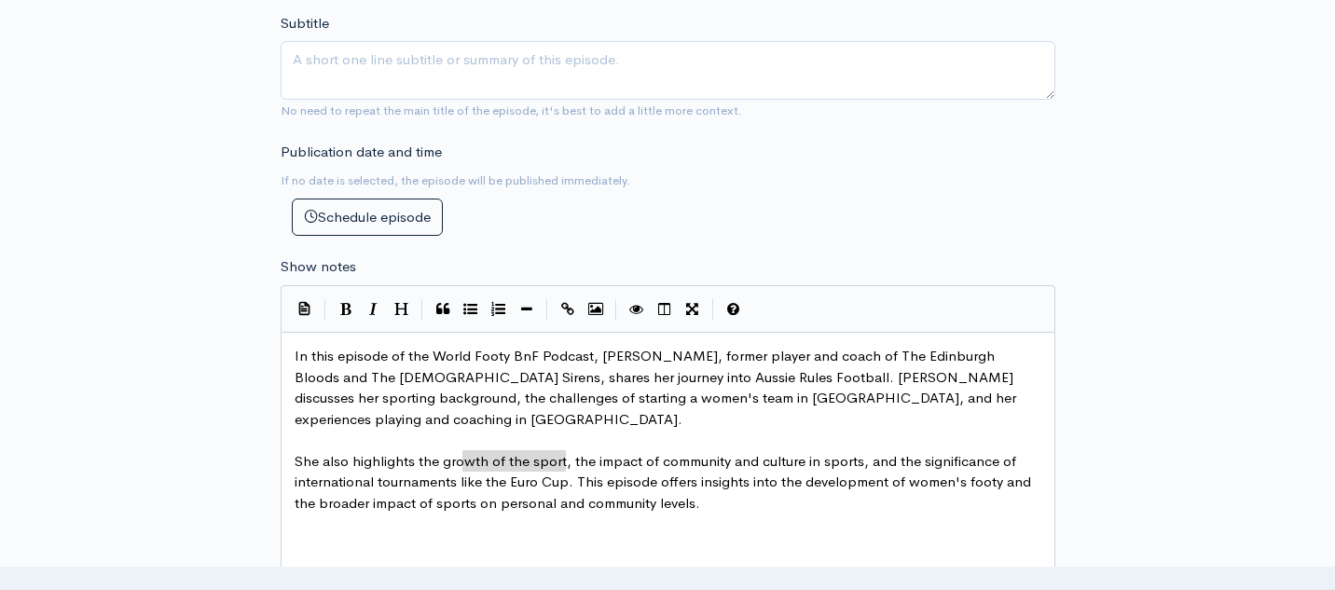
type textarea "like the Euro Cup"
drag, startPoint x: 566, startPoint y: 463, endPoint x: 460, endPoint y: 464, distance: 106.3
click at [739, 374] on span "In this episode of the World Footy BnF Podcast, [PERSON_NAME], former player an…" at bounding box center [657, 387] width 725 height 81
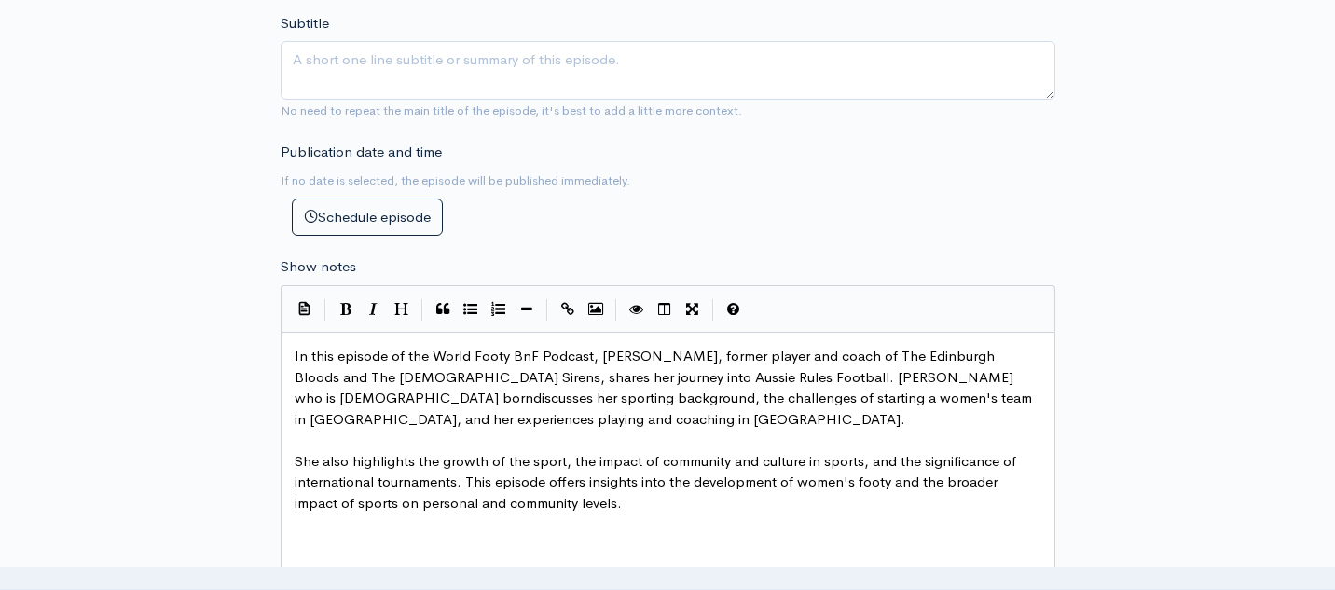
type textarea "who is [DEMOGRAPHIC_DATA] born"
type textarea "ander"
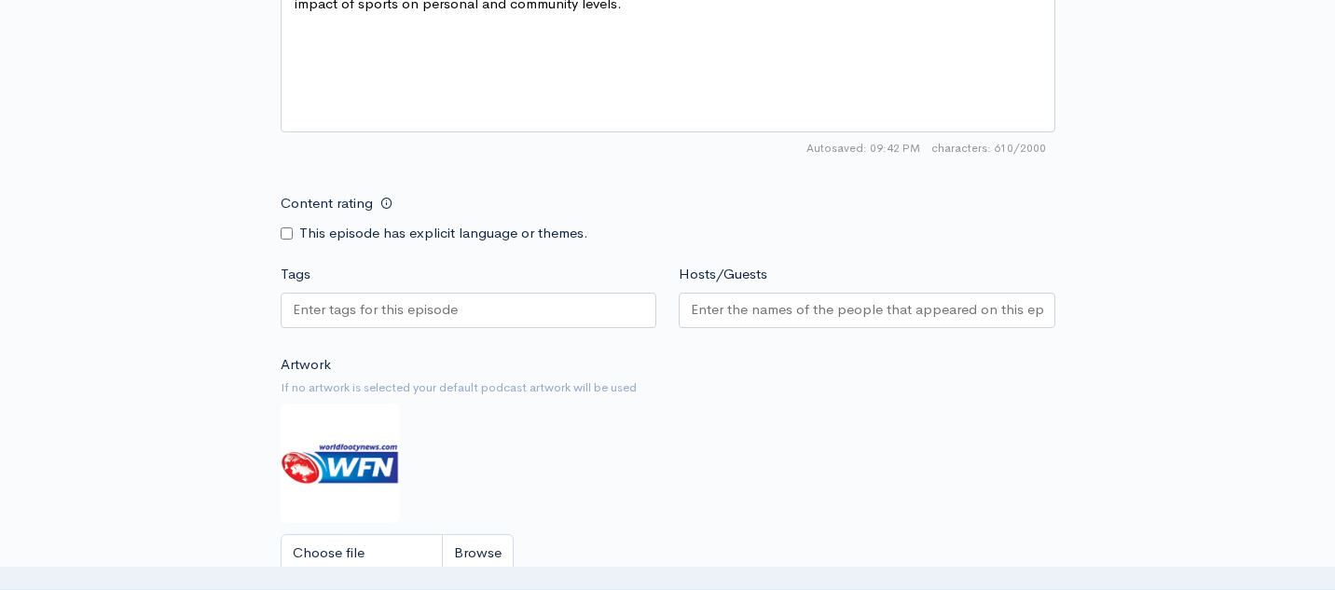
scroll to position [1266, 0]
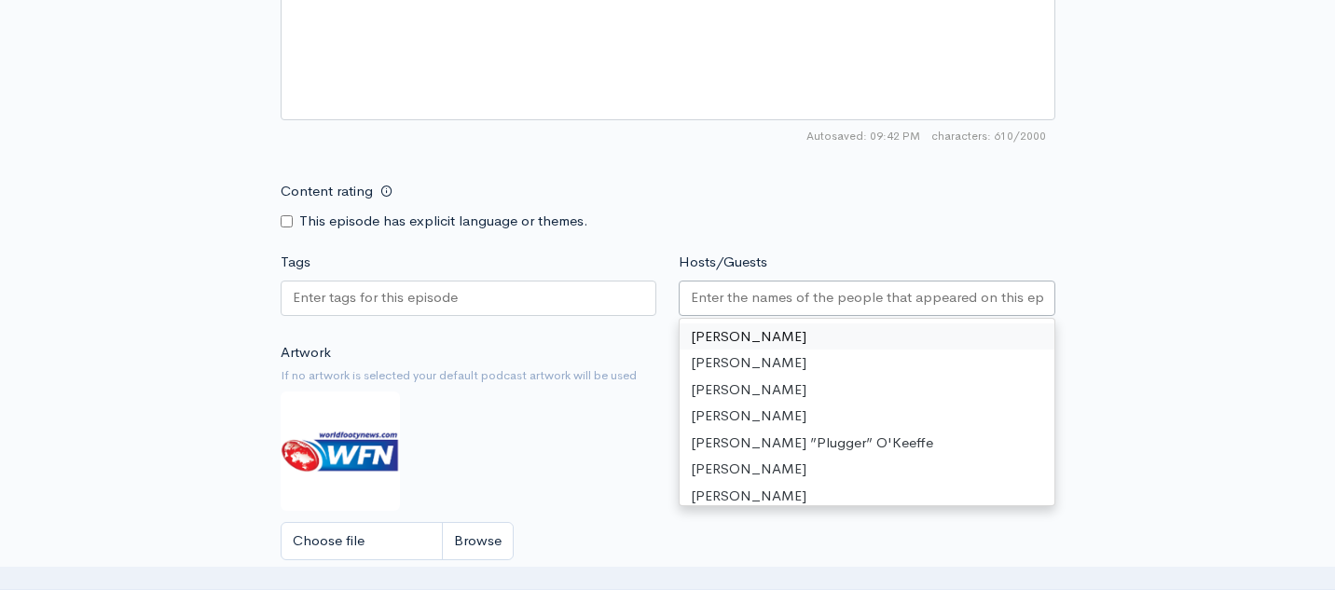
click at [745, 290] on input "Hosts/Guests" at bounding box center [867, 297] width 352 height 21
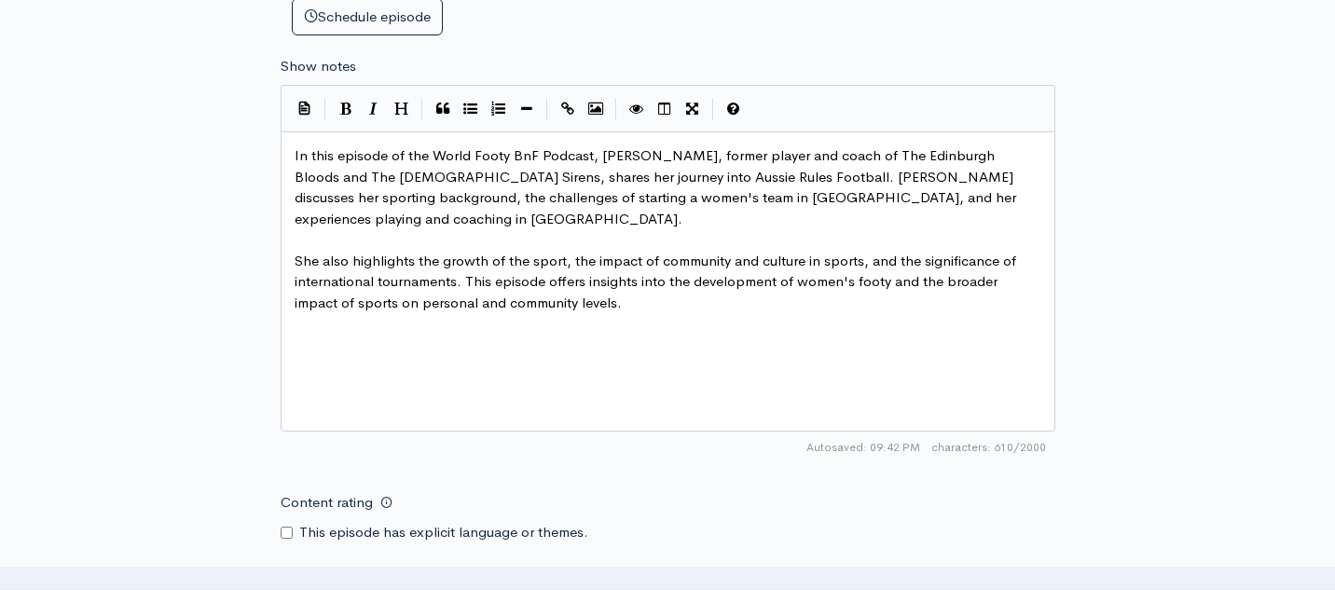
scroll to position [1666, 0]
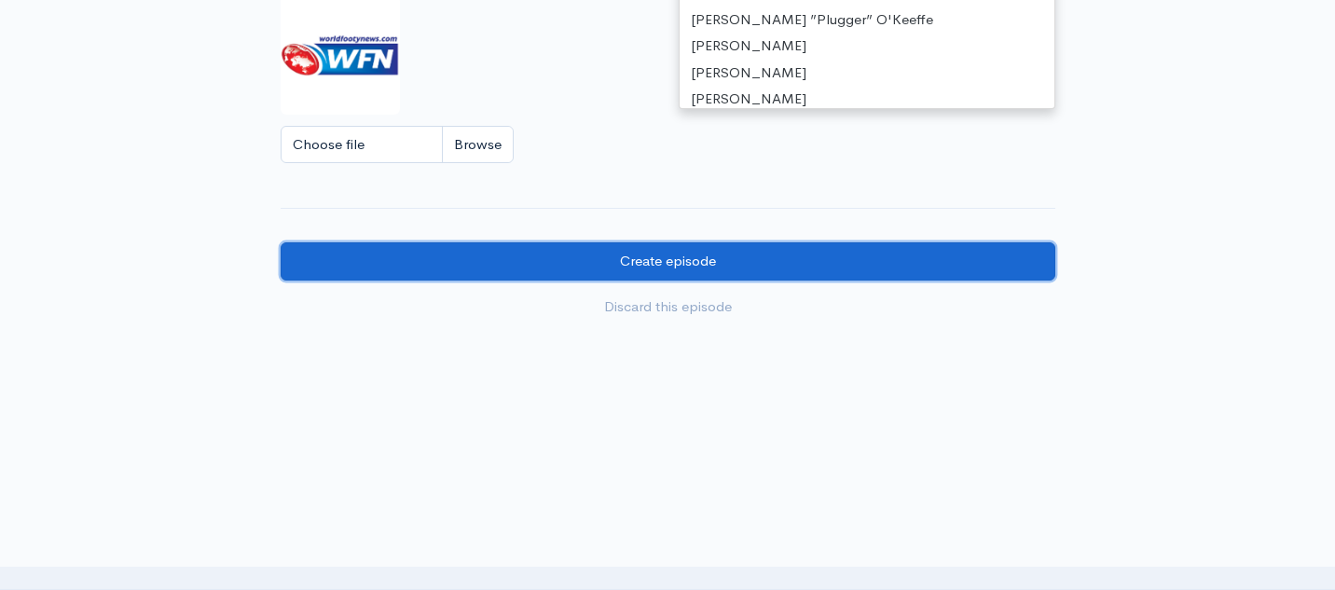
click at [657, 245] on input "Create episode" at bounding box center [668, 261] width 775 height 38
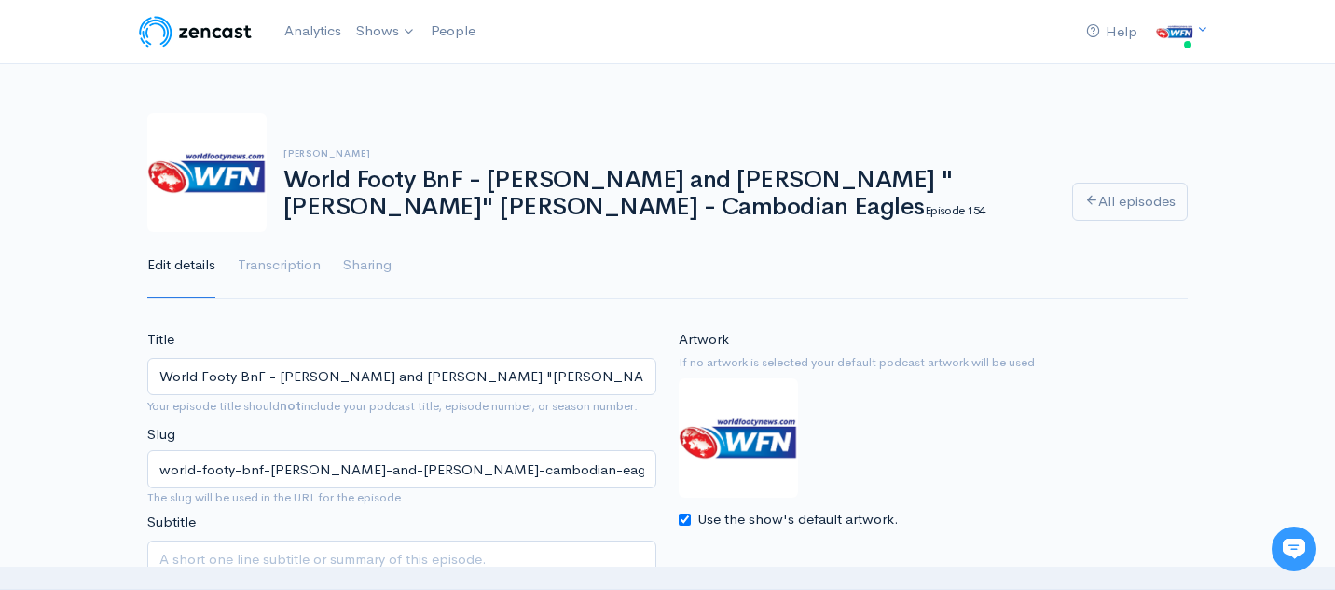
click at [193, 34] on img at bounding box center [195, 31] width 118 height 37
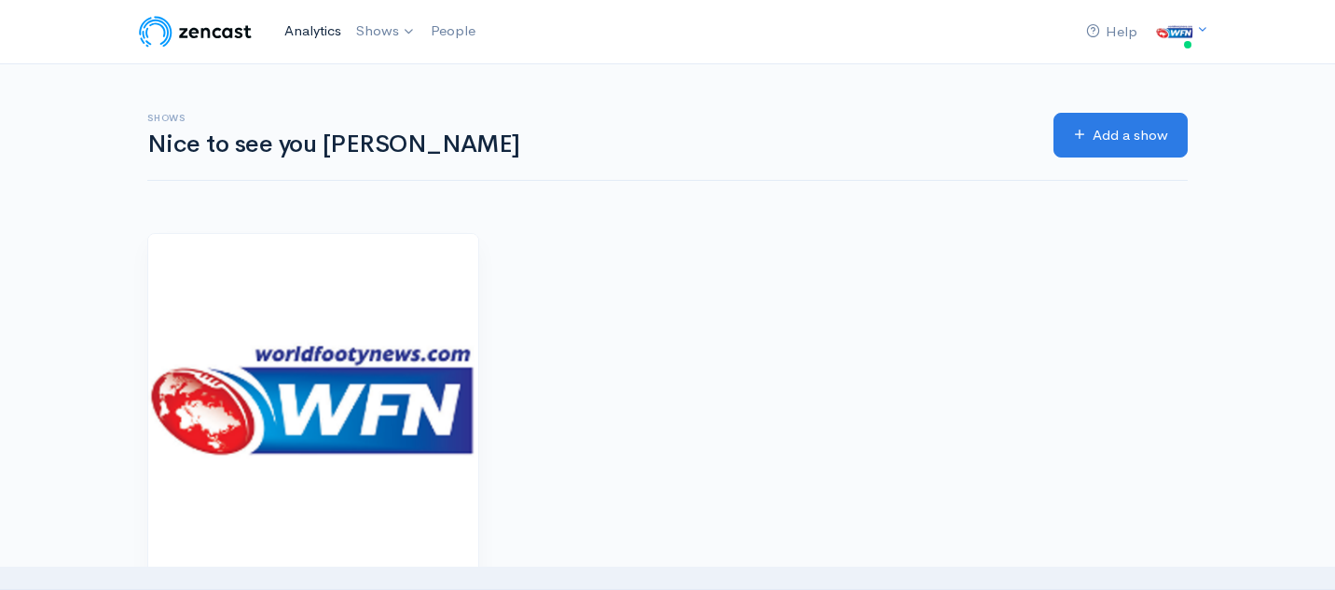
click at [318, 28] on link "Analytics" at bounding box center [313, 31] width 72 height 40
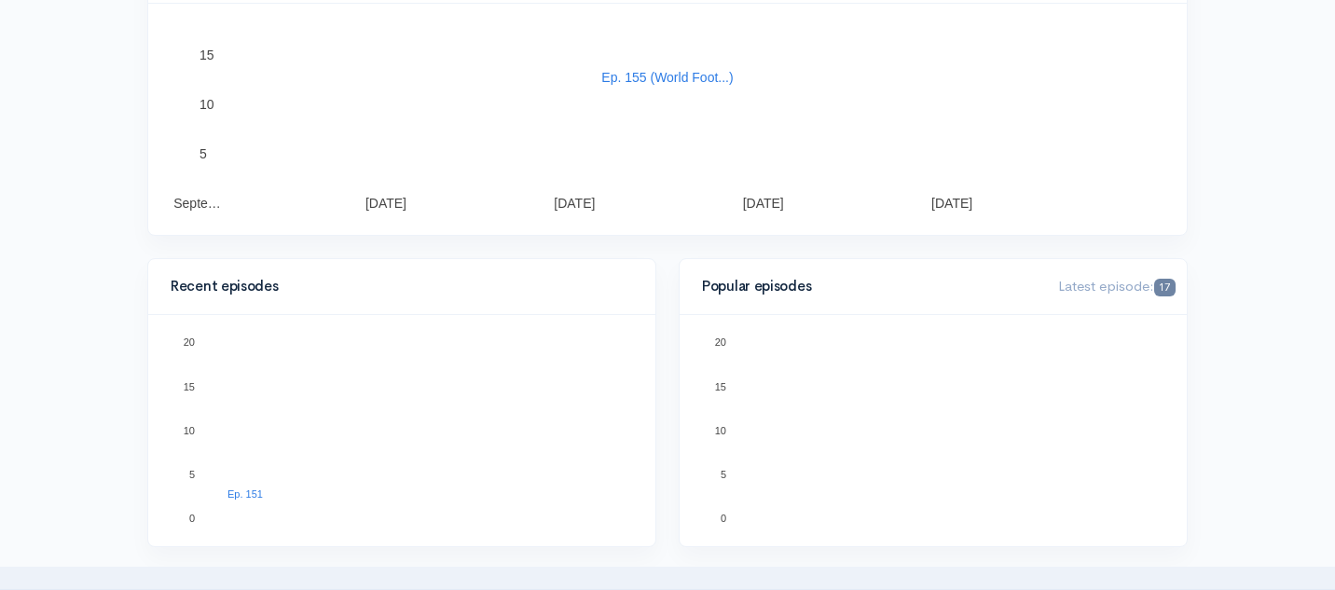
scroll to position [371, 0]
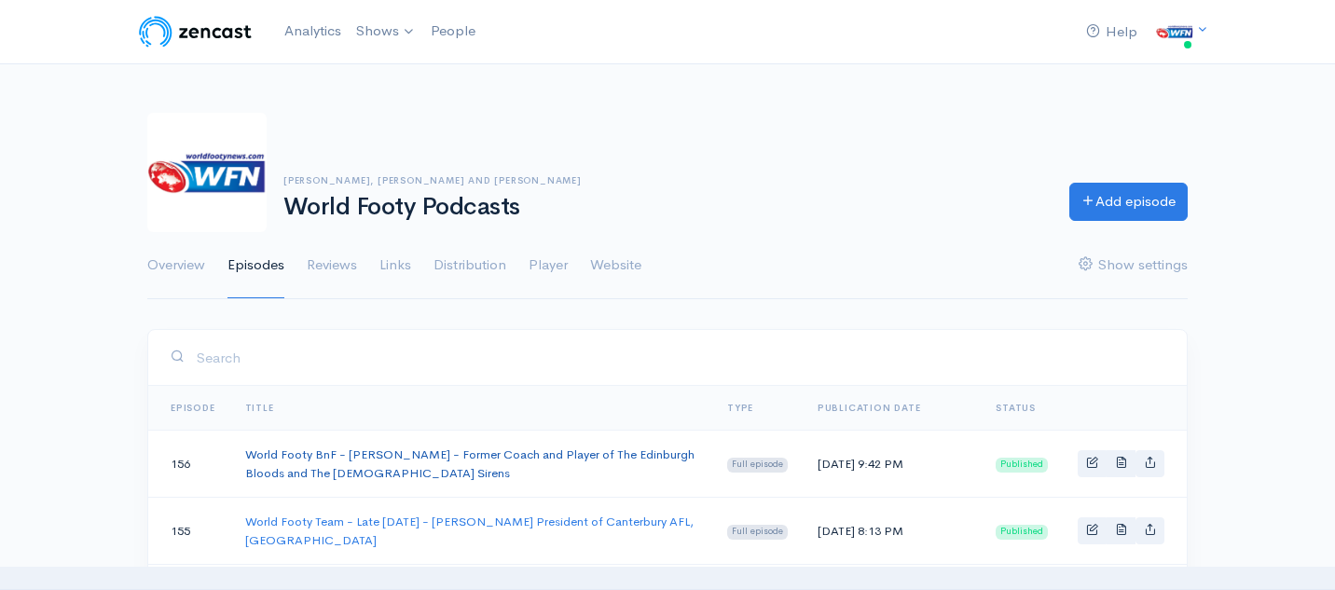
click at [333, 467] on link "World Footy BnF - [PERSON_NAME] - Former Coach and Player of The Edinburgh Bloo…" at bounding box center [469, 464] width 449 height 34
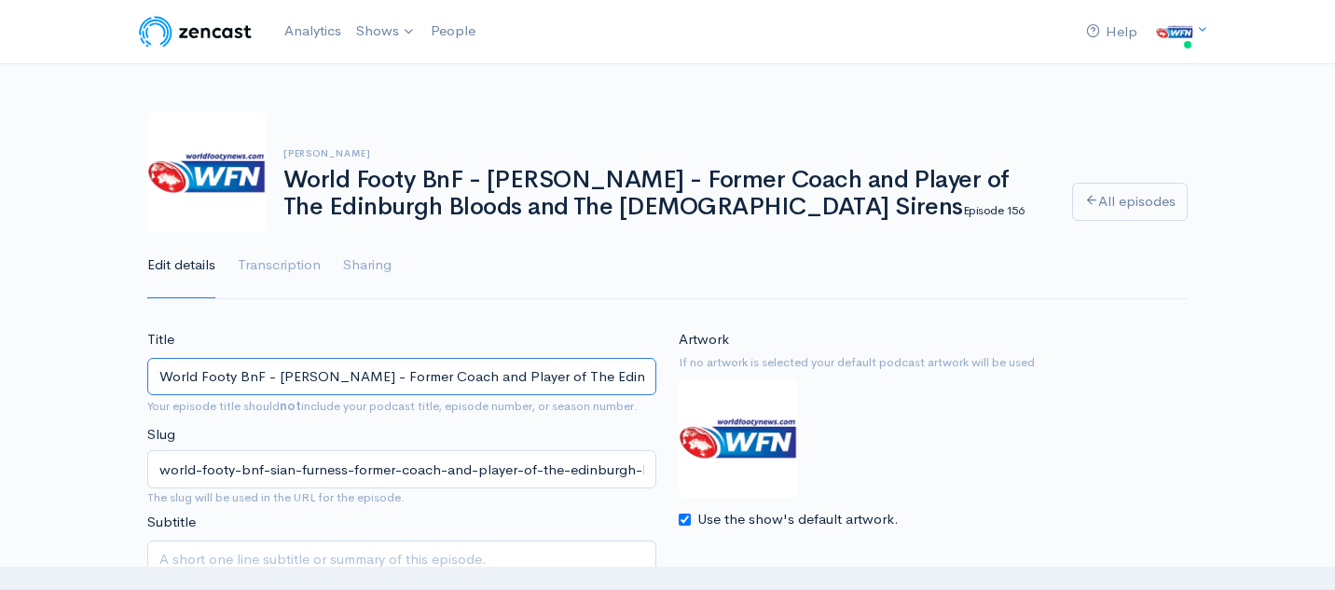
click at [343, 379] on input "World Footy BnF - Sian Furness - Former Coach and Player of The Edinburgh Blood…" at bounding box center [401, 377] width 509 height 38
type input "World Footy BnF - [PERSON_NAME] - Former Coach and Player of The Edinburgh Bloo…"
drag, startPoint x: 353, startPoint y: 380, endPoint x: 311, endPoint y: 380, distance: 42.0
click at [311, 380] on input "World Footy BnF - [PERSON_NAME] - Former Coach and Player of The Edinburgh Bloo…" at bounding box center [401, 377] width 509 height 38
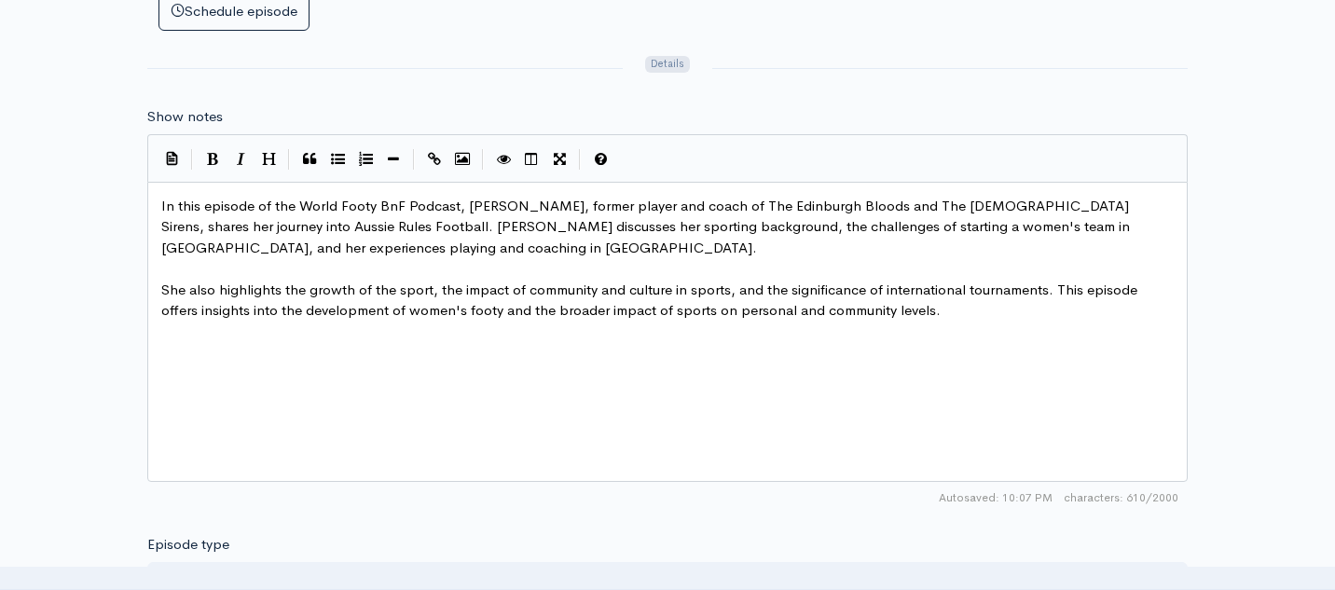
scroll to position [7, 0]
type textarea "Furness"
drag, startPoint x: 542, startPoint y: 208, endPoint x: 498, endPoint y: 210, distance: 43.9
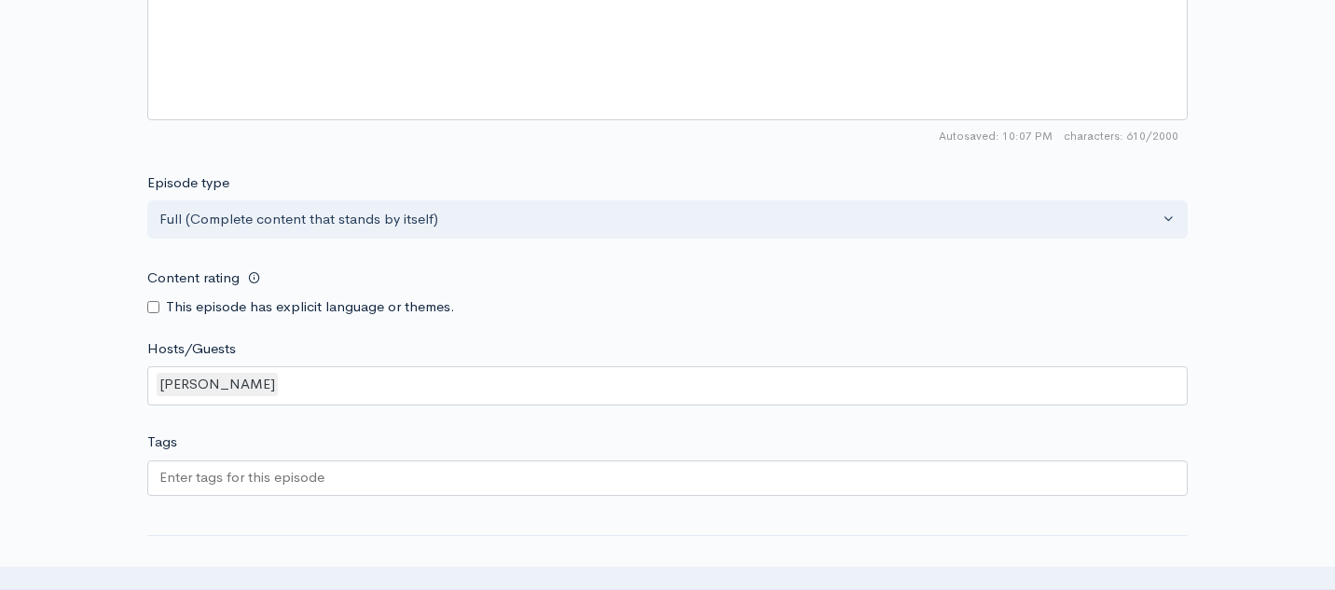
click at [400, 392] on div "[PERSON_NAME]" at bounding box center [667, 385] width 1040 height 39
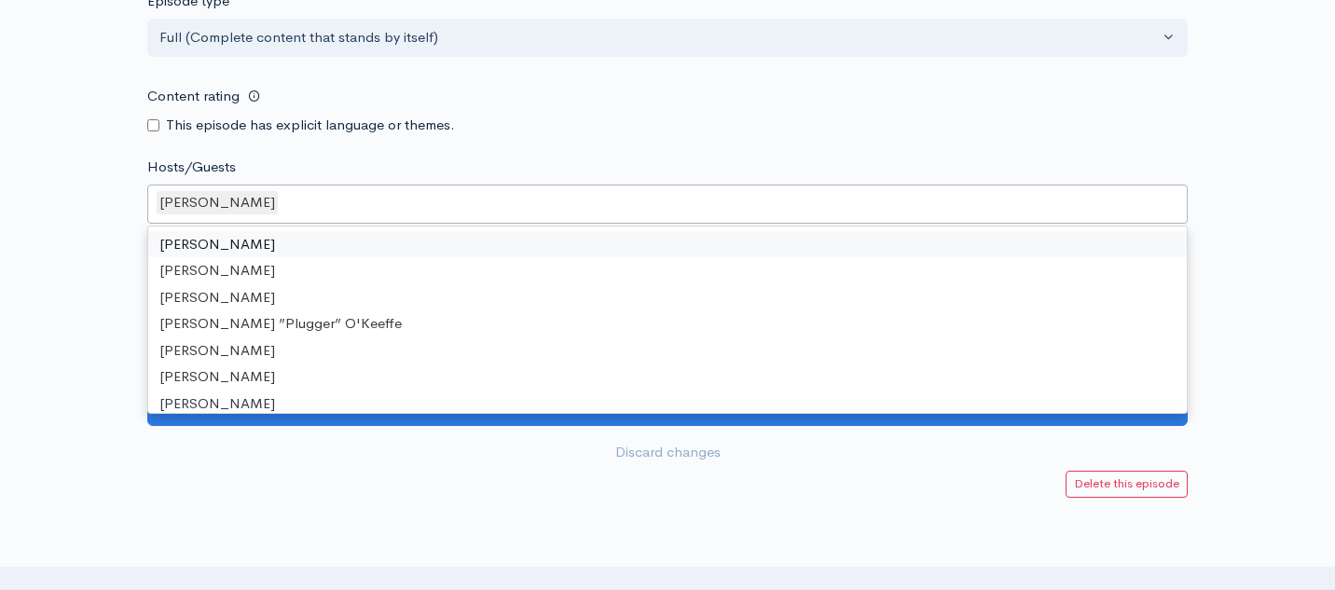
scroll to position [1699, 0]
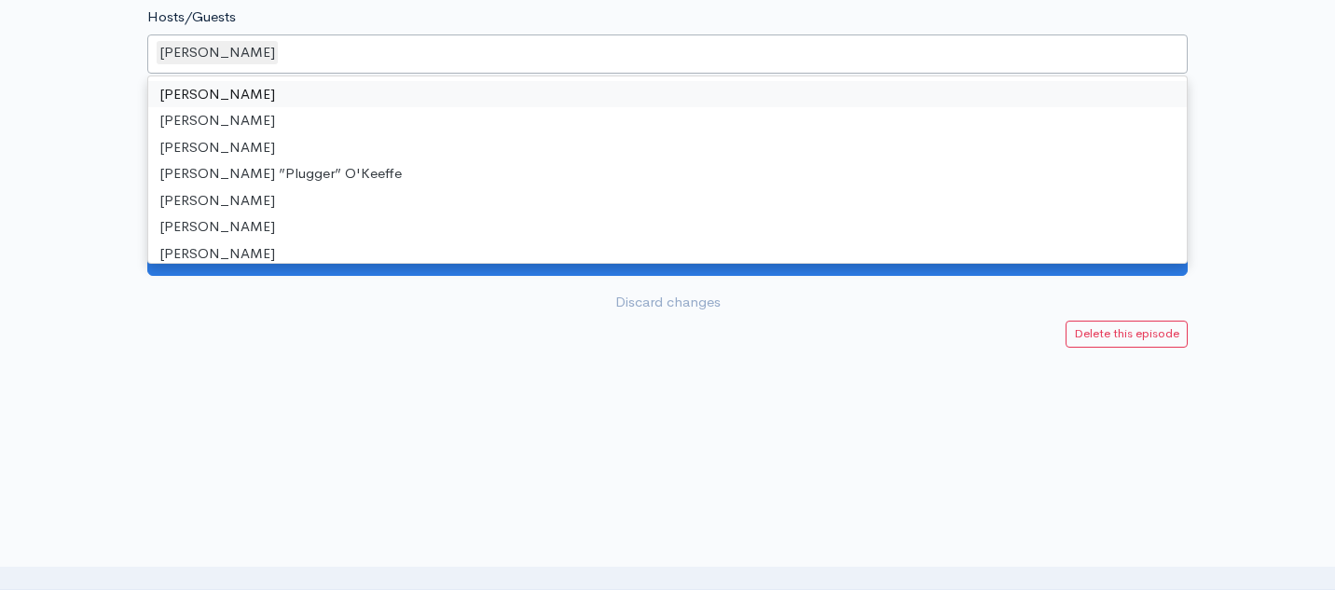
click at [592, 378] on div at bounding box center [667, 376] width 1335 height 56
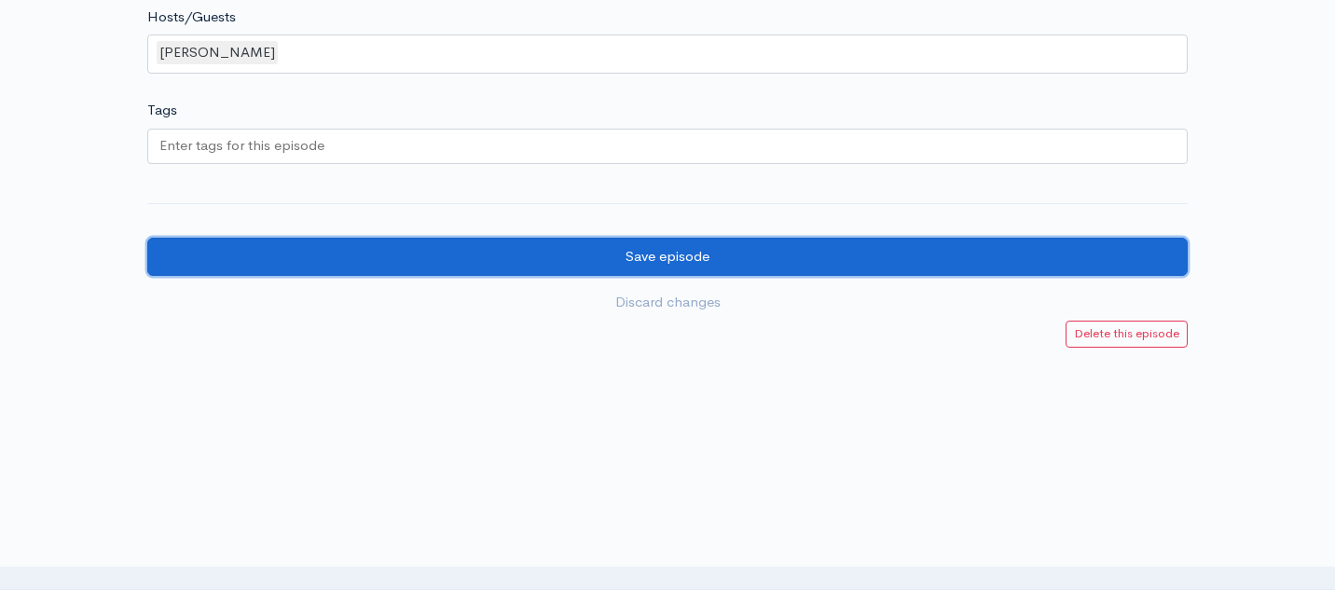
click at [585, 260] on input "Save episode" at bounding box center [667, 257] width 1040 height 38
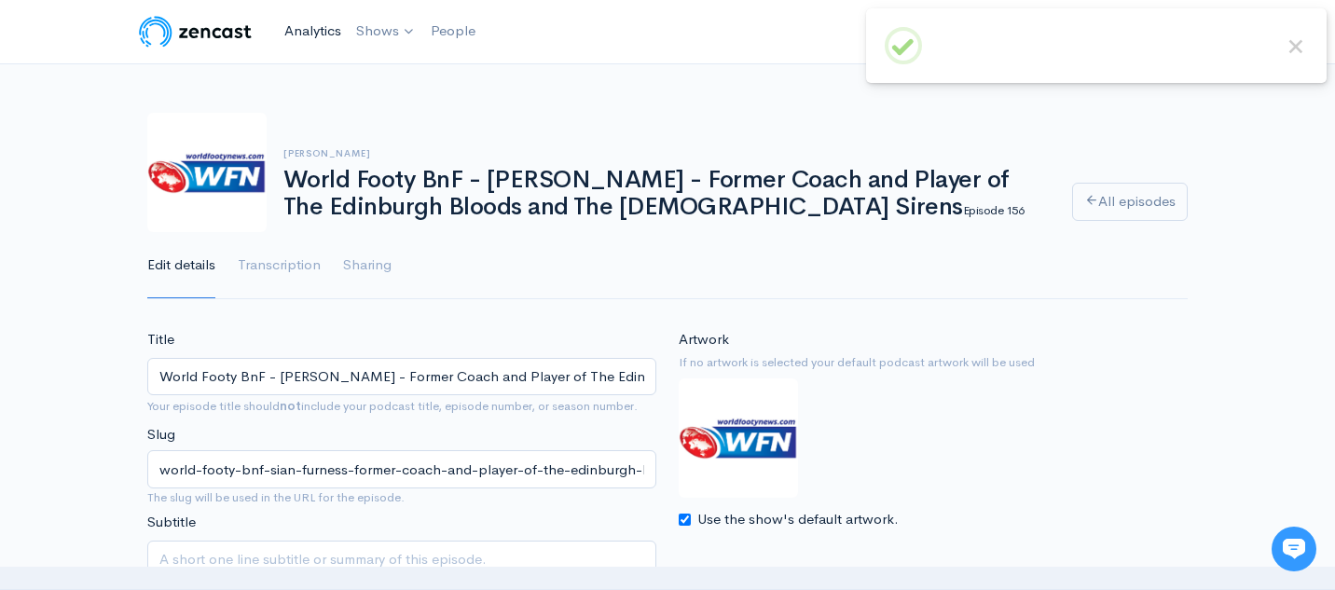
click at [321, 34] on link "Analytics" at bounding box center [313, 31] width 72 height 40
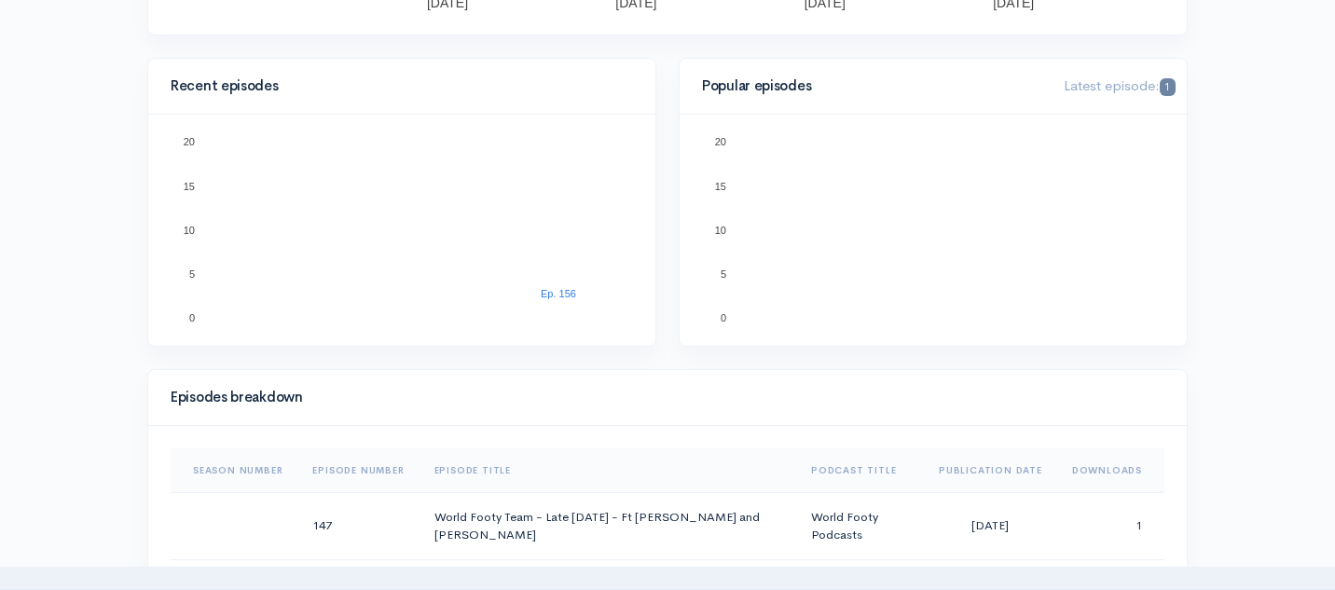
scroll to position [843, 0]
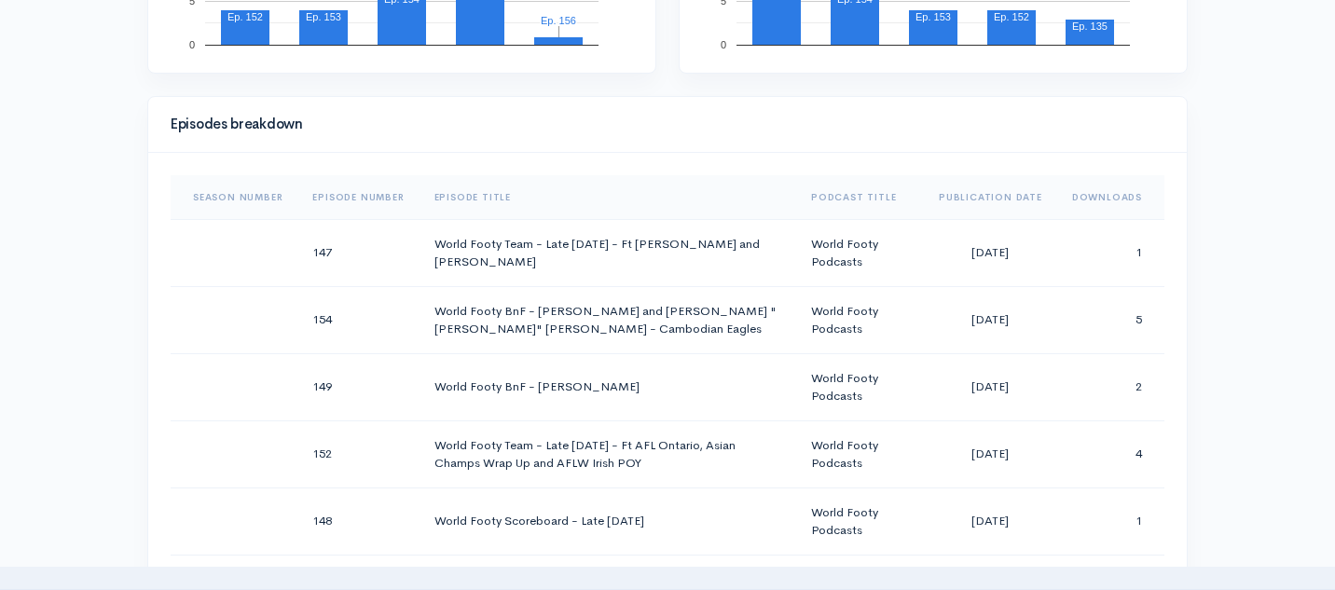
click at [1112, 202] on th "Downloads" at bounding box center [1110, 197] width 107 height 45
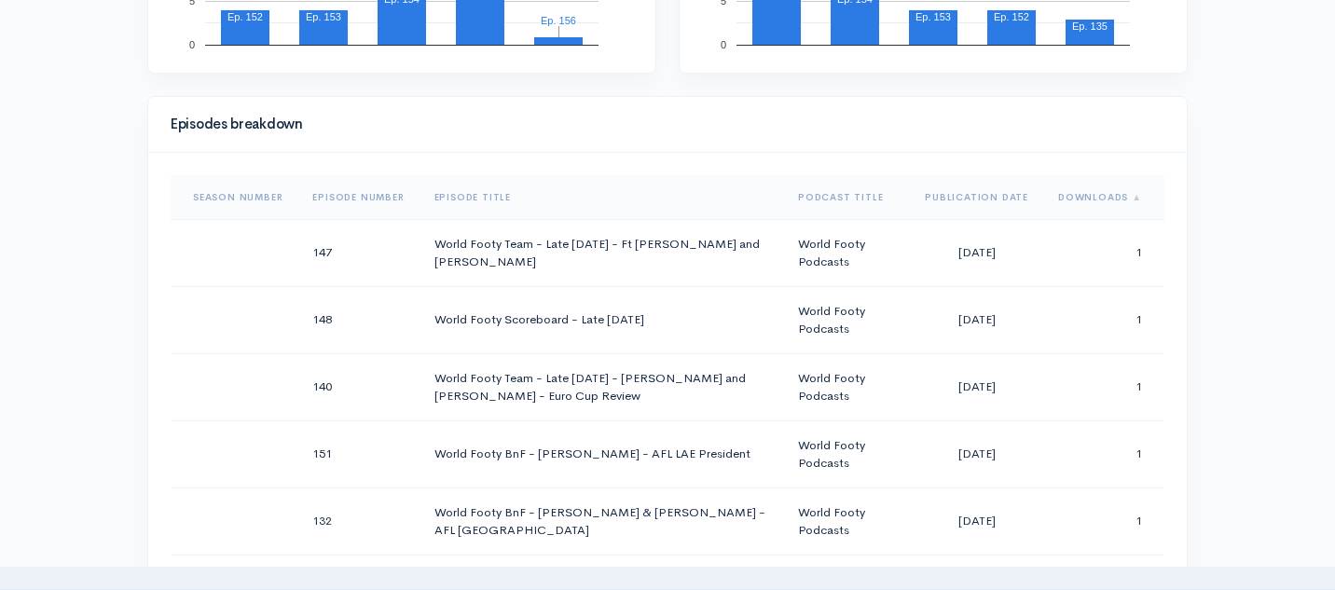
click at [1112, 202] on th "Downloads" at bounding box center [1103, 197] width 121 height 45
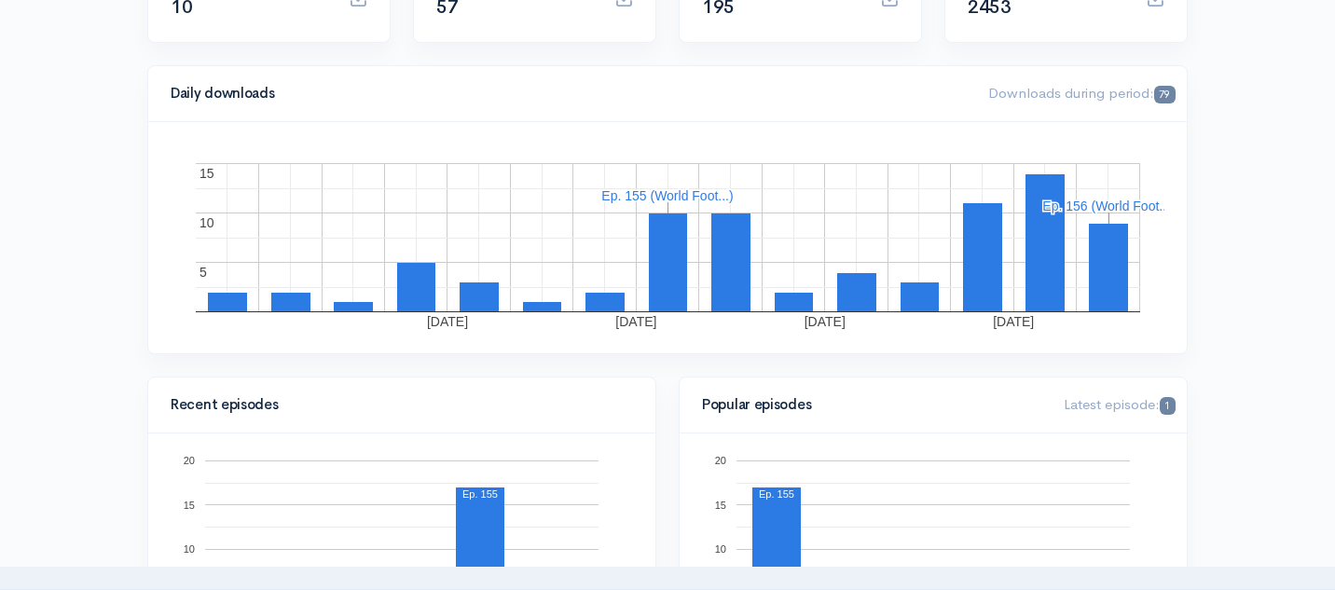
scroll to position [0, 0]
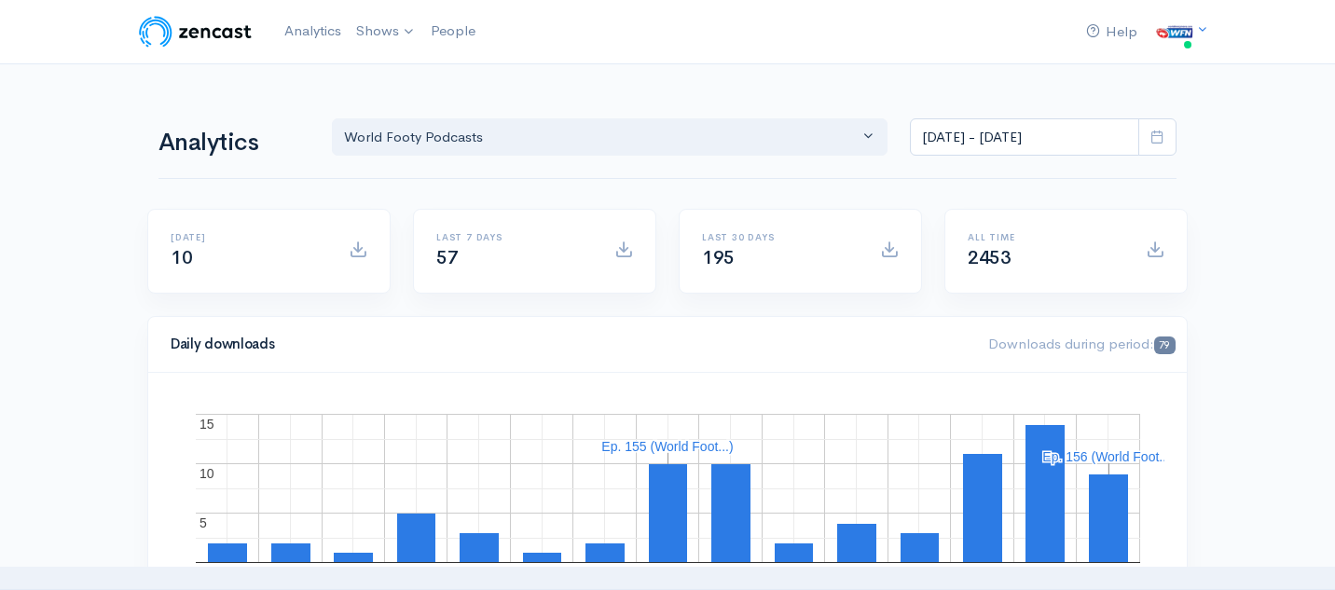
click at [1159, 127] on span at bounding box center [1157, 137] width 38 height 38
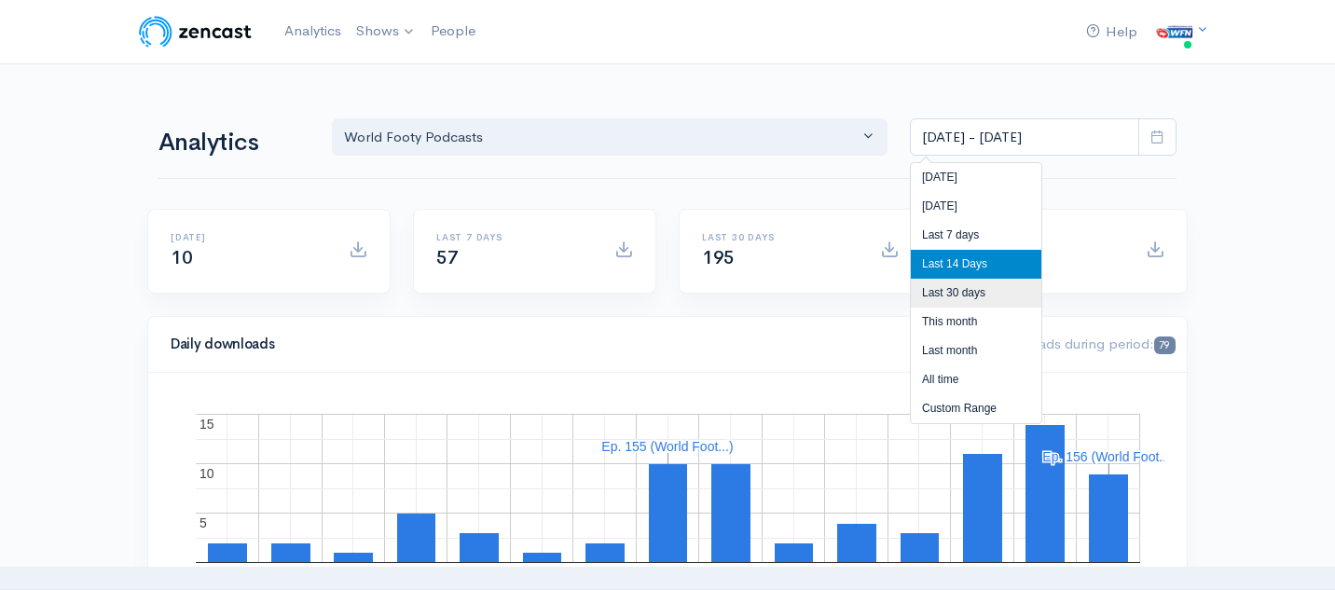
click at [993, 284] on li "Last 30 days" at bounding box center [976, 293] width 131 height 29
type input "Aug 30, 2025 - Sep 28, 2025"
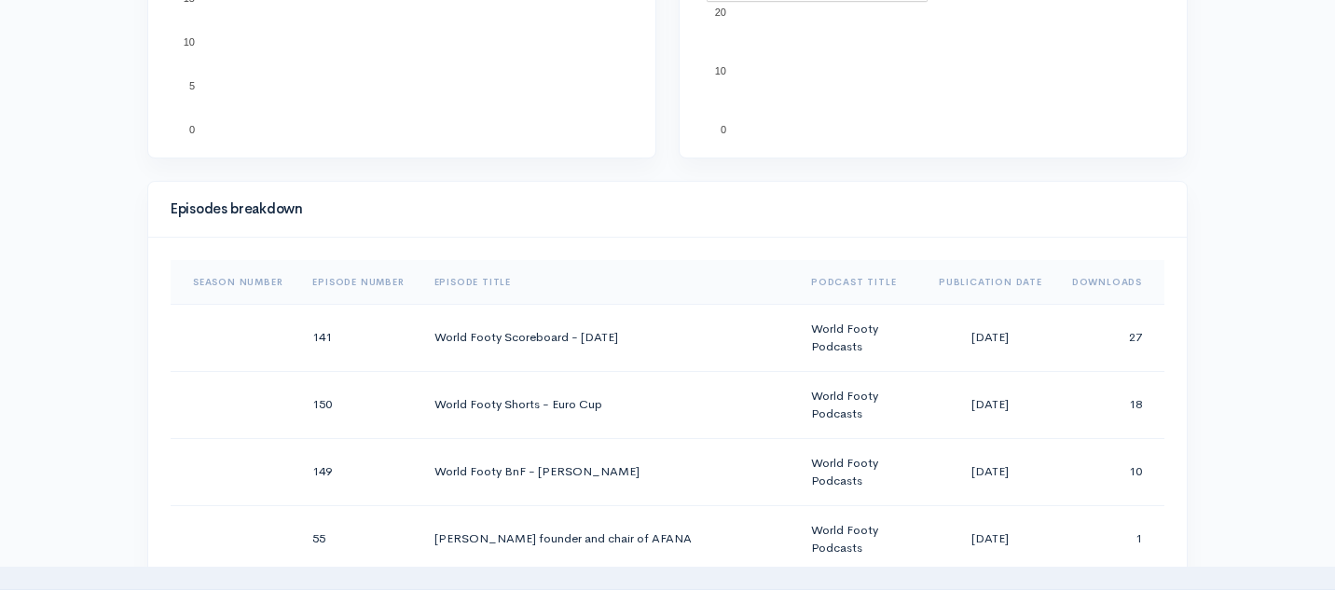
scroll to position [868, 0]
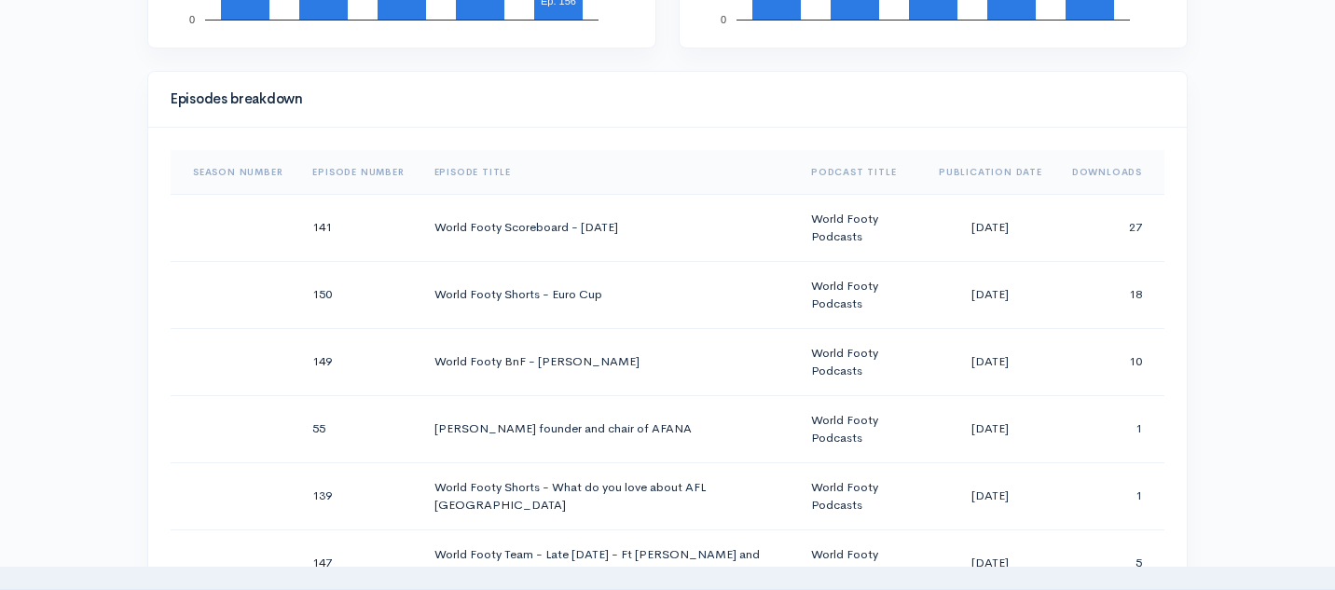
click at [1107, 174] on th "Downloads" at bounding box center [1110, 172] width 107 height 45
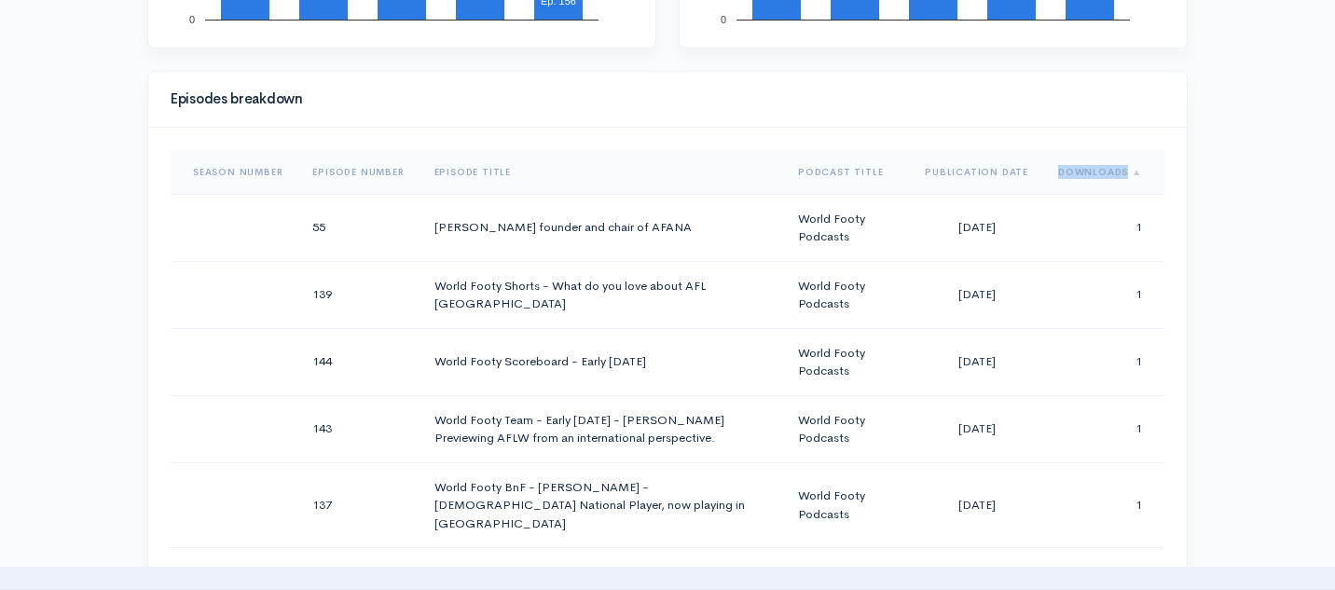
click at [1107, 174] on th "Downloads" at bounding box center [1103, 172] width 121 height 45
